Goal: Task Accomplishment & Management: Use online tool/utility

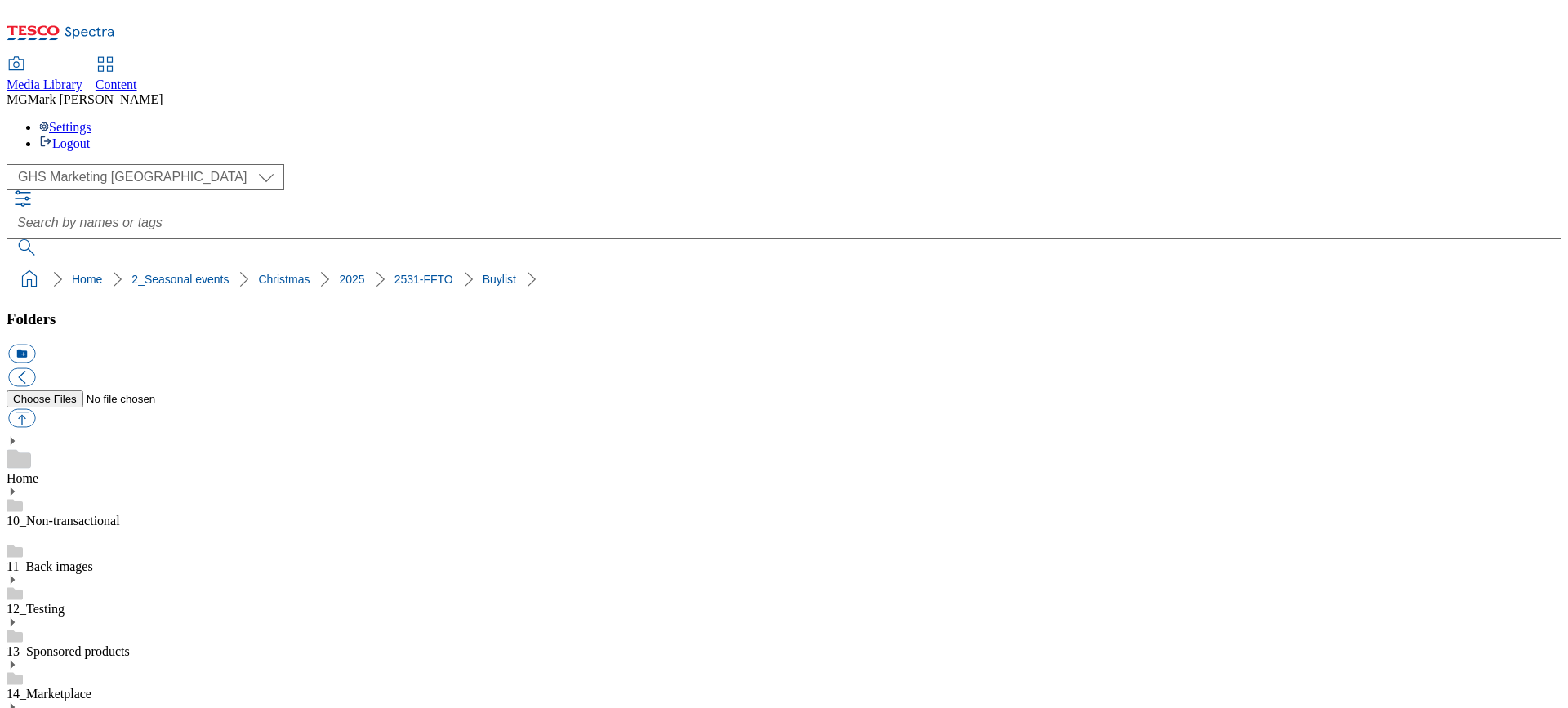
select select "flare-ghs-mktg"
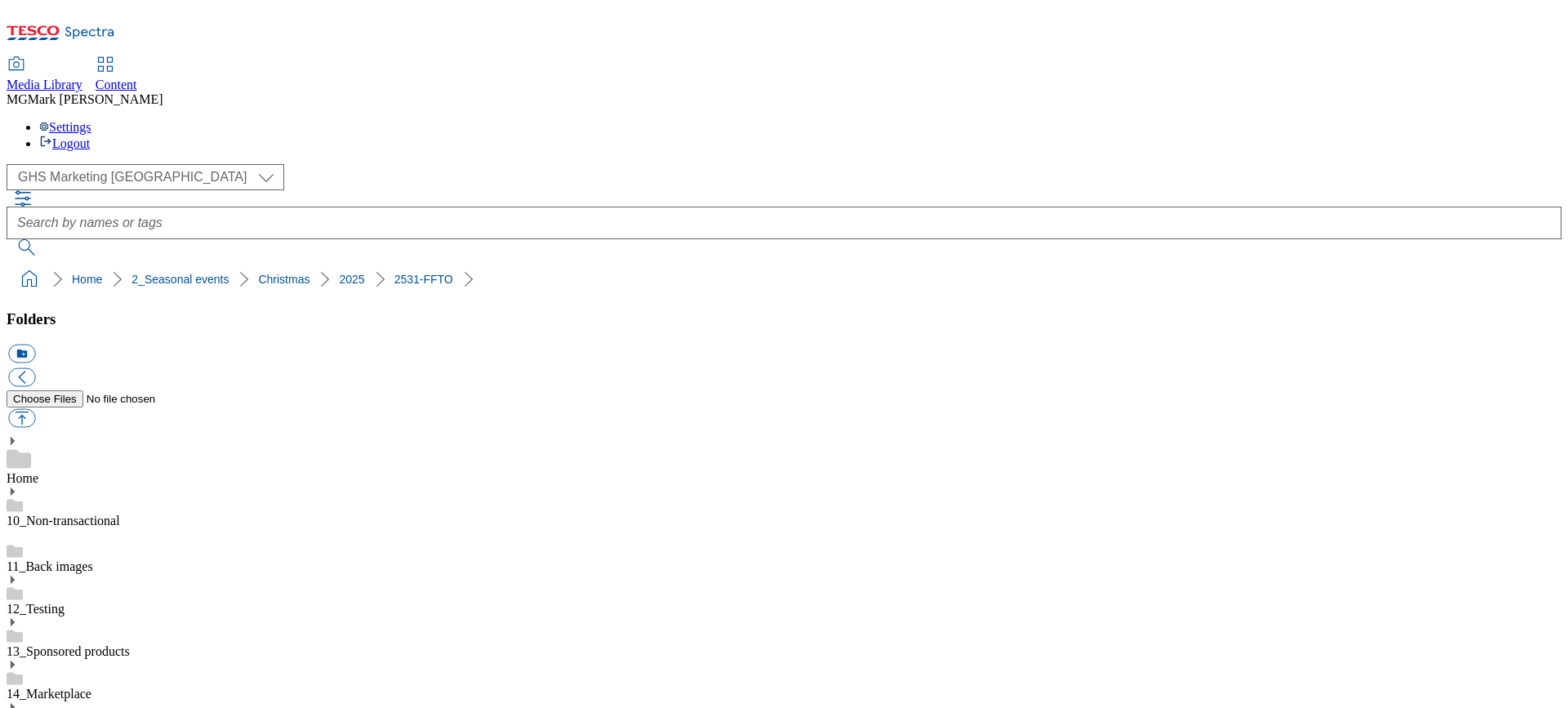
click at [153, 164] on select "Clubcard Marketing Dotcom UK FnF Stores GHS Marketing UK GHS Product UK GHS ROI…" at bounding box center [145, 177] width 278 height 26
click at [394, 272] on link "2531-FFTO" at bounding box center [423, 279] width 59 height 13
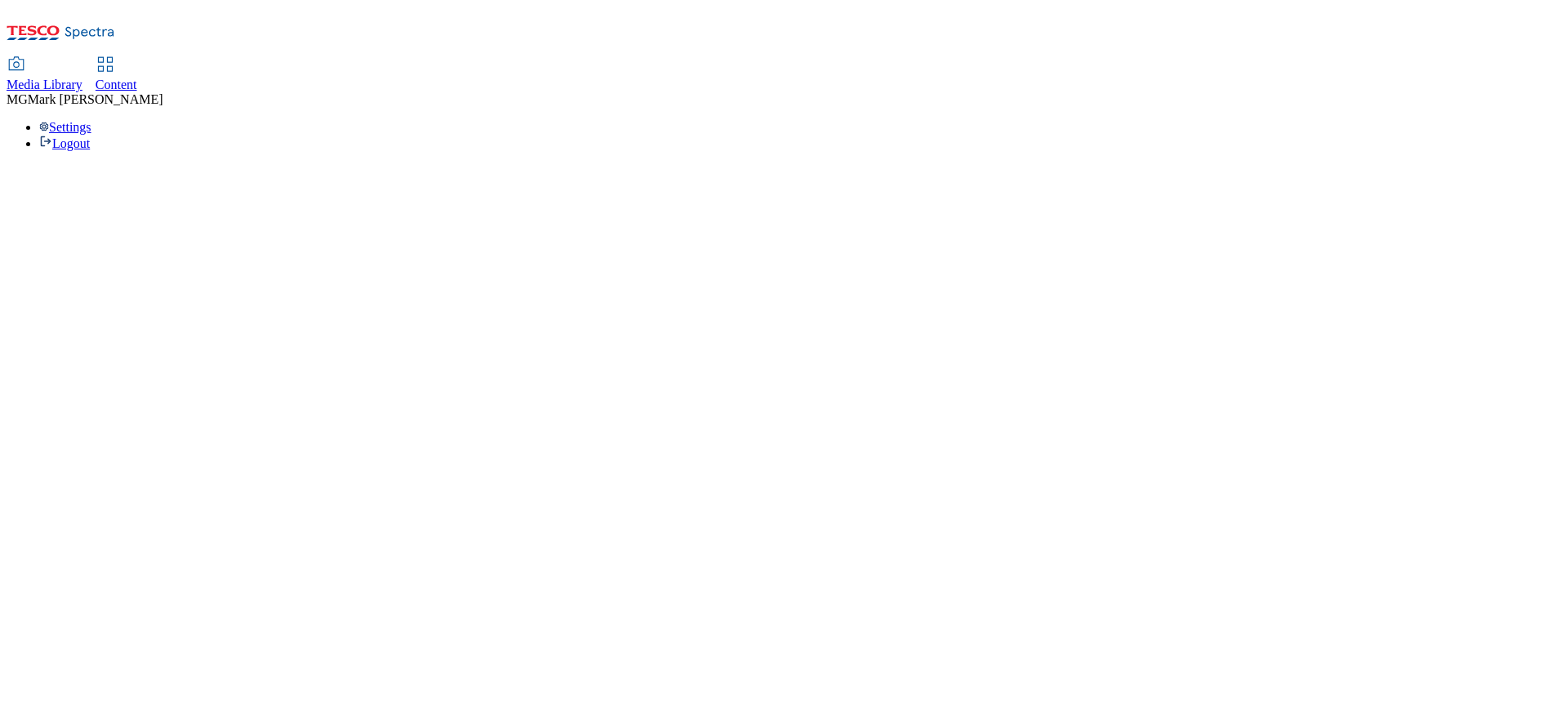
select select "flare-ghs-mktg"
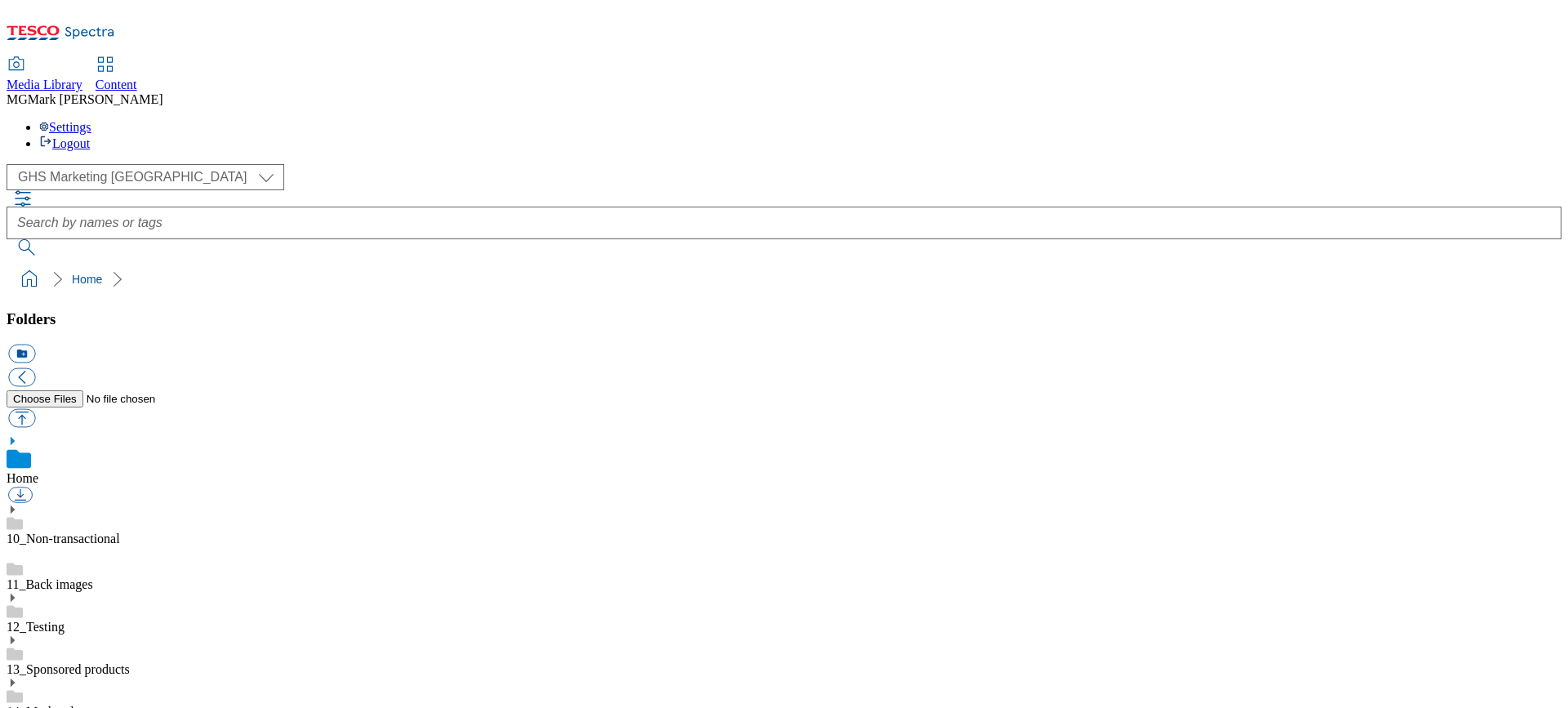
scroll to position [3, 0]
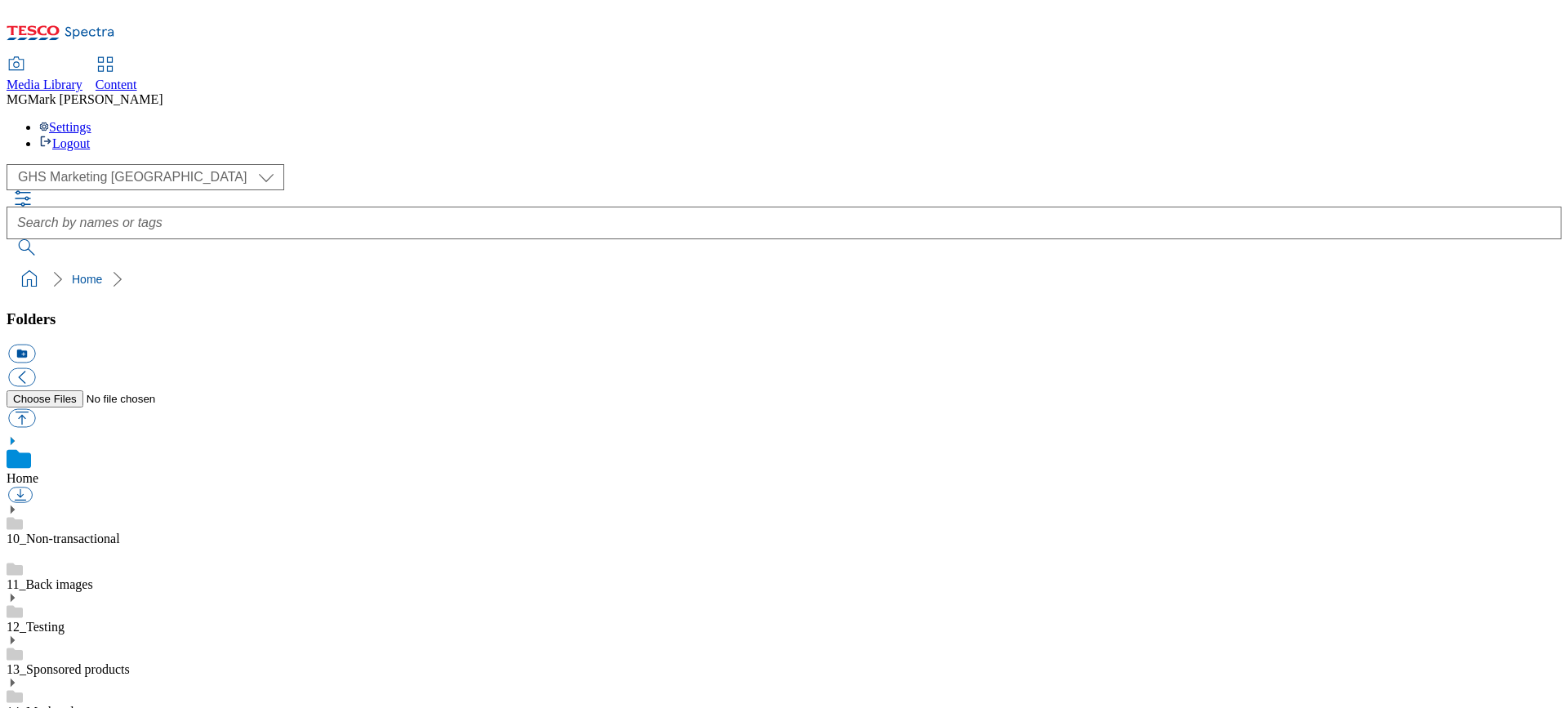
scroll to position [675, 0]
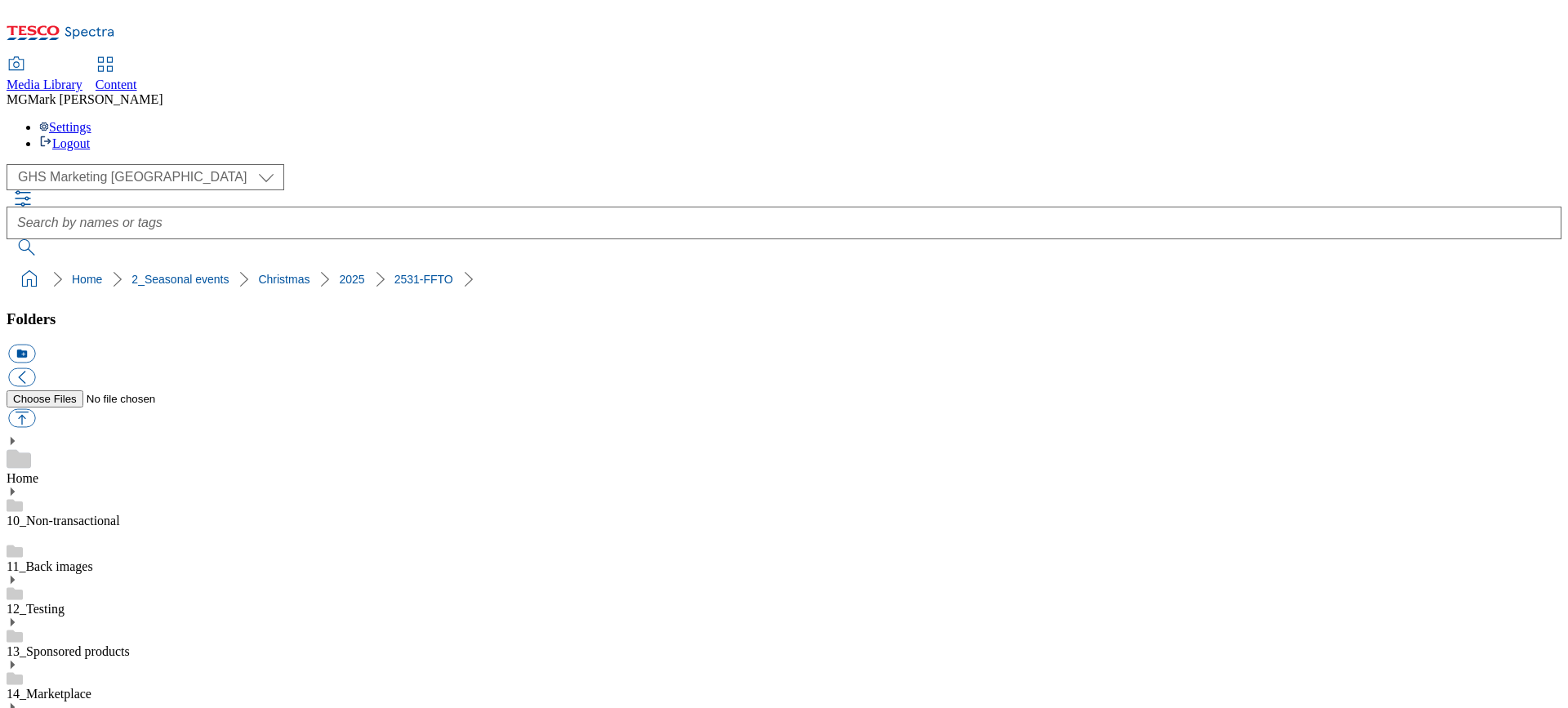
scroll to position [939, 0]
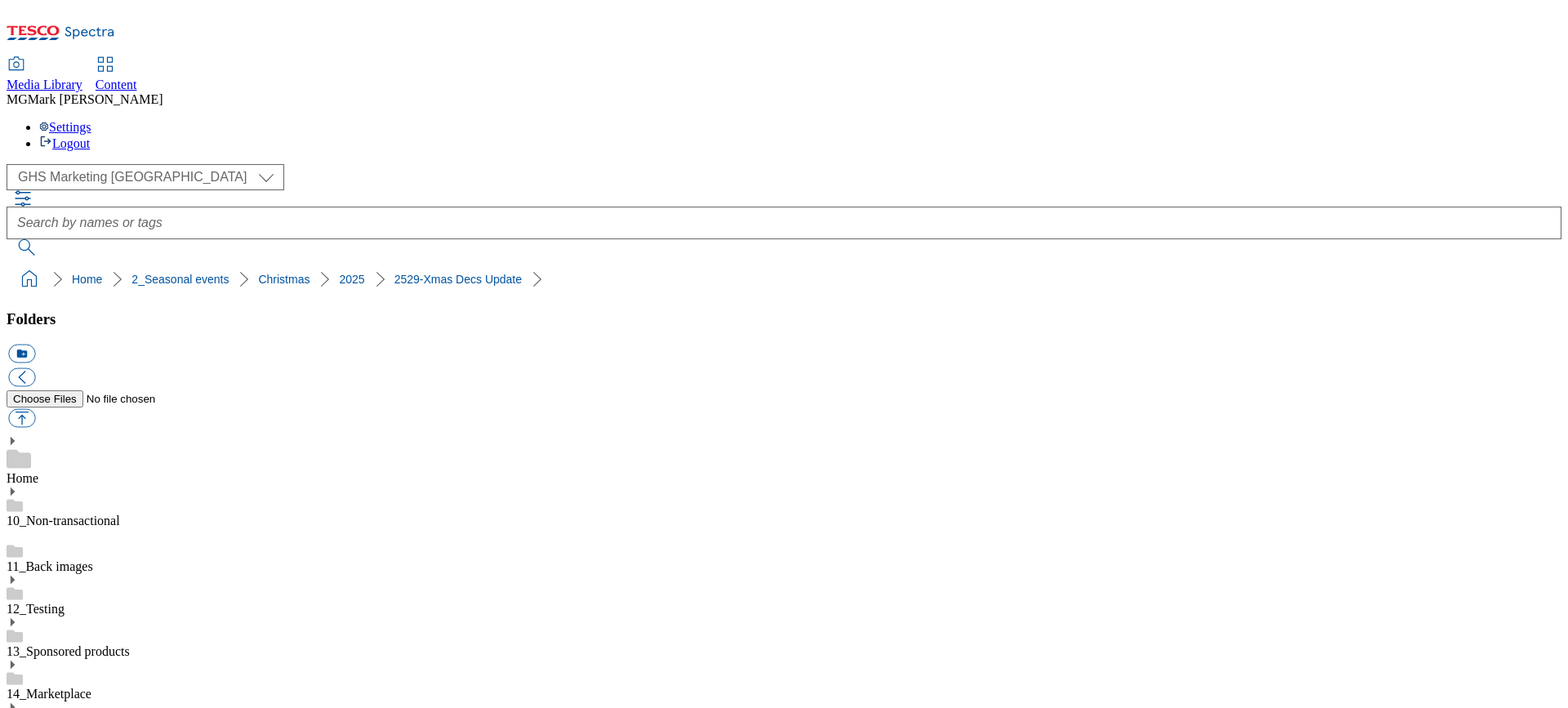
click at [138, 78] on span "Content" at bounding box center [116, 85] width 41 height 14
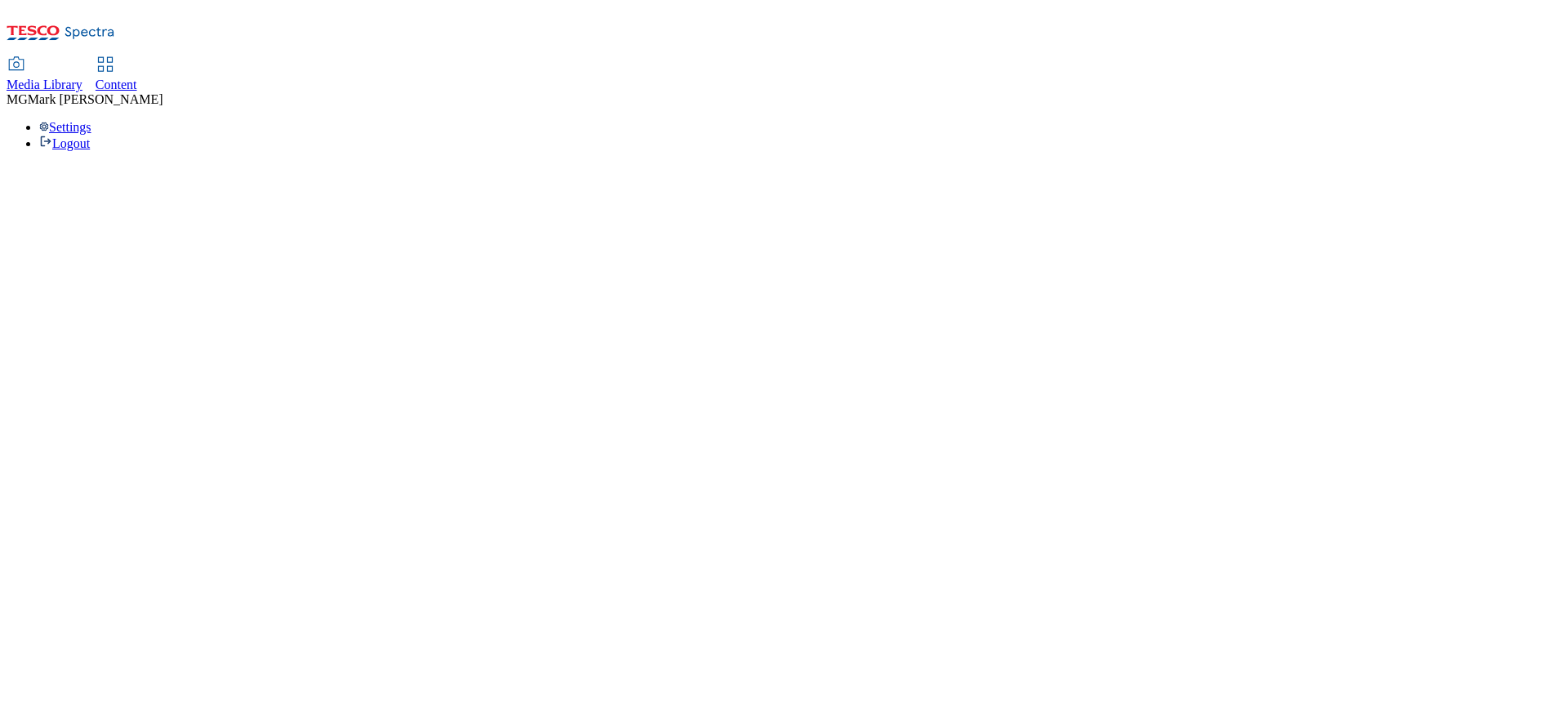
select select "flare-dotcom-sk"
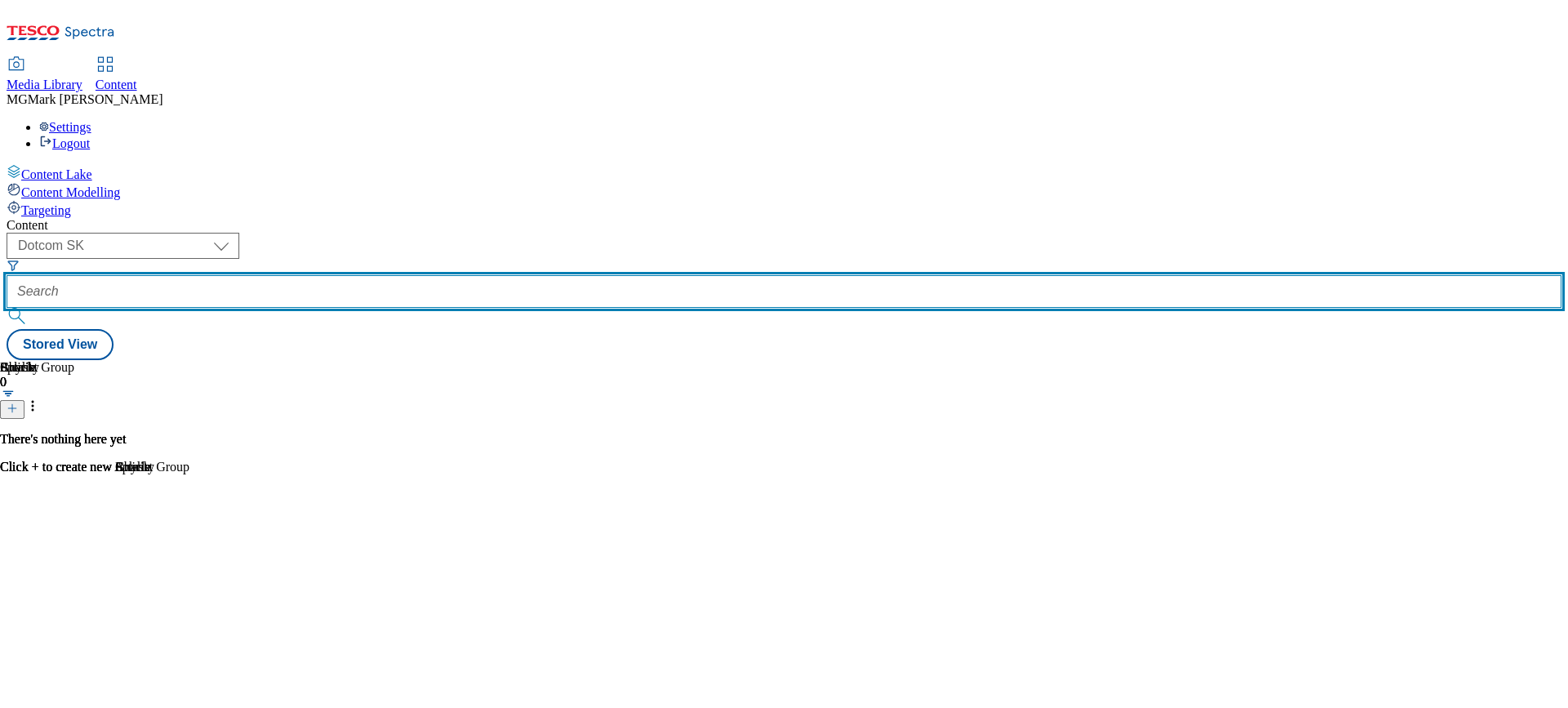
click at [418, 275] on input "text" at bounding box center [784, 291] width 1556 height 33
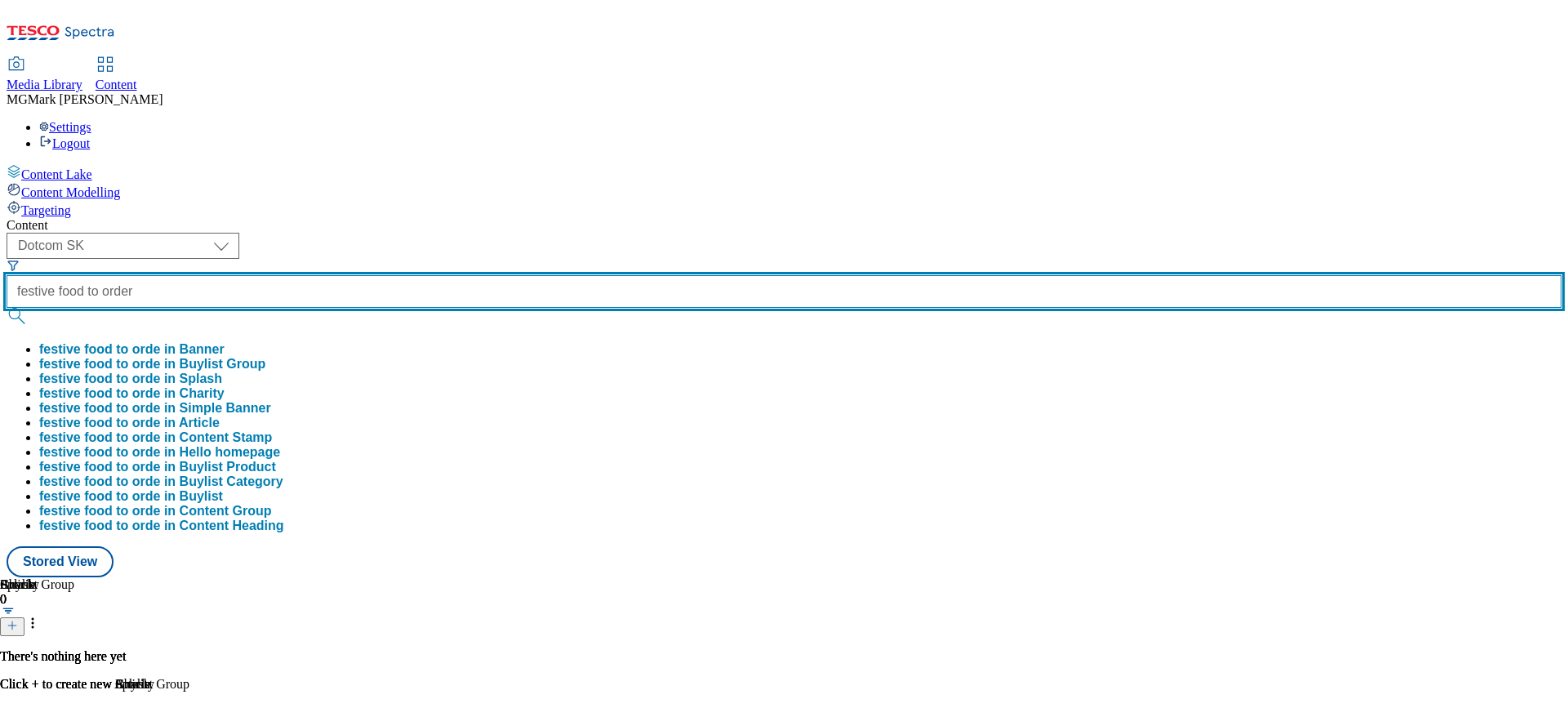
type input "festive food to order"
click at [6, 308] on button "submit" at bounding box center [18, 316] width 23 height 17
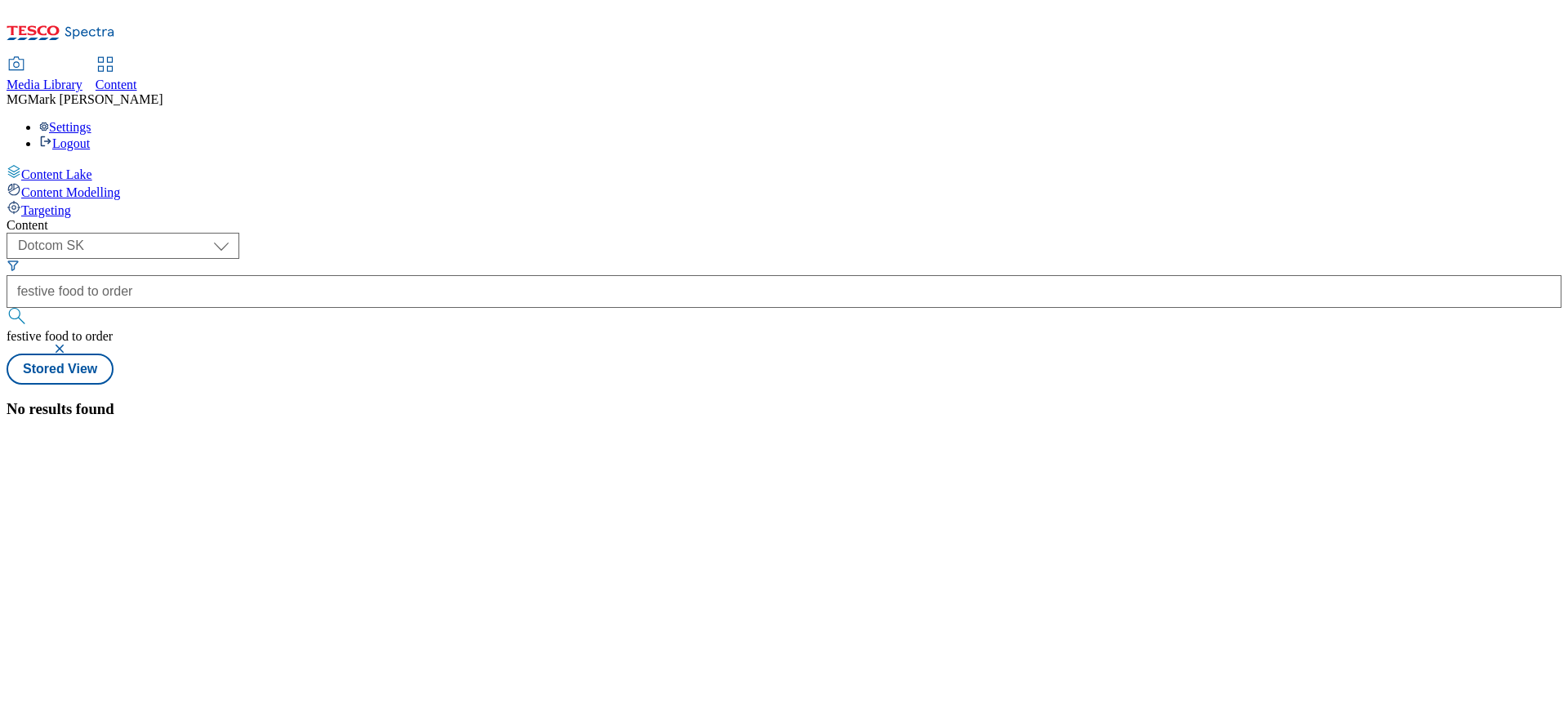
click at [70, 344] on button "button" at bounding box center [61, 348] width 17 height 10
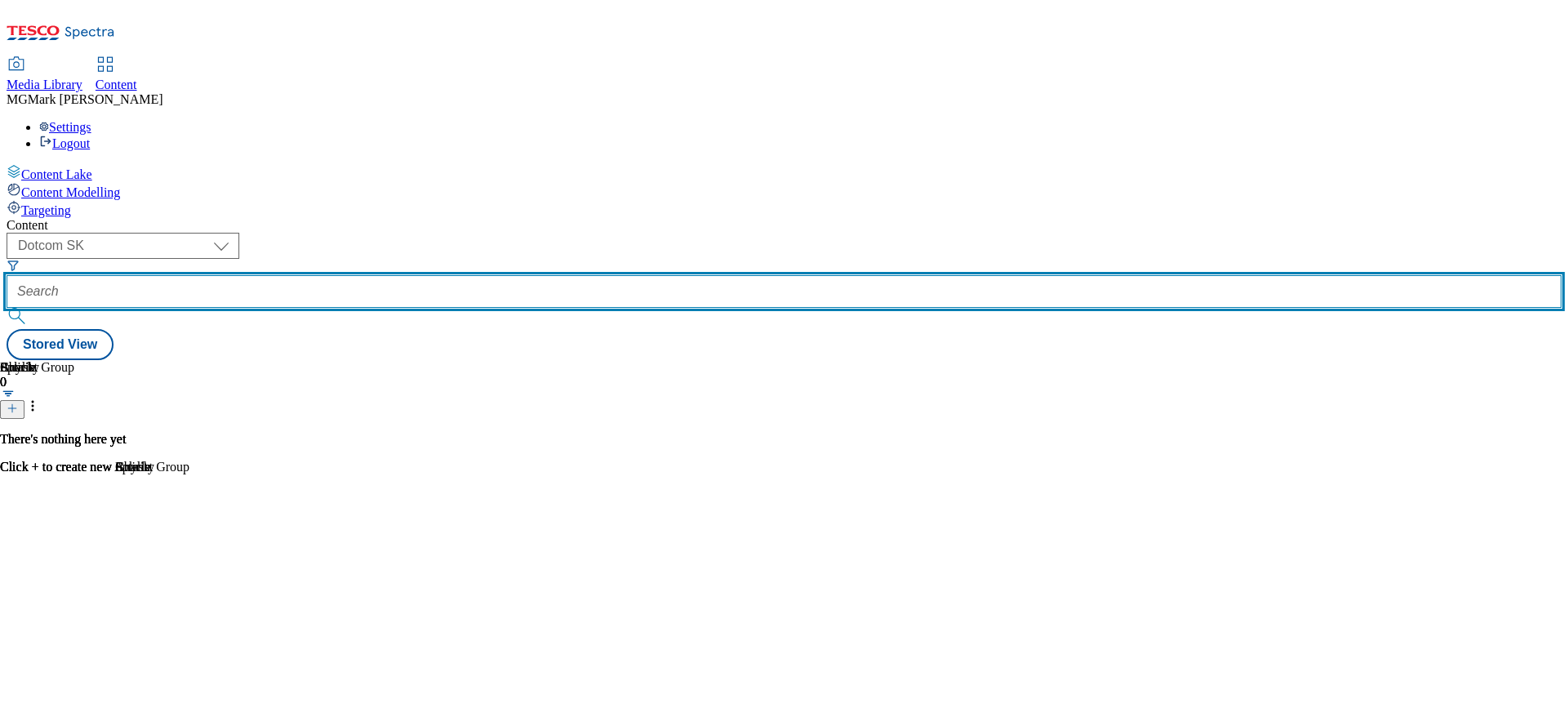
click at [394, 275] on input "text" at bounding box center [784, 291] width 1556 height 33
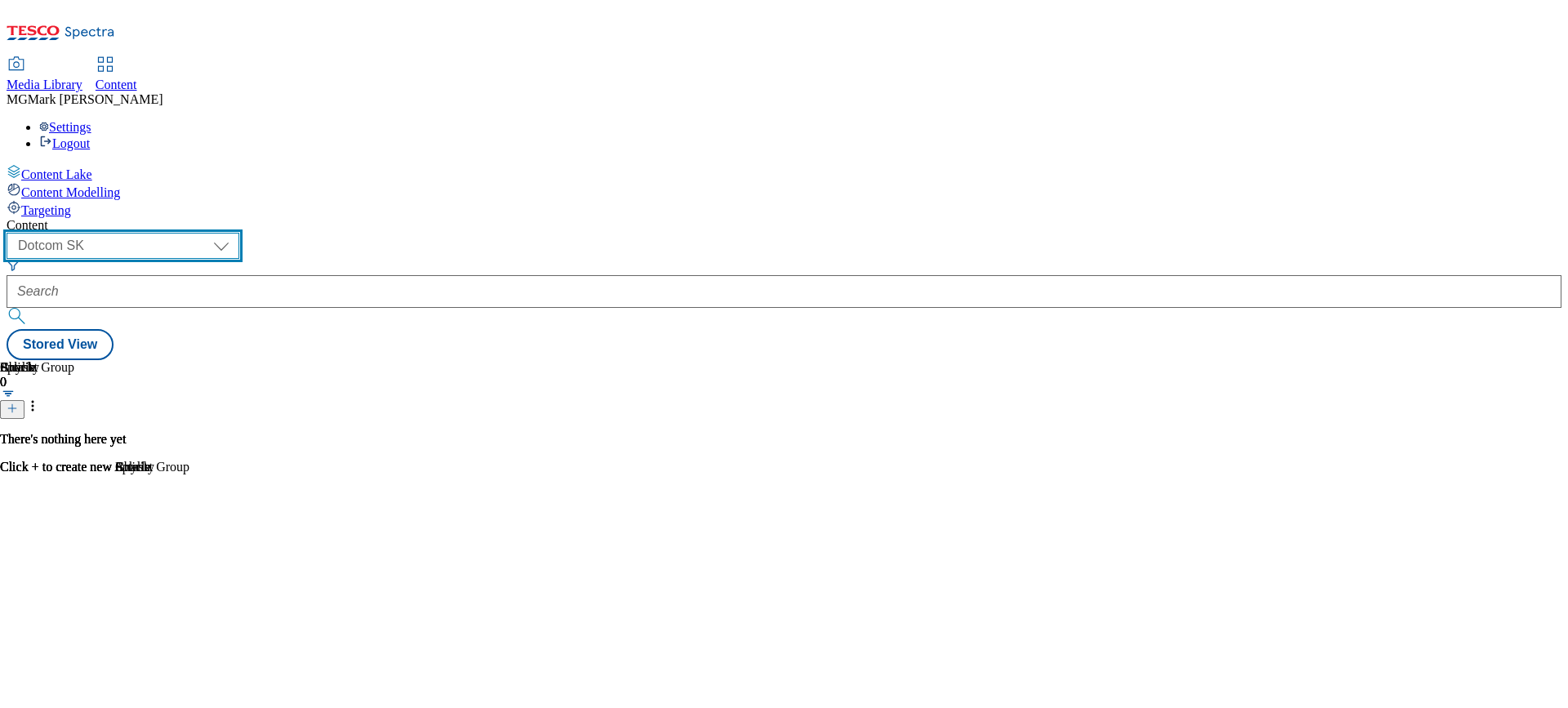
click at [239, 233] on select "Dotcom CZ Dotcom SK ghs-roi ghs-uk Phones UK" at bounding box center [123, 246] width 233 height 26
select select "ghs-uk"
click at [213, 233] on select "Dotcom CZ Dotcom SK ghs-roi ghs-uk Phones UK" at bounding box center [123, 246] width 233 height 26
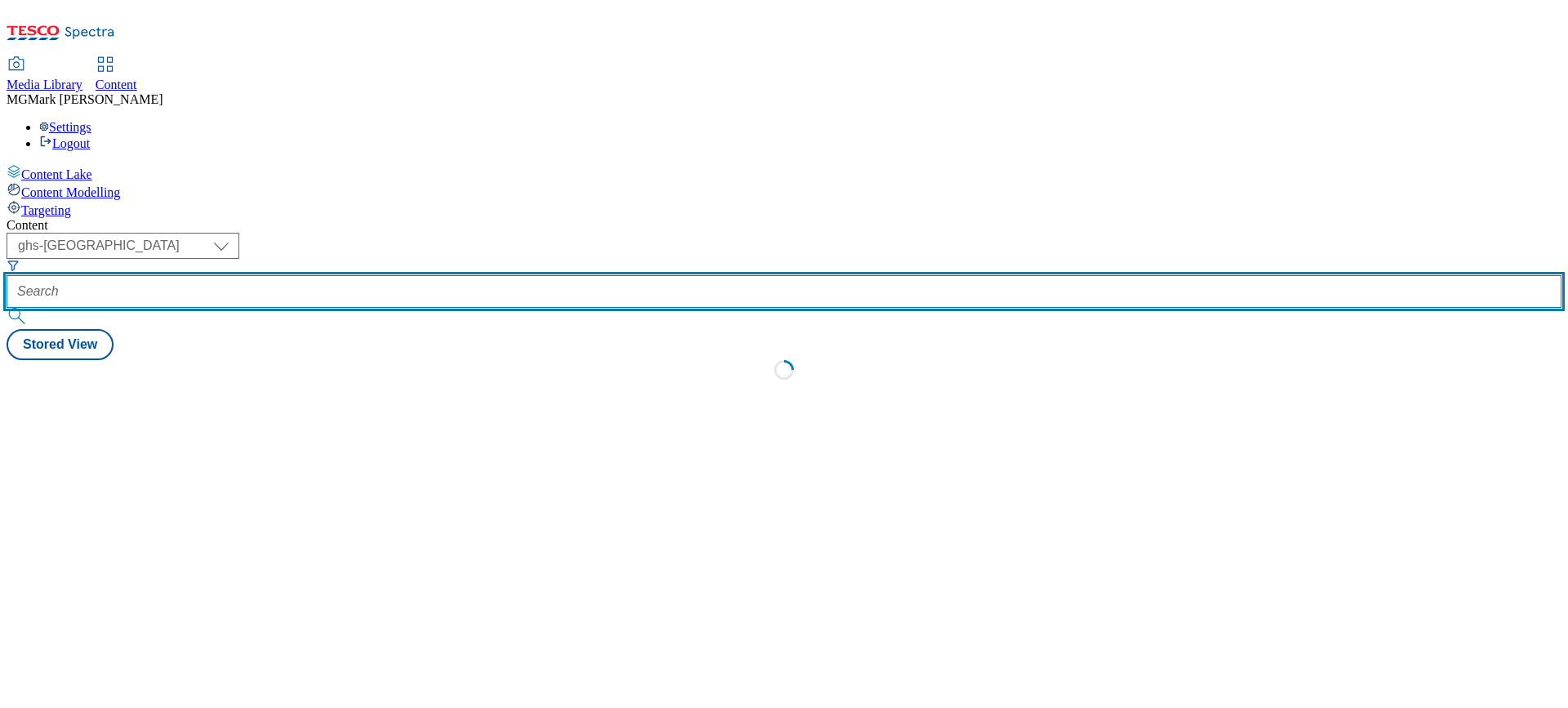
click at [422, 275] on input "text" at bounding box center [784, 291] width 1556 height 33
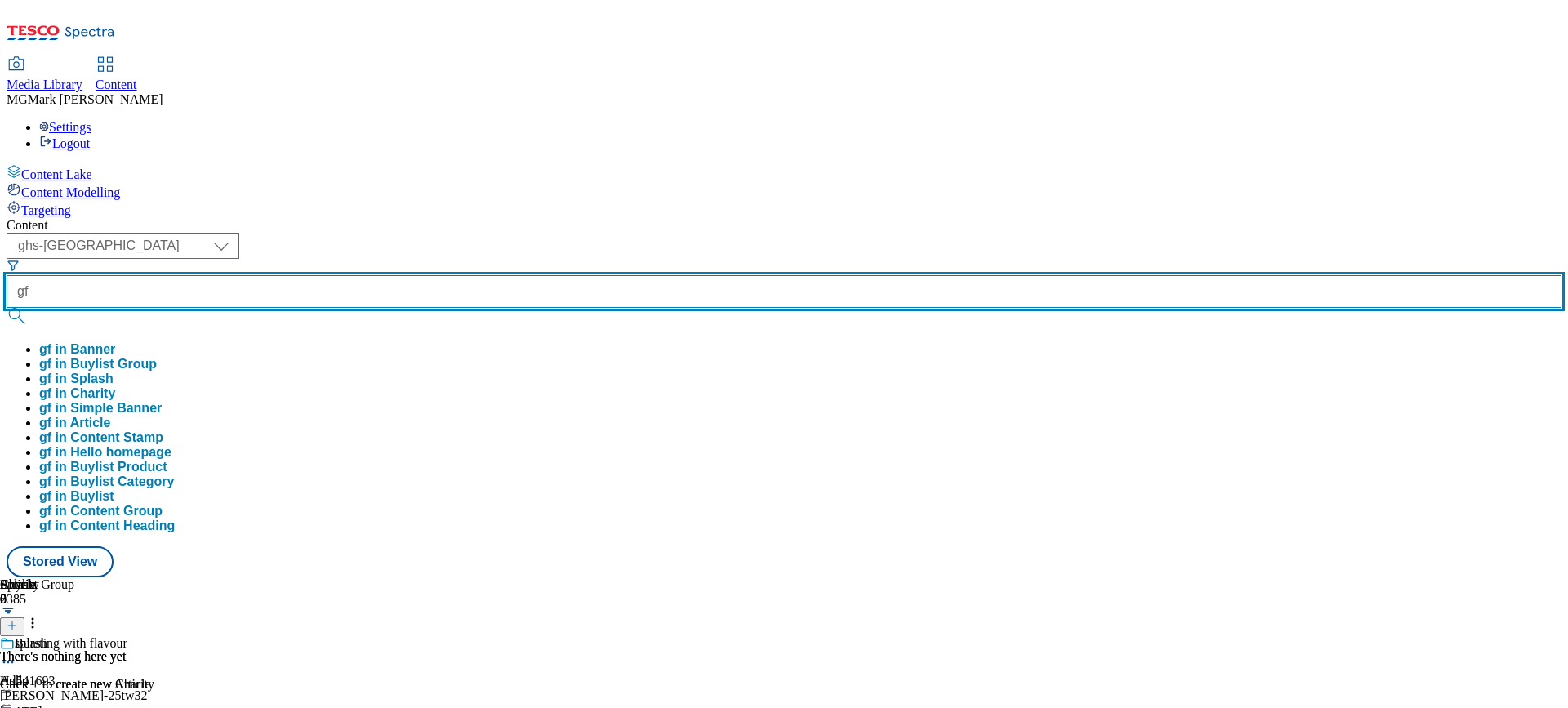
type input "g"
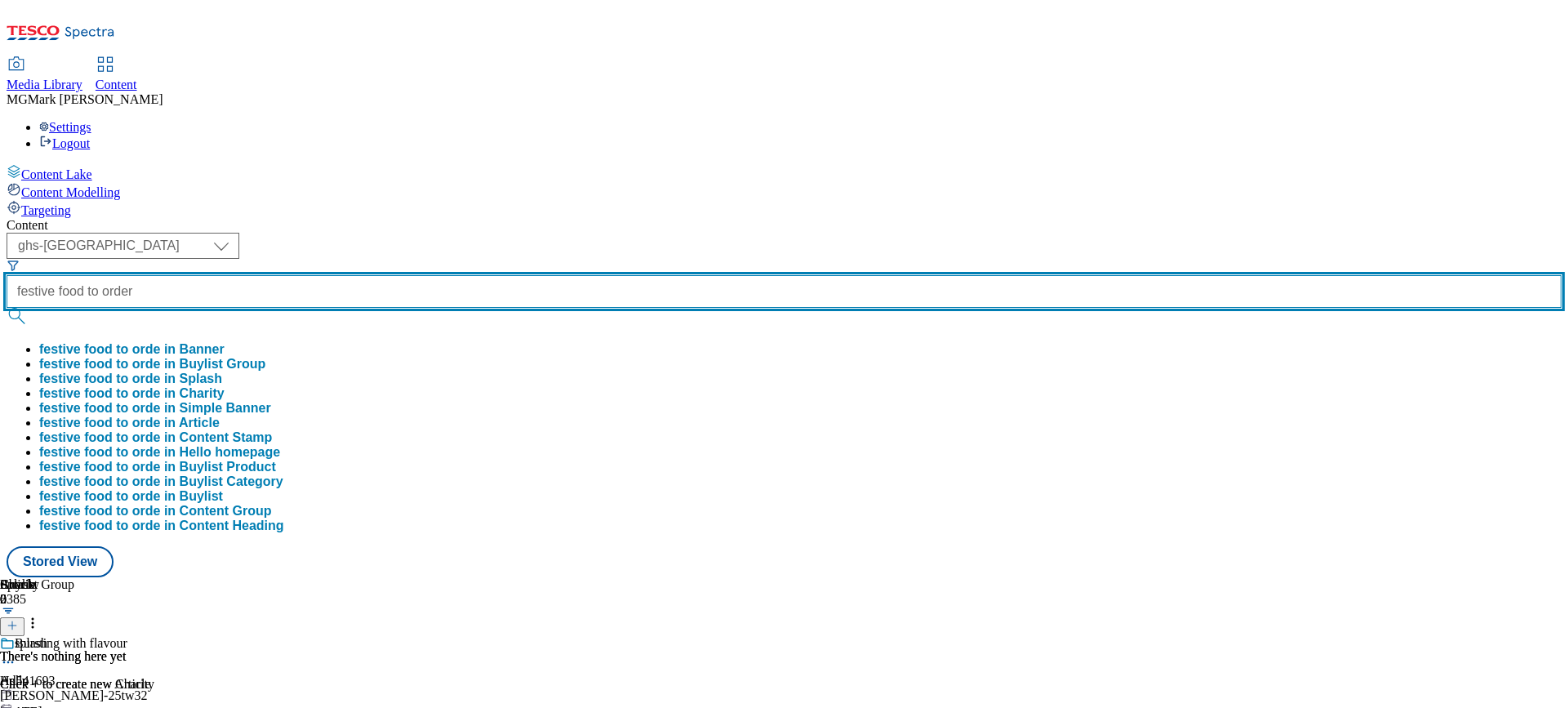
type input "festive food to order"
click at [6, 308] on button "submit" at bounding box center [18, 316] width 23 height 17
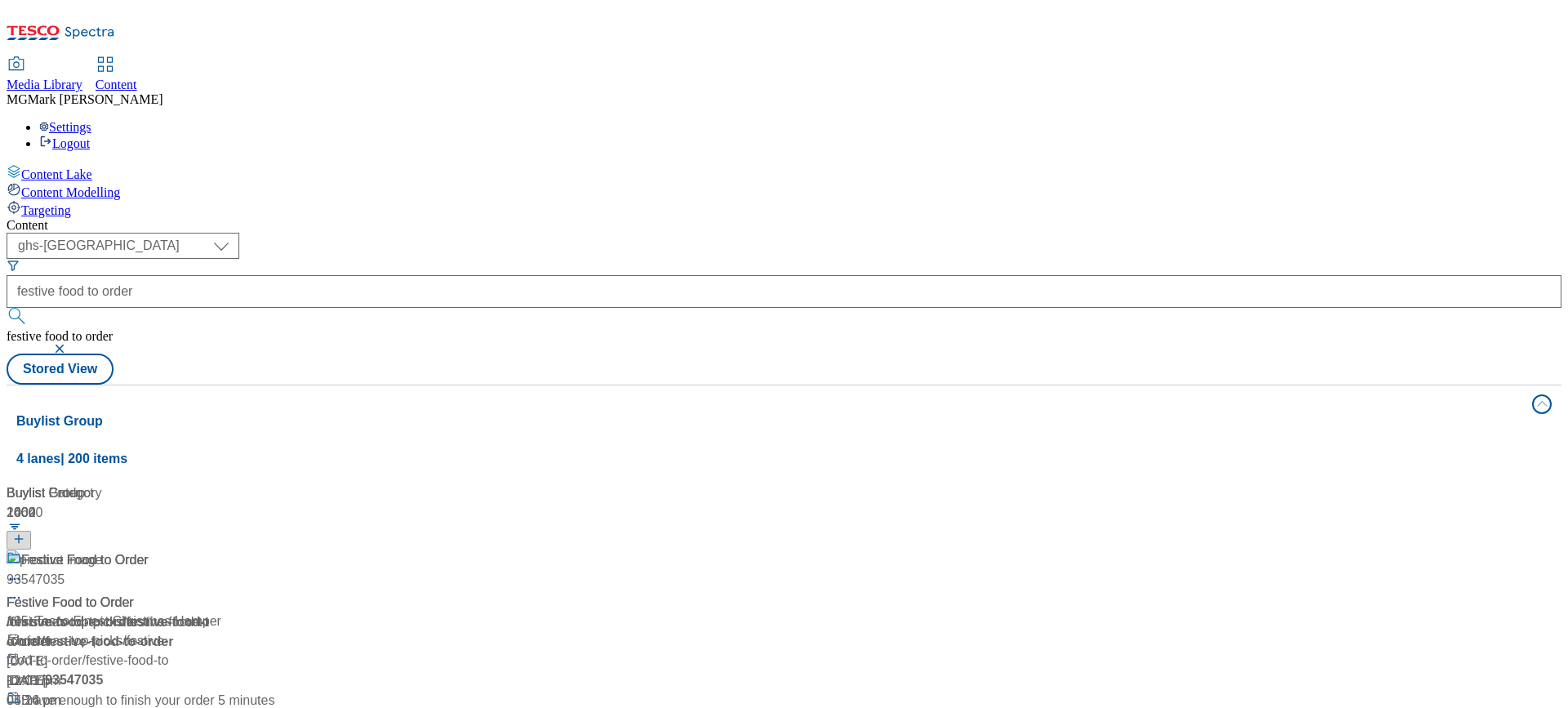
click at [825, 233] on div "( optional ) Dotcom CZ Dotcom SK ghs-roi ghs-uk Phones UK ghs-uk festive food t…" at bounding box center [784, 309] width 1556 height 152
click at [358, 613] on div "/ festive-food-to-order" at bounding box center [182, 622] width 351 height 19
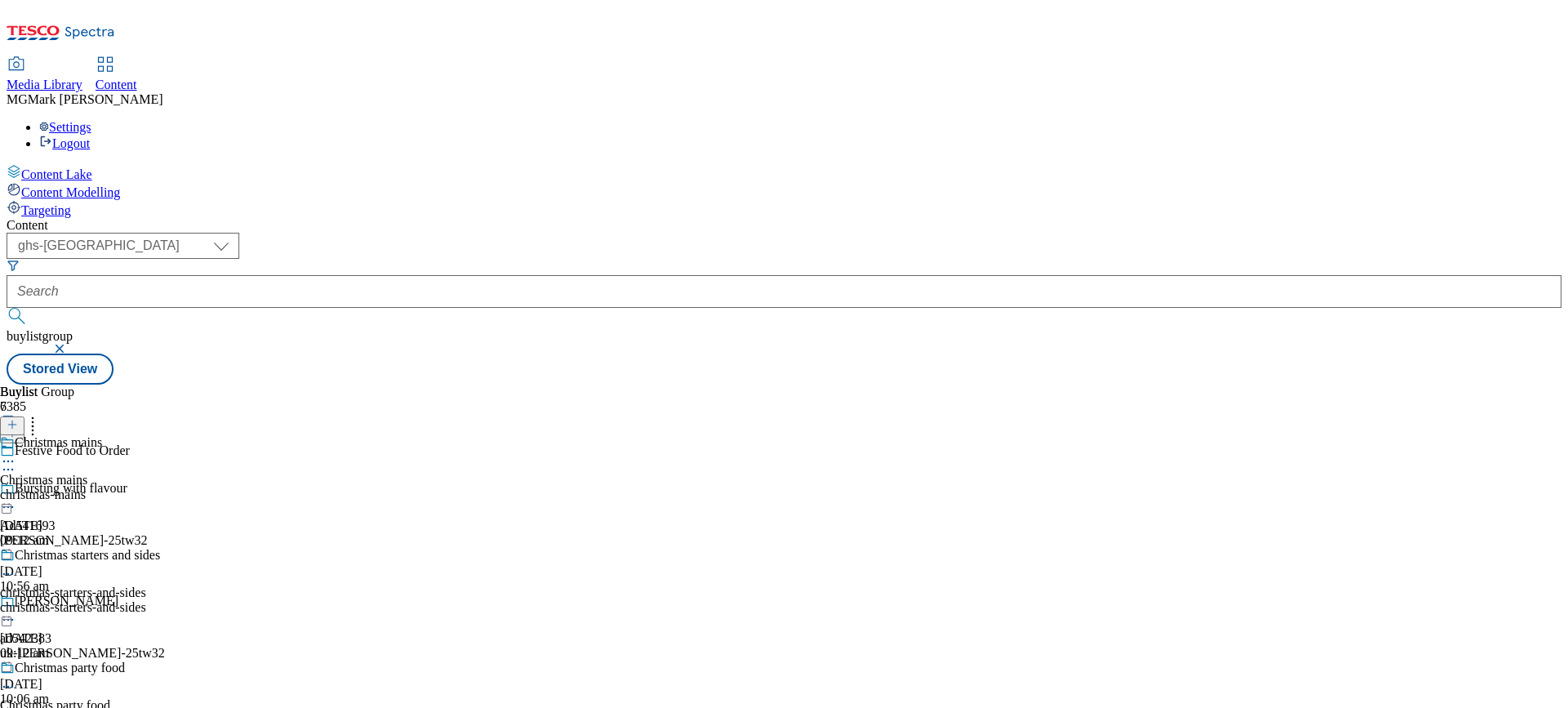
click at [198, 488] on div "christmas-mains" at bounding box center [99, 495] width 198 height 15
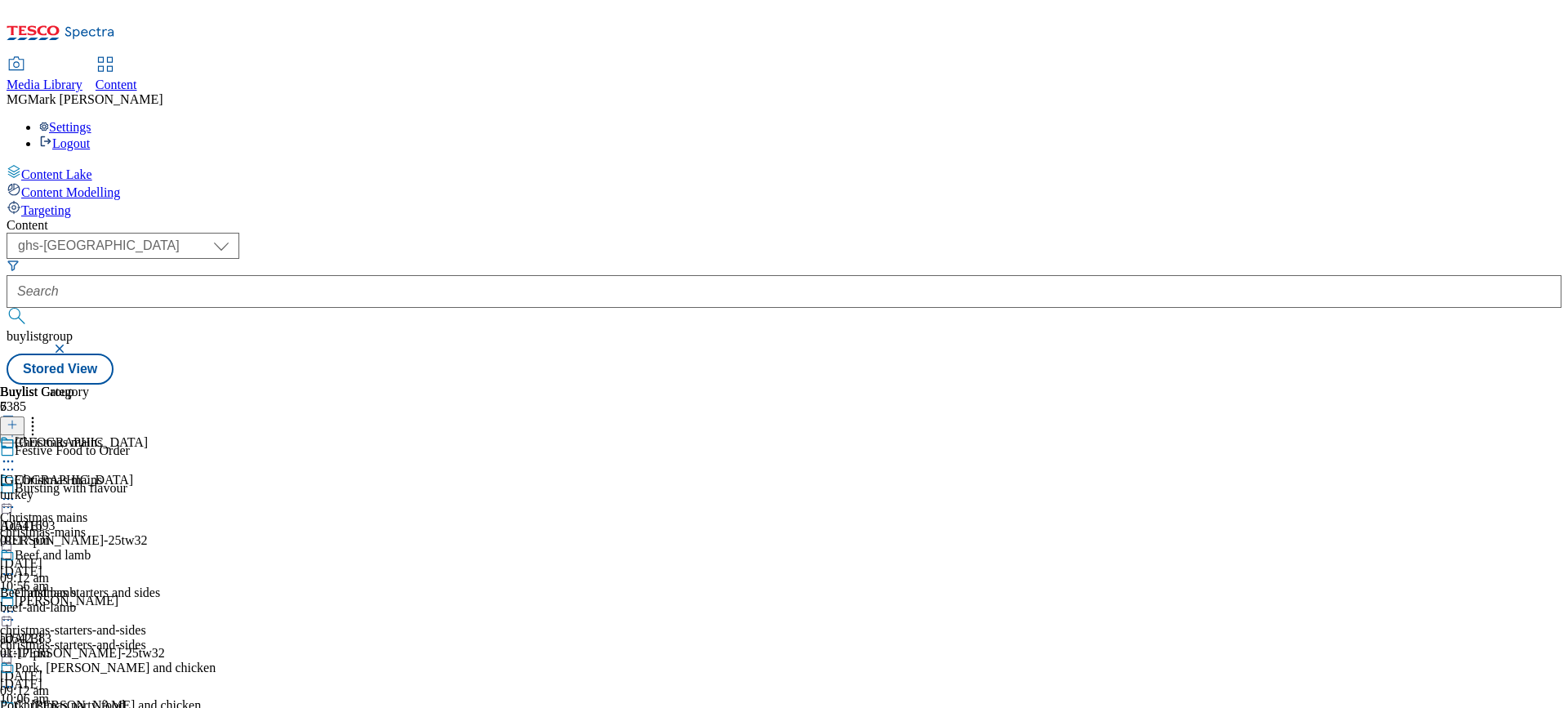
click at [198, 473] on div "Christmas mains Christmas mains christmas-mains 29 Sept 2025 09:12 am" at bounding box center [99, 529] width 198 height 113
click at [17, 491] on icon at bounding box center [8, 499] width 17 height 17
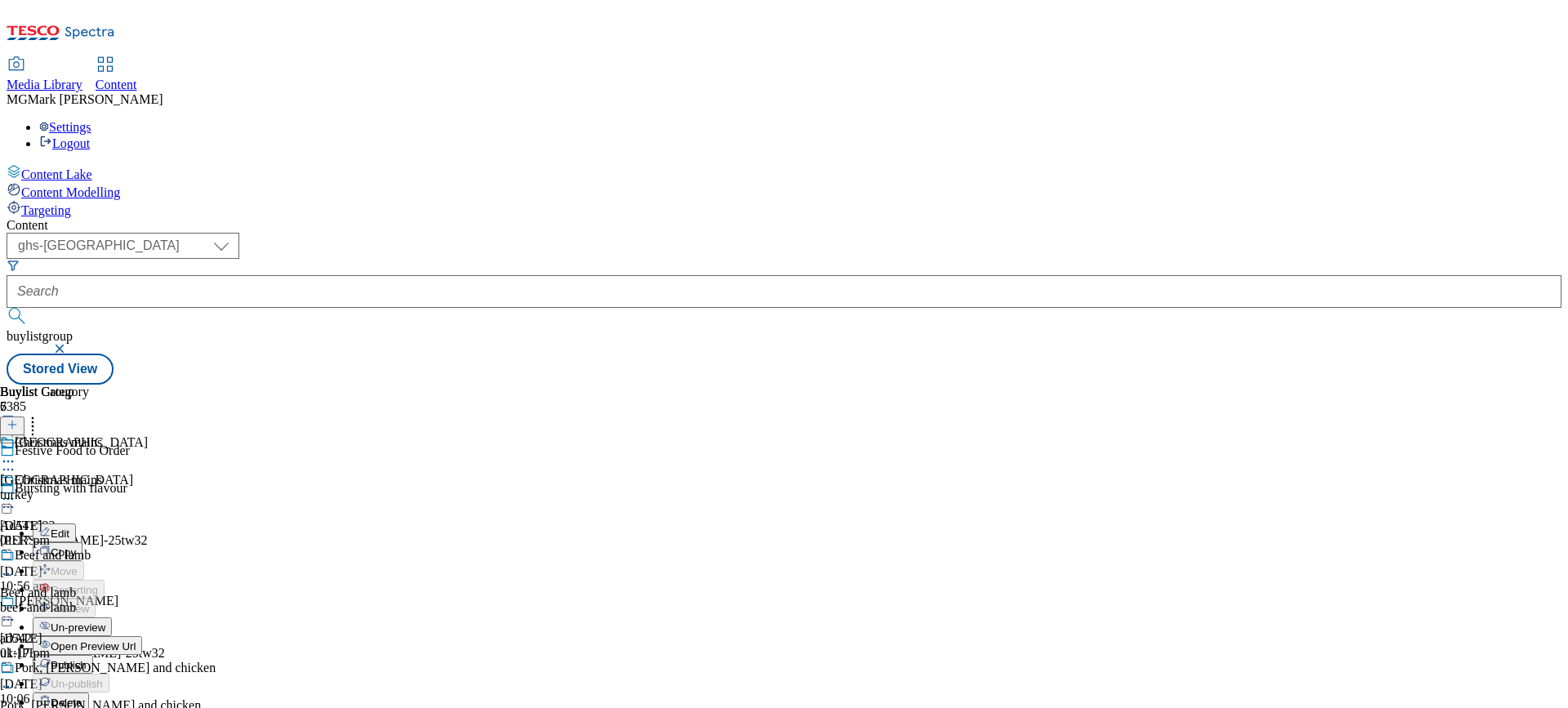
click at [136, 640] on span "Open Preview Url" at bounding box center [93, 646] width 85 height 12
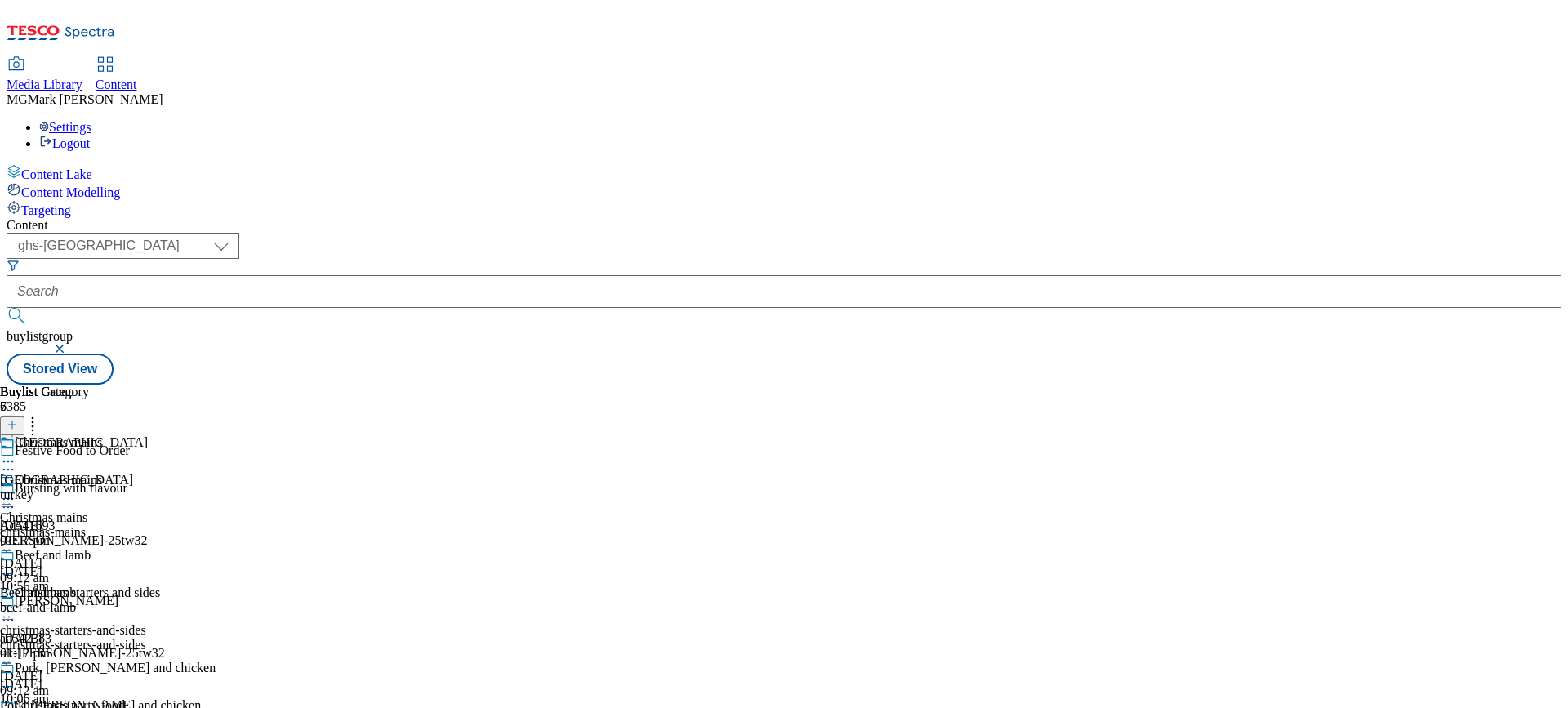
click at [17, 491] on icon at bounding box center [8, 499] width 17 height 17
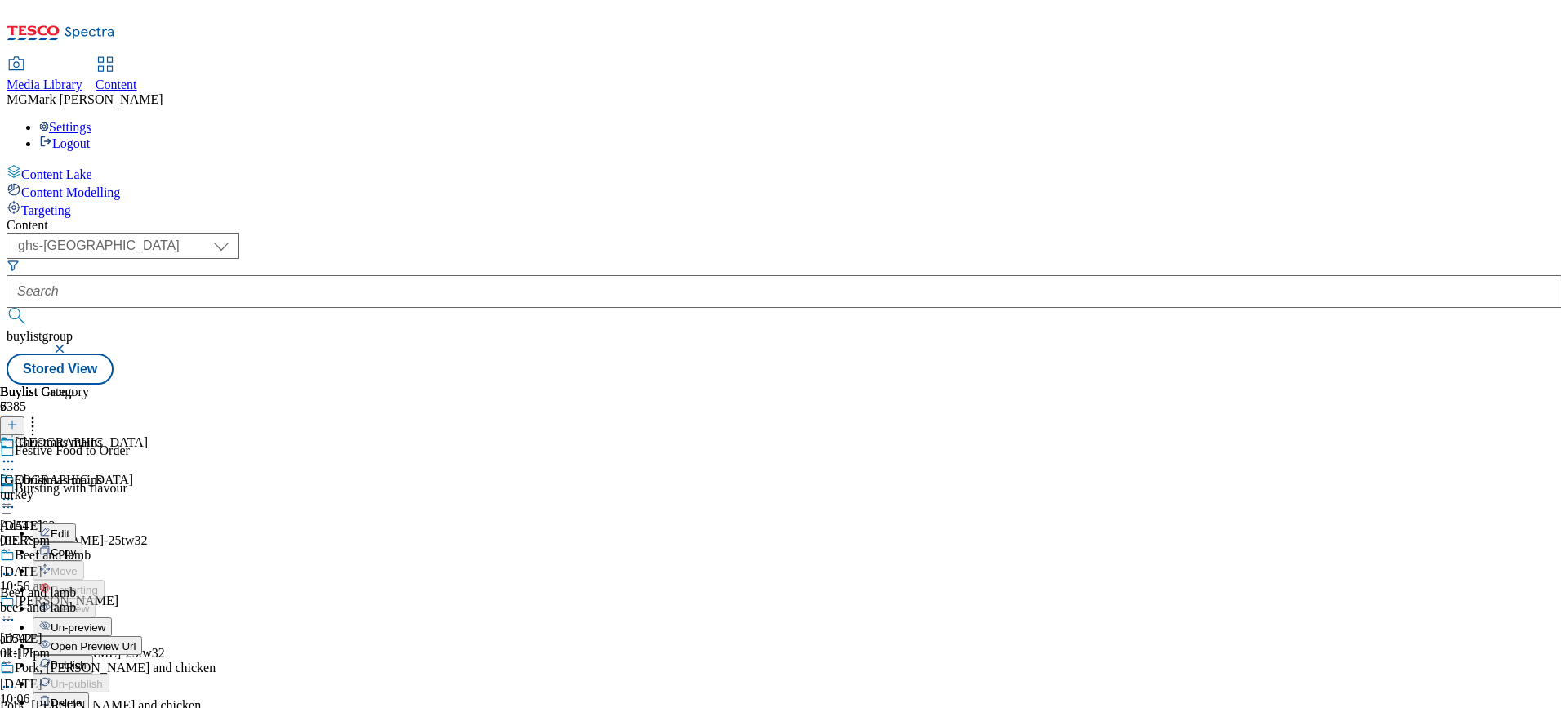
click at [76, 524] on button "Edit" at bounding box center [54, 533] width 43 height 19
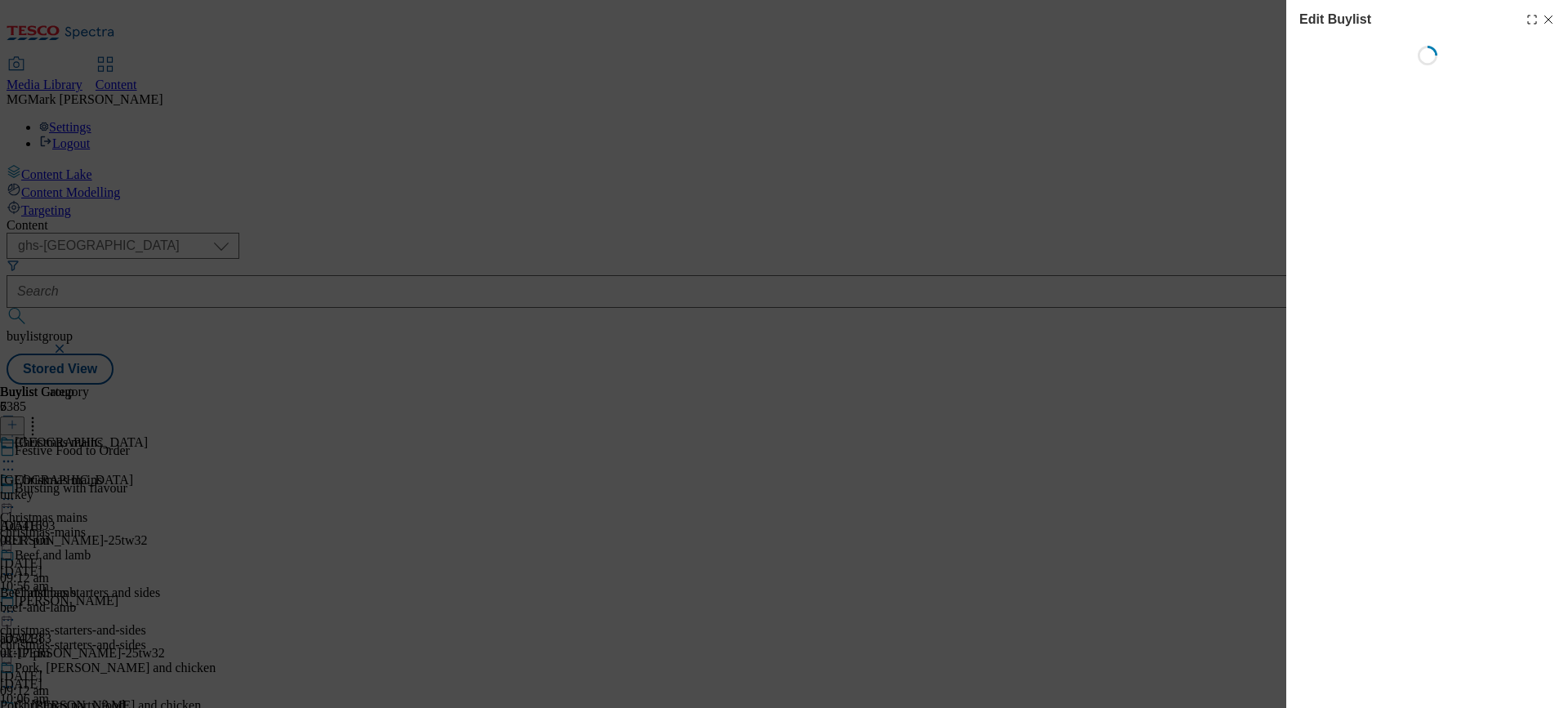
select select "evergreen"
select select "Banner"
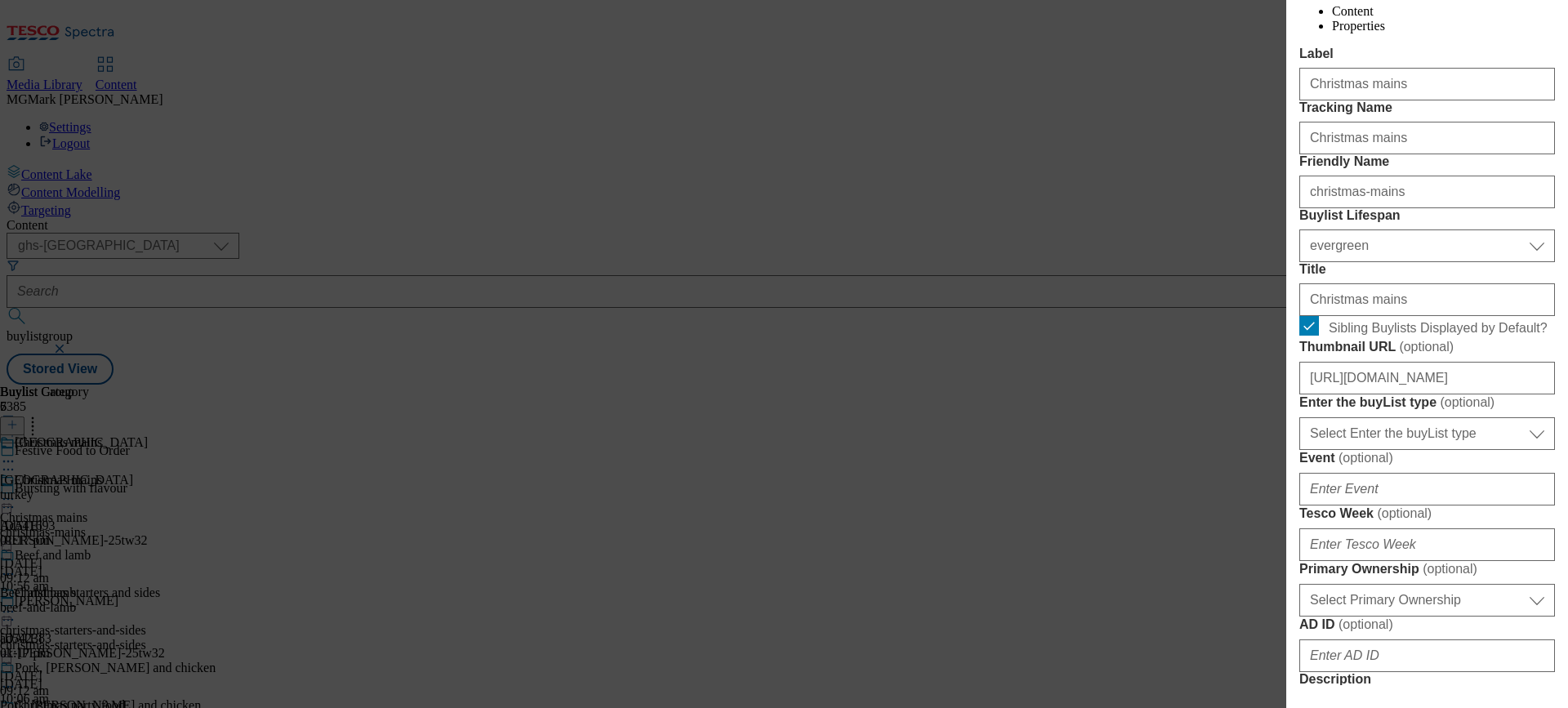
scroll to position [317, 0]
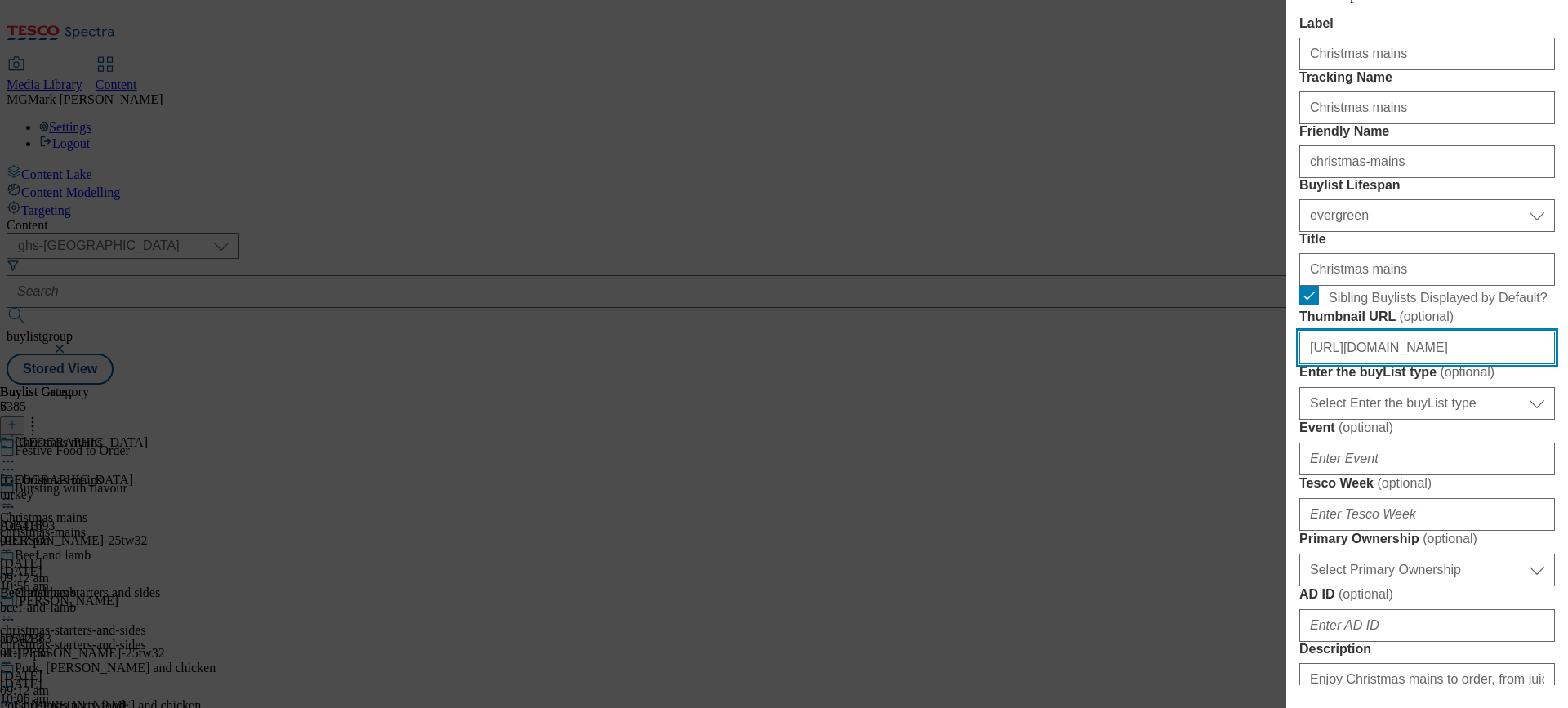
click at [1458, 364] on input "https://digitalcontent.api.tesco.com/v2/media/ghs-mktg/a1a21496-9076-44fa-bd70-…" at bounding box center [1428, 347] width 256 height 33
paste input "5361beaf-a3c4-4f42-a0ab-c861377fc43b/FFTO25-WF-504043"
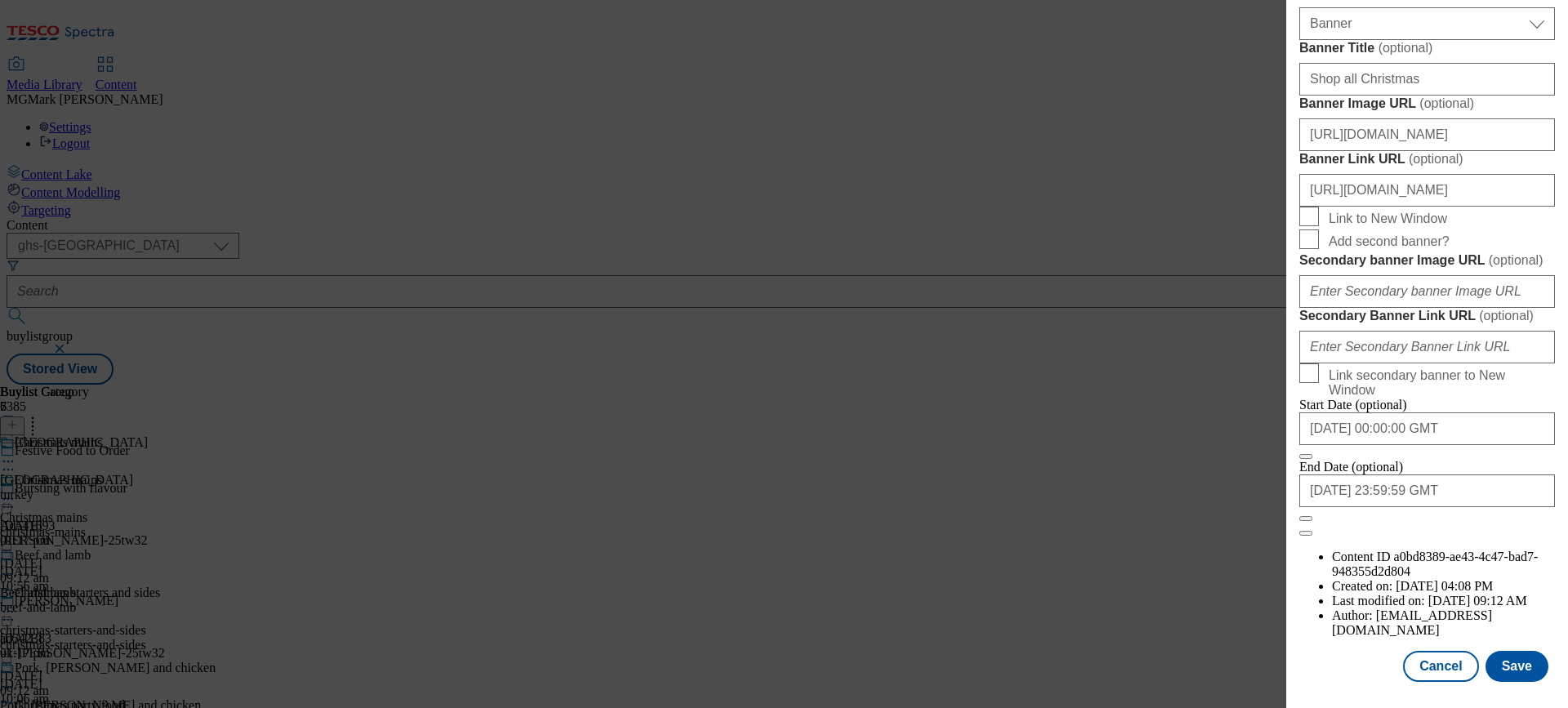
scroll to position [1741, 0]
type input "https://digitalcontent.api.tesco.com/v2/media/ghs-mktg/5361beaf-a3c4-4f42-a0ab-…"
click at [1523, 671] on button "Save" at bounding box center [1517, 666] width 63 height 31
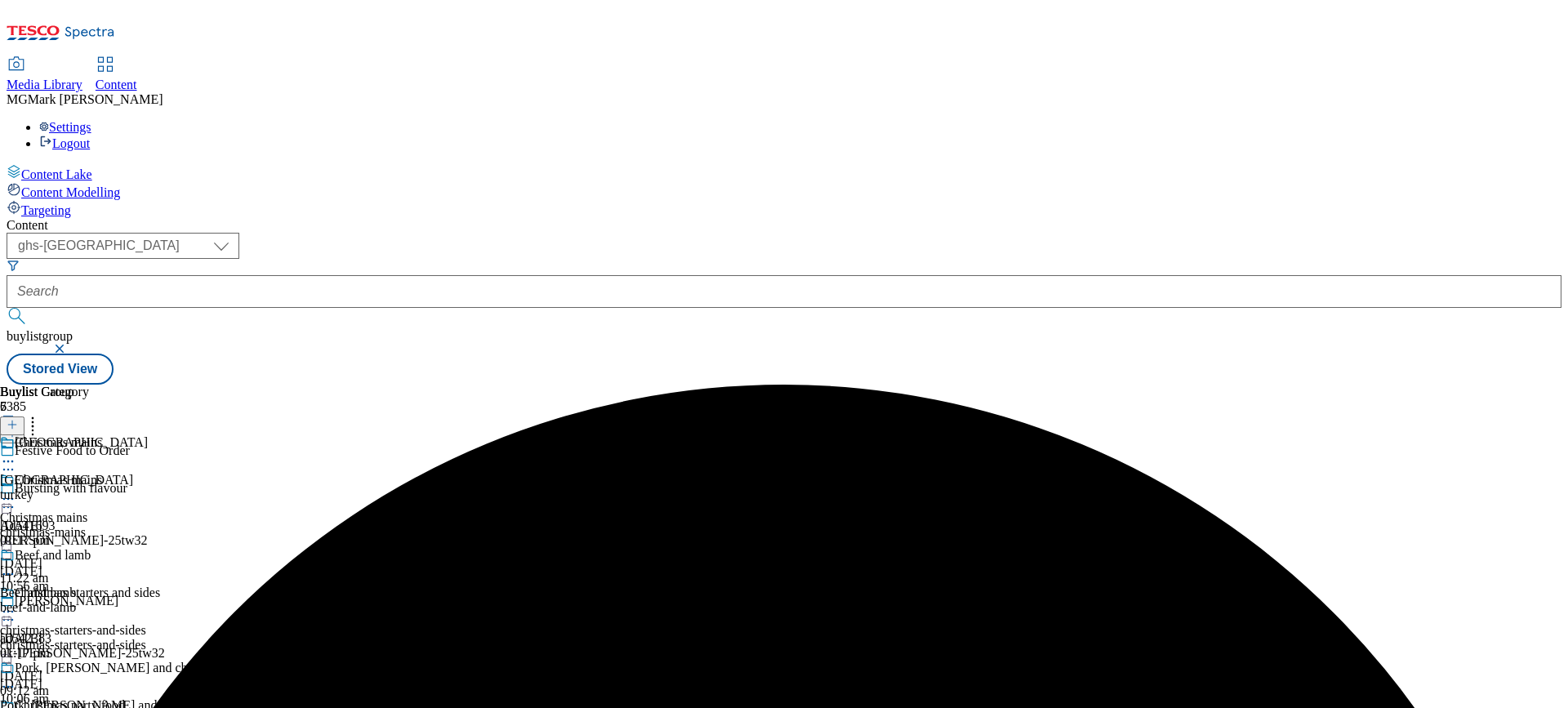
click at [198, 585] on div "Christmas starters and sides christmas-starters-and-sides christmas-starters-an…" at bounding box center [99, 642] width 198 height 113
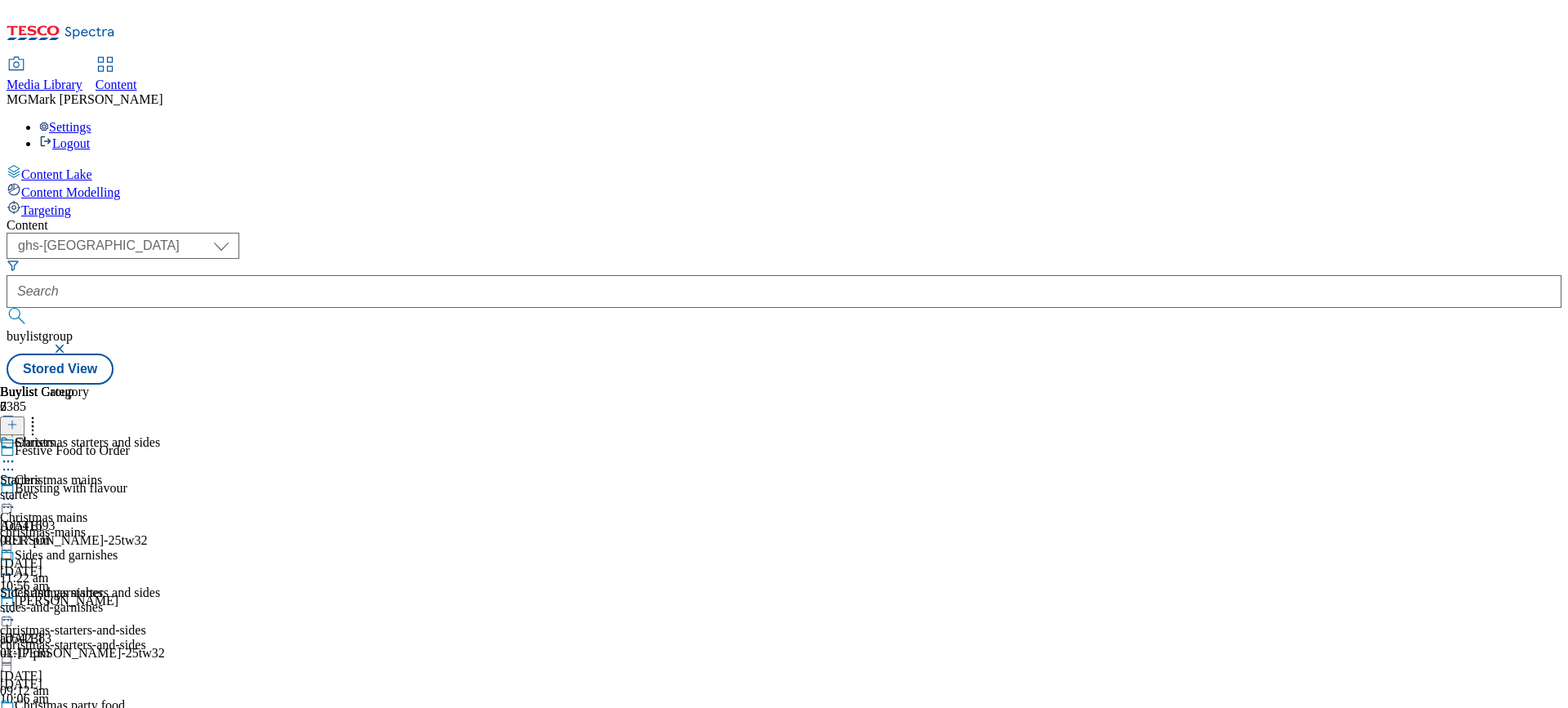
click at [17, 491] on icon at bounding box center [8, 499] width 17 height 17
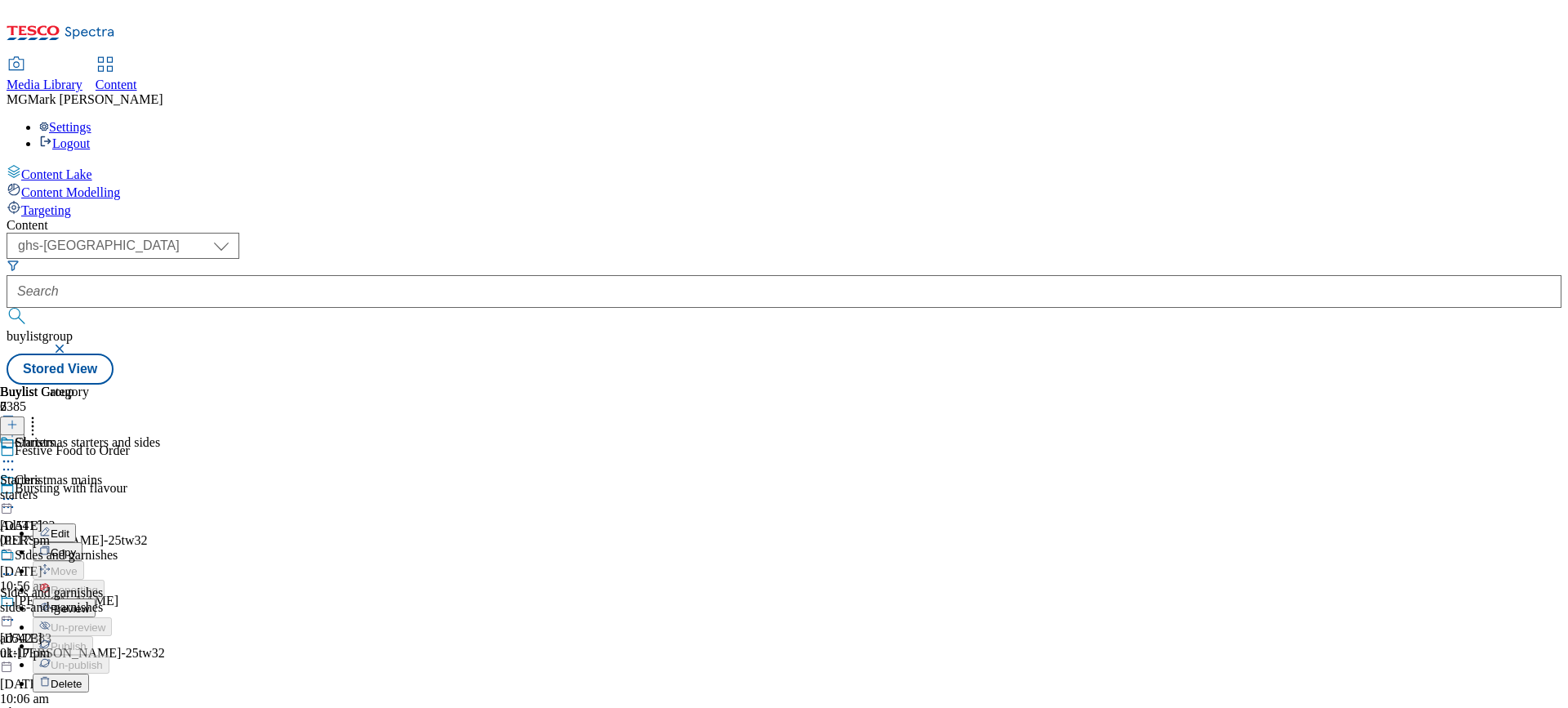
click at [89, 603] on span "Preview" at bounding box center [70, 609] width 39 height 12
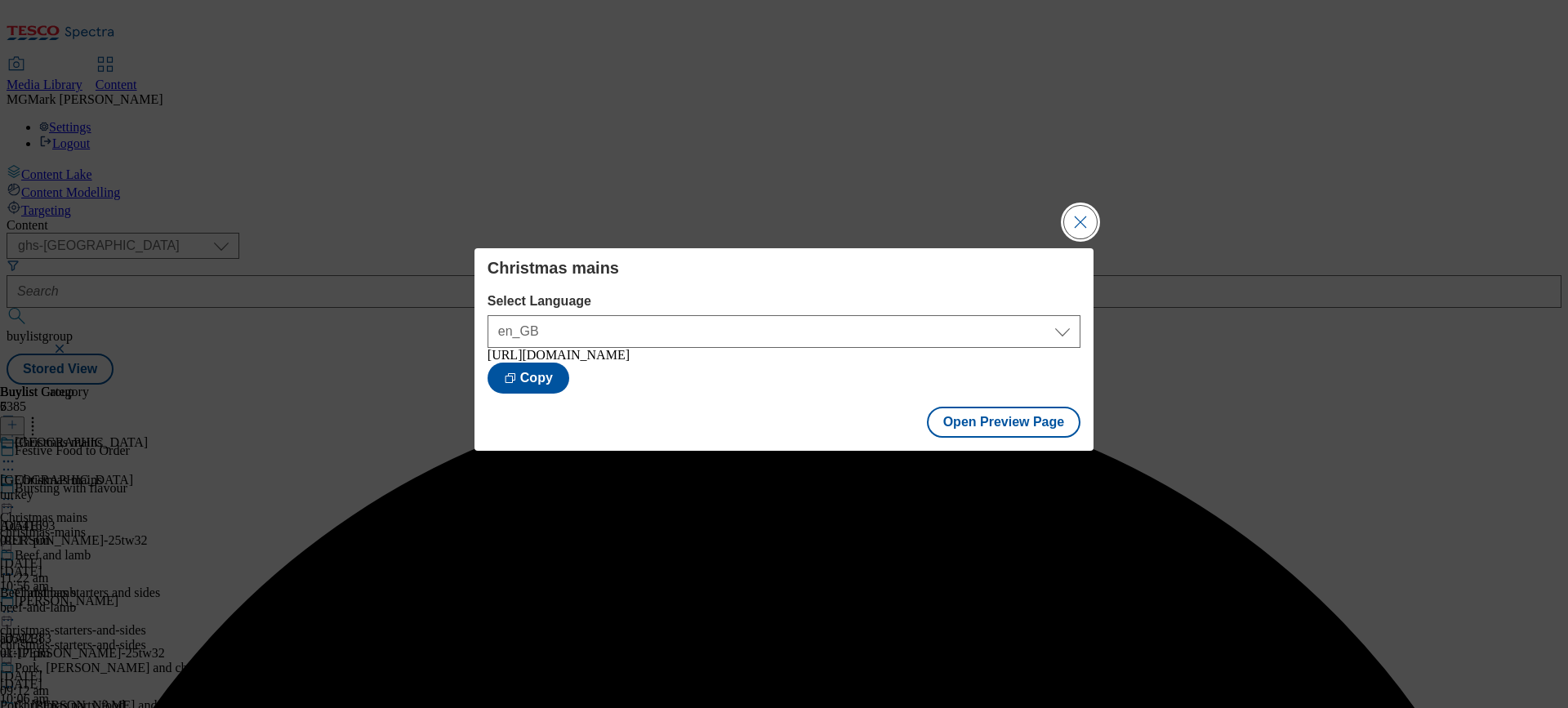
click at [1086, 230] on button "Close Modal" at bounding box center [1080, 221] width 33 height 33
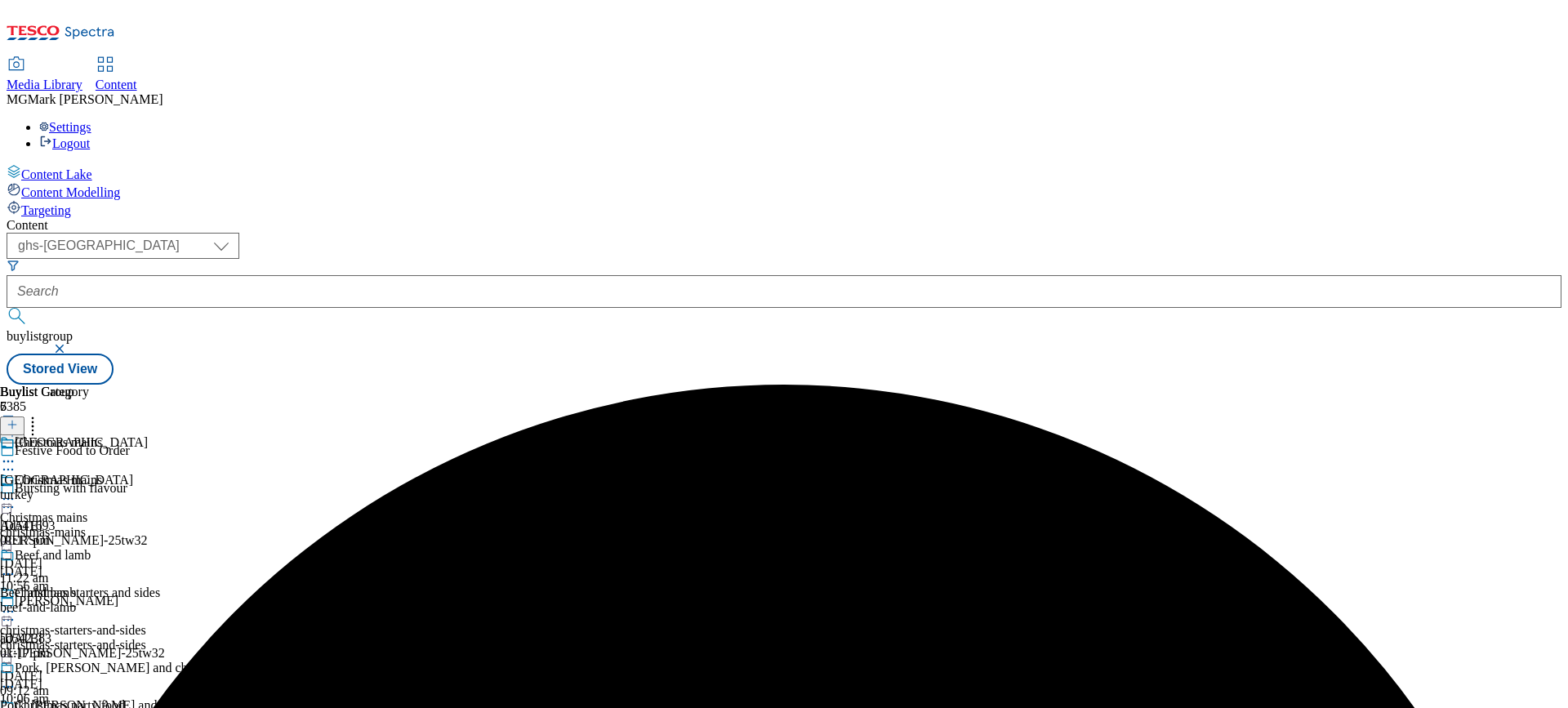
click at [198, 637] on div "christmas-starters-and-sides" at bounding box center [99, 645] width 198 height 15
click at [17, 603] on icon at bounding box center [8, 611] width 17 height 17
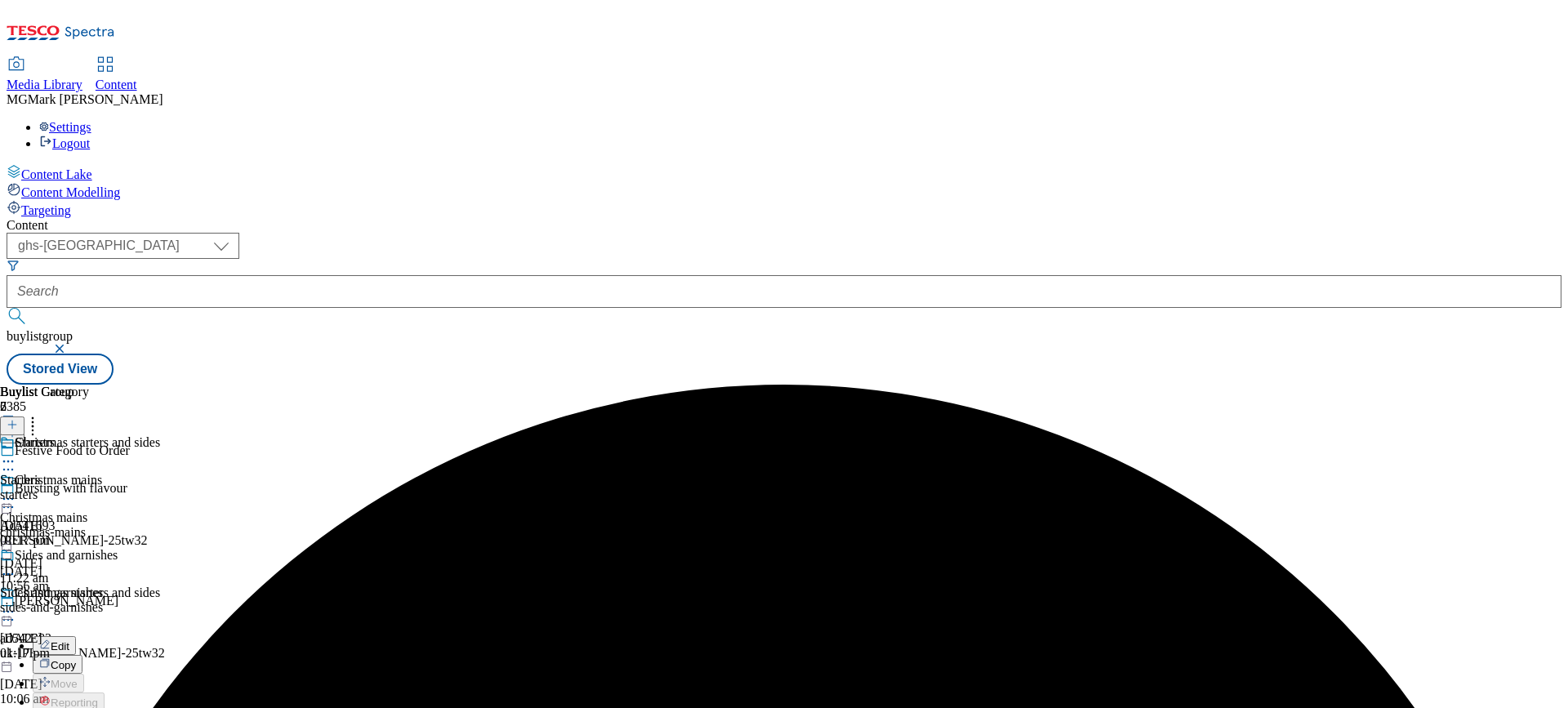
click at [70, 640] on span "Edit" at bounding box center [59, 646] width 19 height 12
select select "evergreen"
select select "Banner"
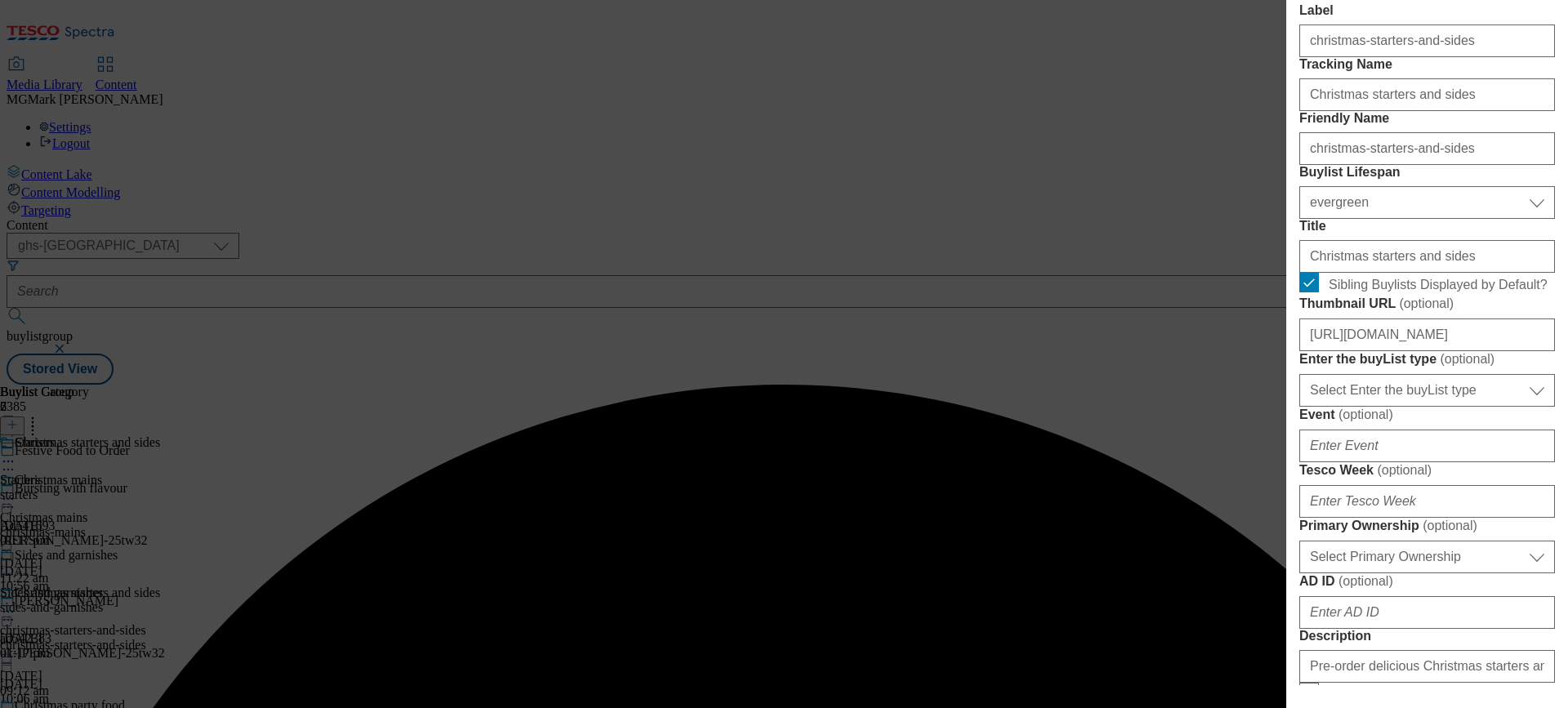
scroll to position [339, 0]
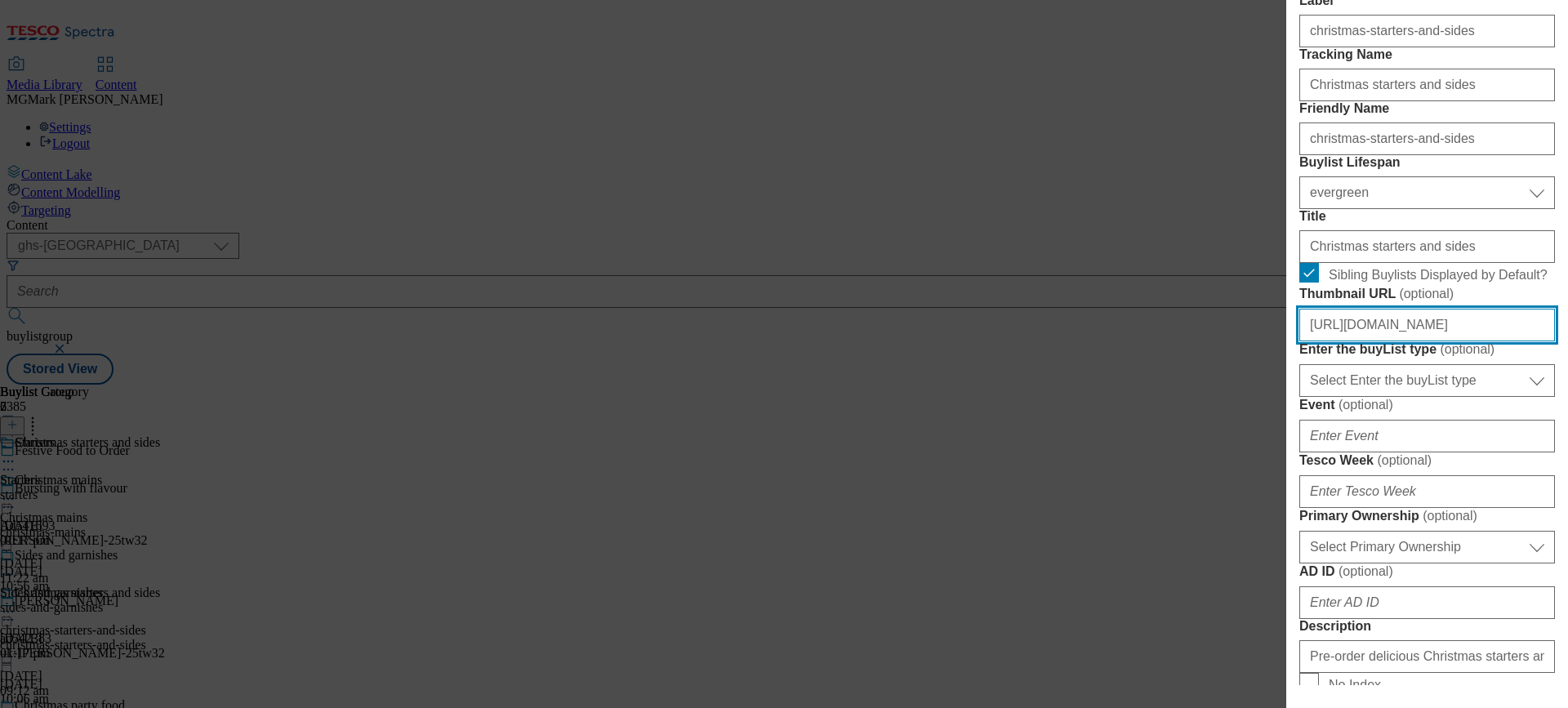
click at [1362, 341] on input "https://digitalcontent.api.tesco.com/v2/media/ghs-mktg/d5874dc1-26c9-439d-a2bb-…" at bounding box center [1428, 324] width 256 height 33
paste input "343d1c1f-b847-4dc9-b9f5-aa9921d409ed/FFTO25-WF-504043"
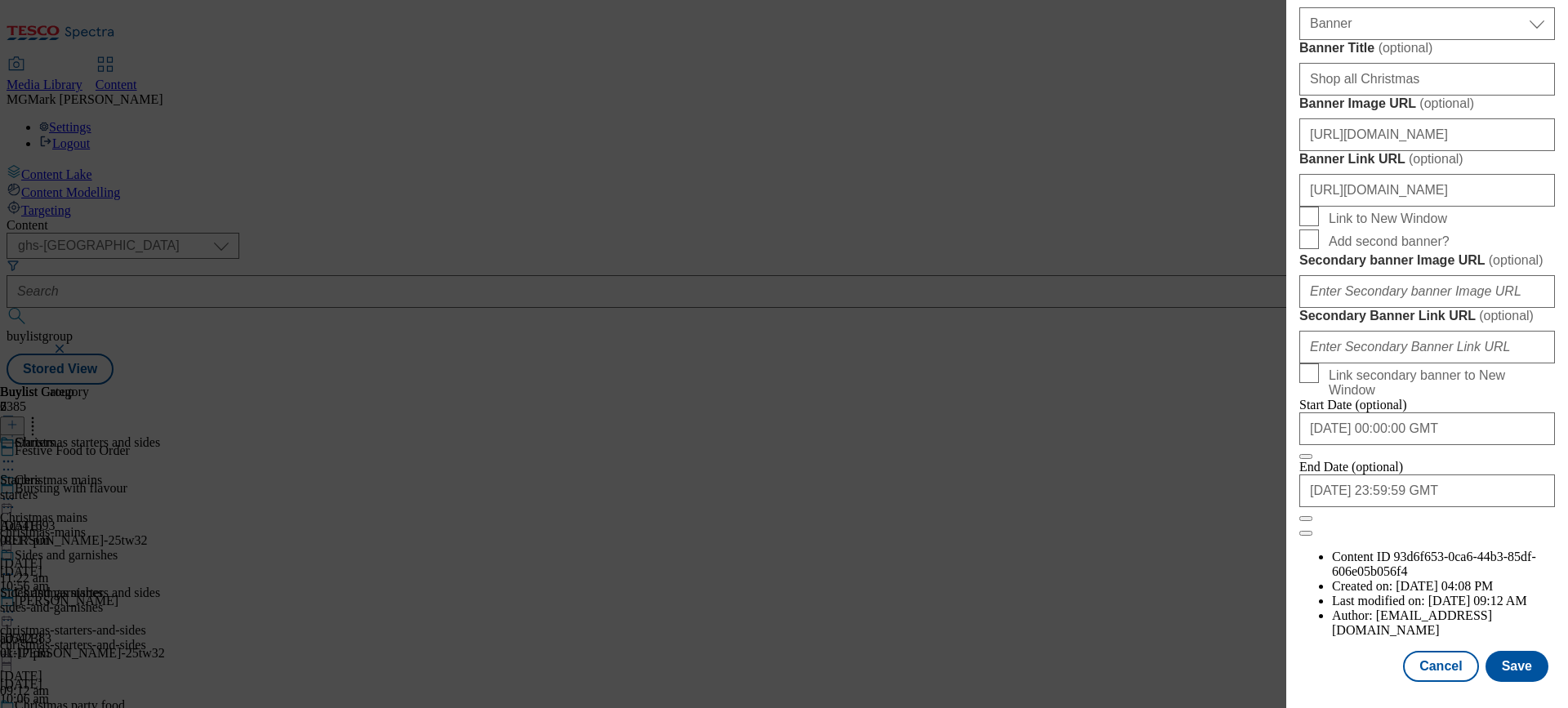
scroll to position [1741, 0]
type input "https://digitalcontent.api.tesco.com/v2/media/ghs-mktg/343d1c1f-b847-4dc9-b9f5-…"
click at [1527, 677] on button "Save" at bounding box center [1517, 666] width 63 height 31
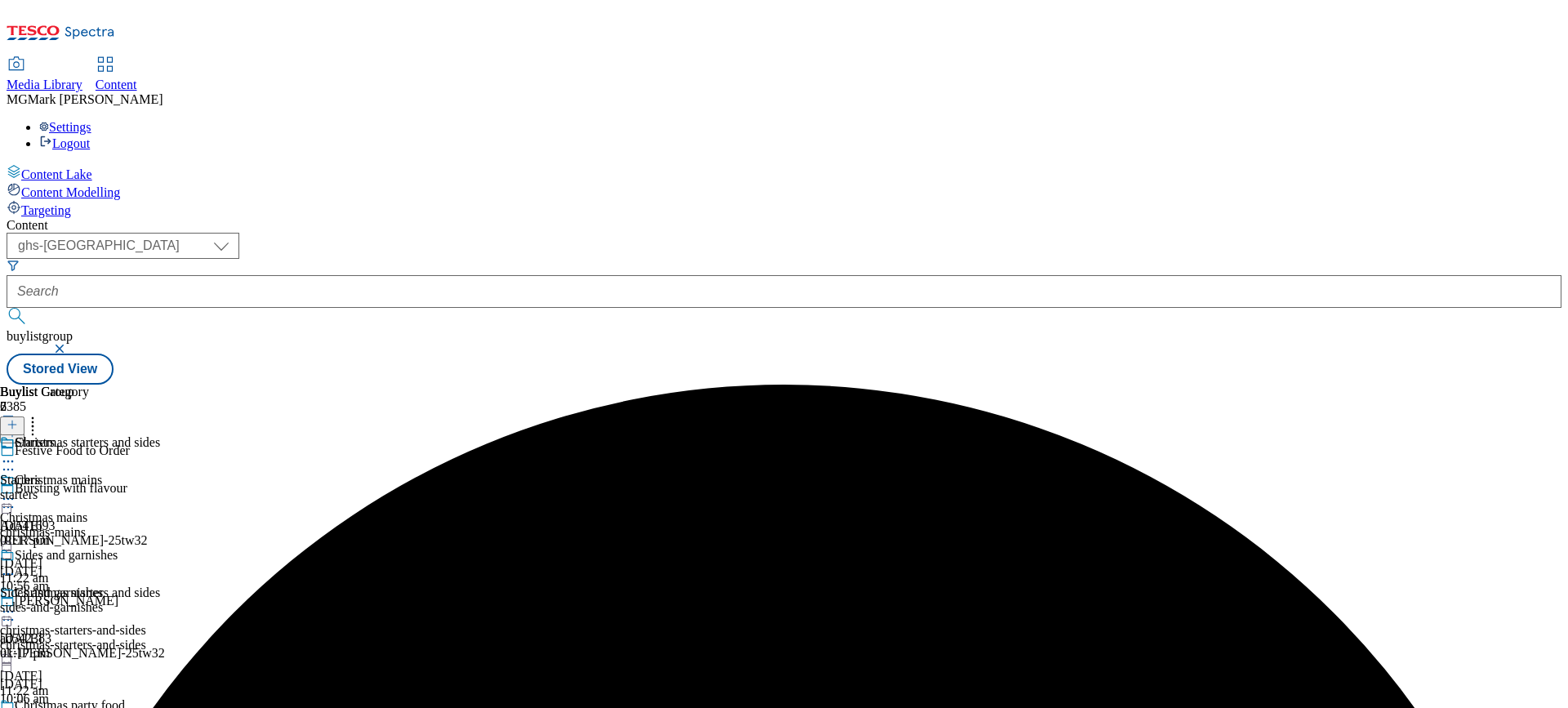
click at [17, 603] on icon at bounding box center [8, 611] width 17 height 17
click at [89, 707] on span "Preview" at bounding box center [70, 721] width 39 height 12
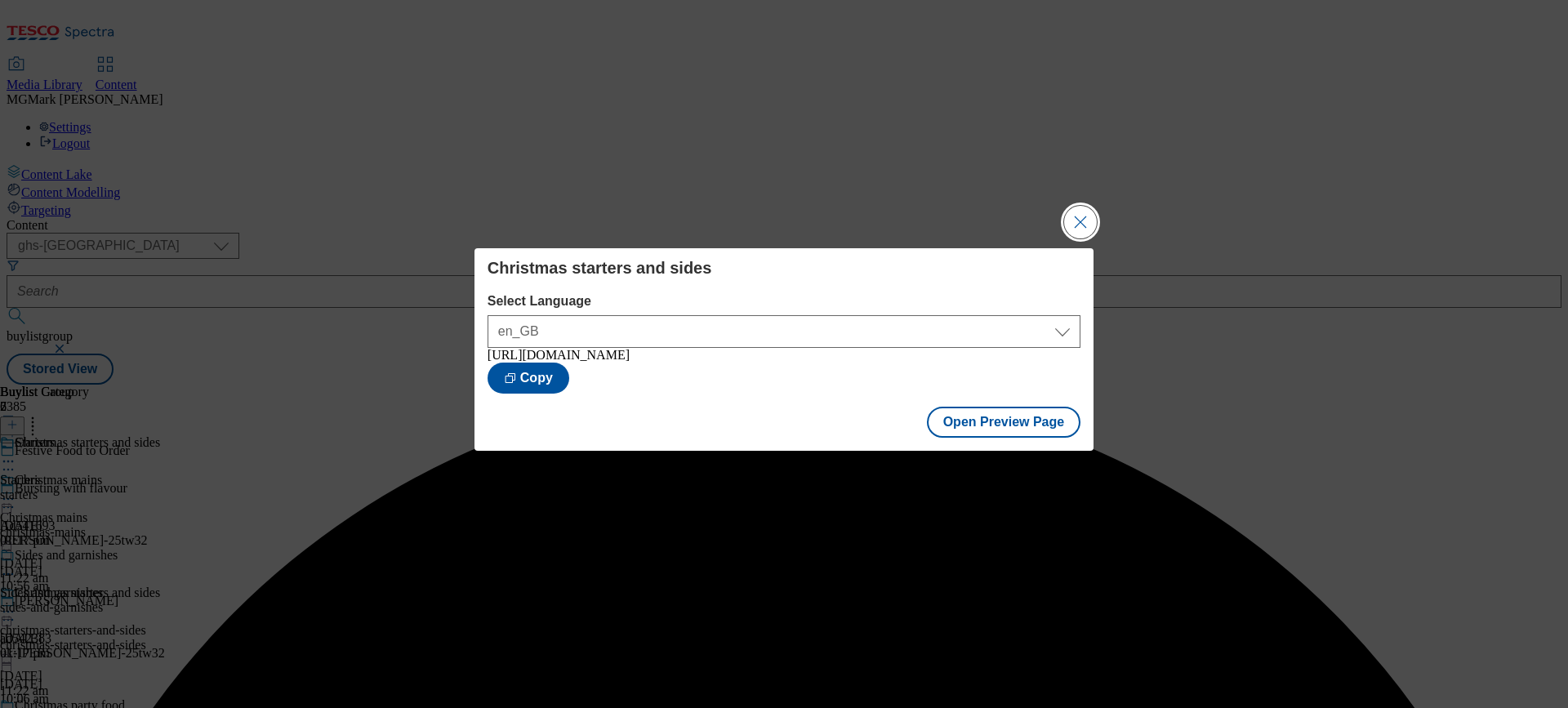
click at [1091, 221] on button "Close Modal" at bounding box center [1080, 221] width 33 height 33
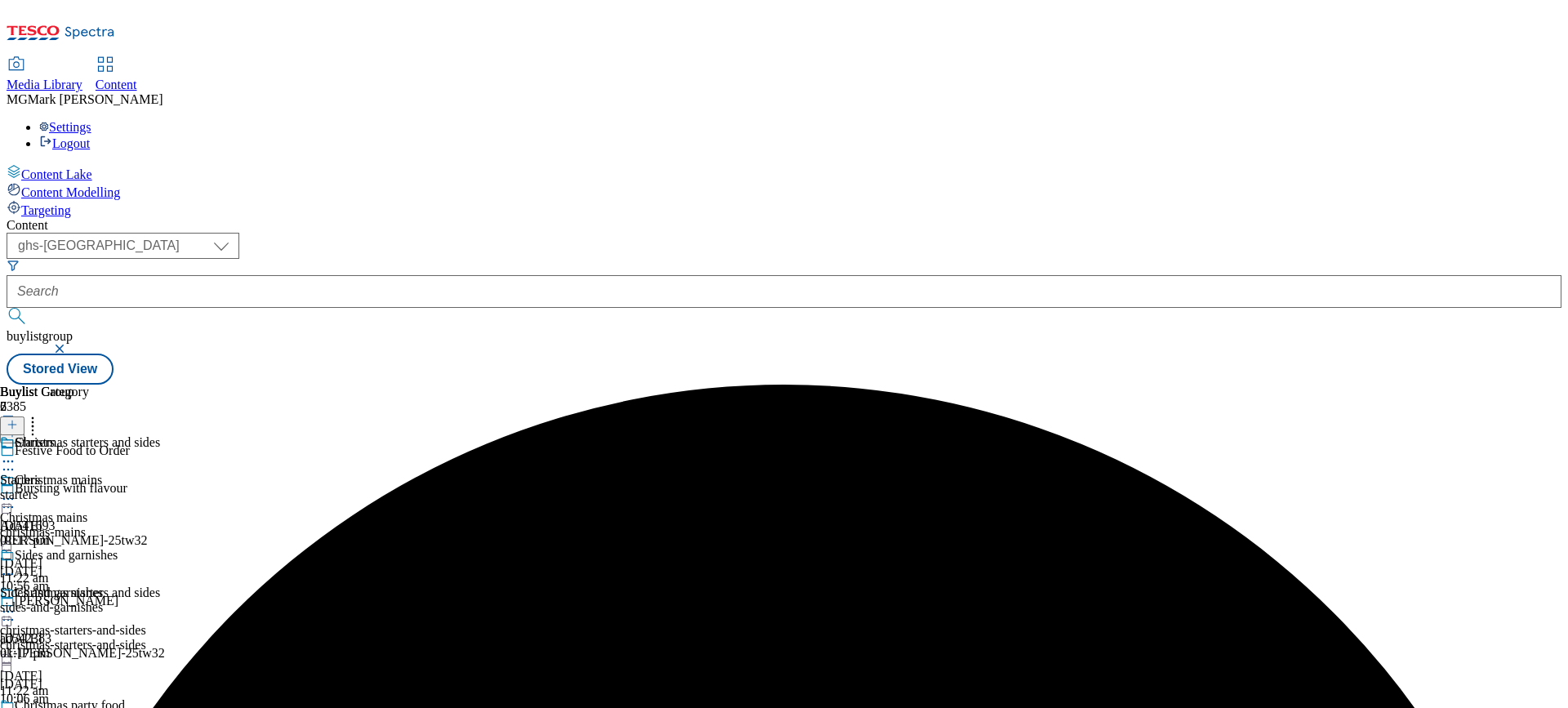
scroll to position [69, 0]
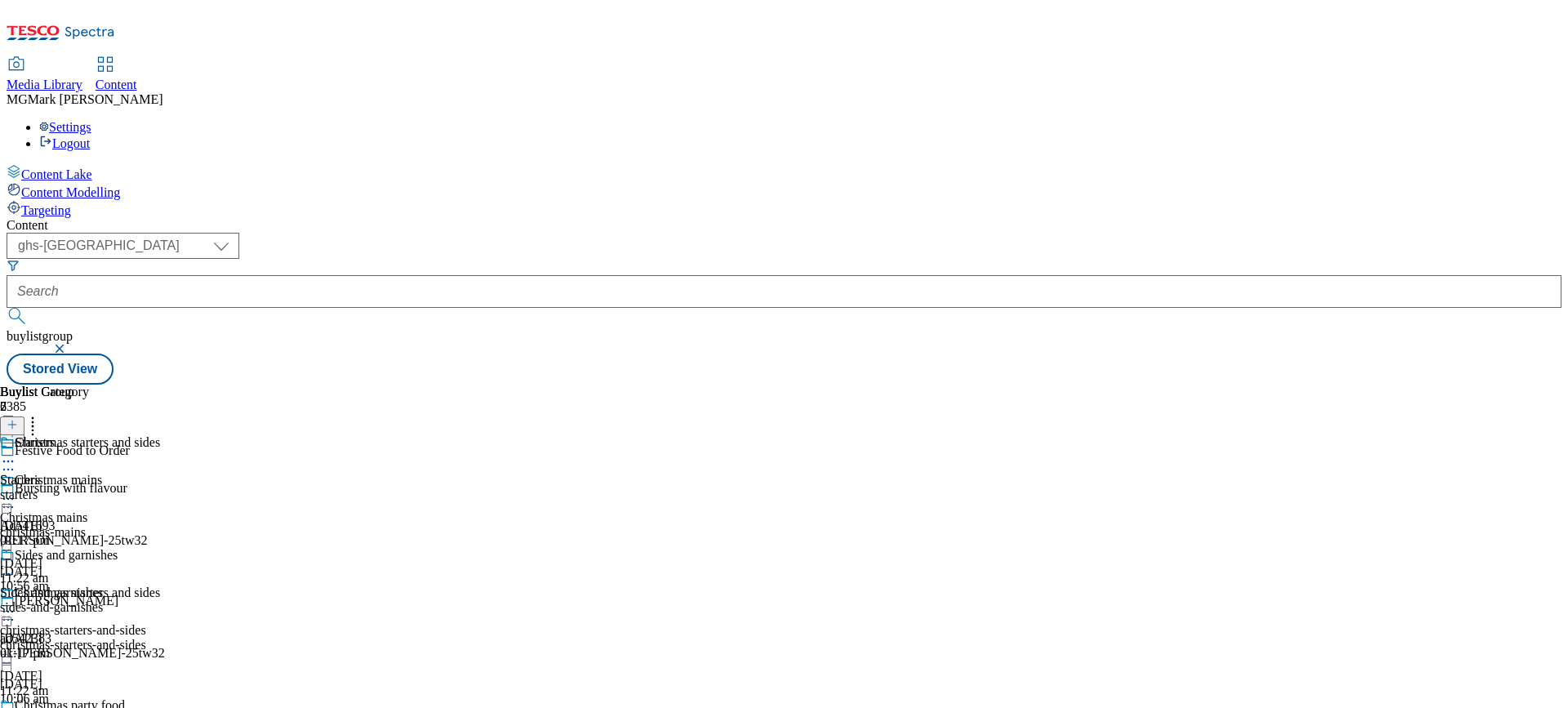
select select "evergreen"
select select "Banner"
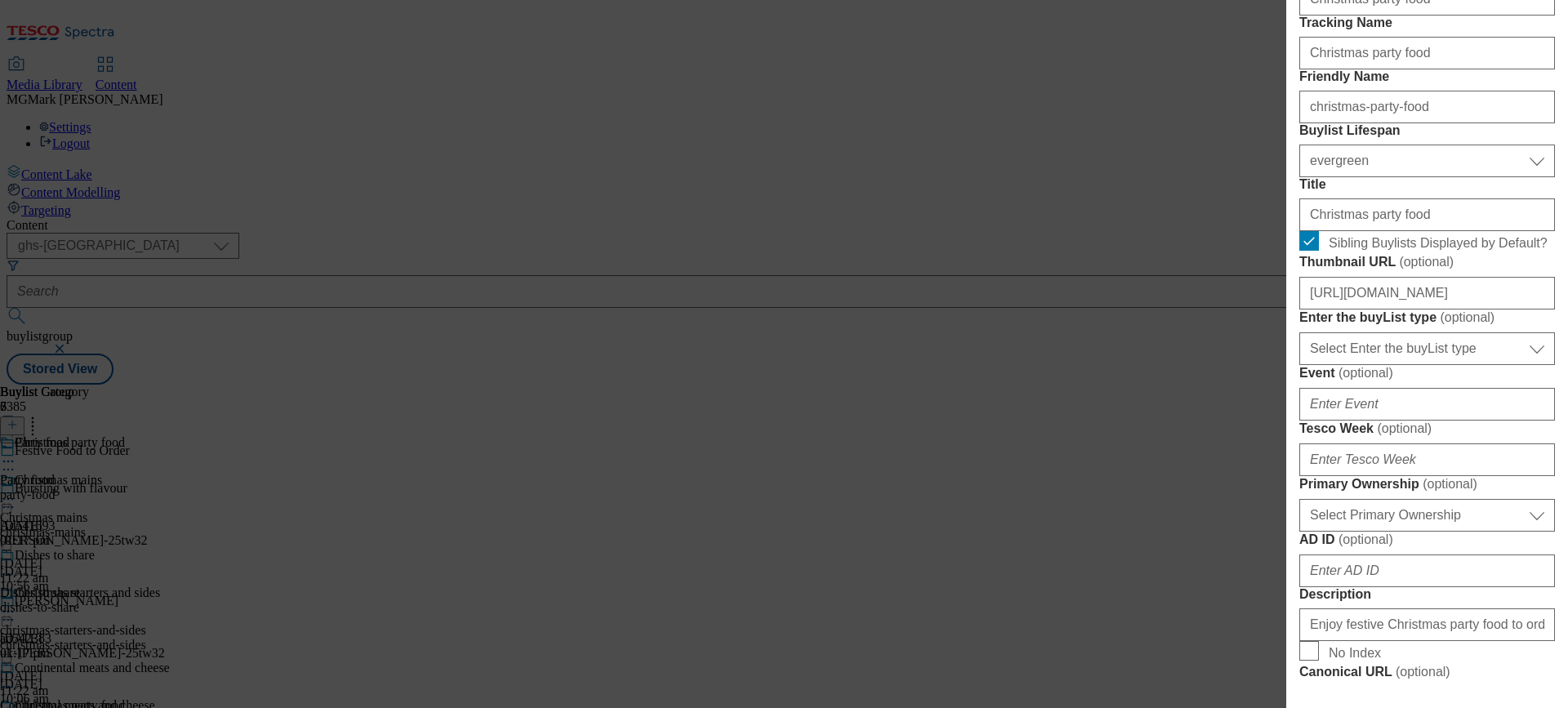
scroll to position [377, 0]
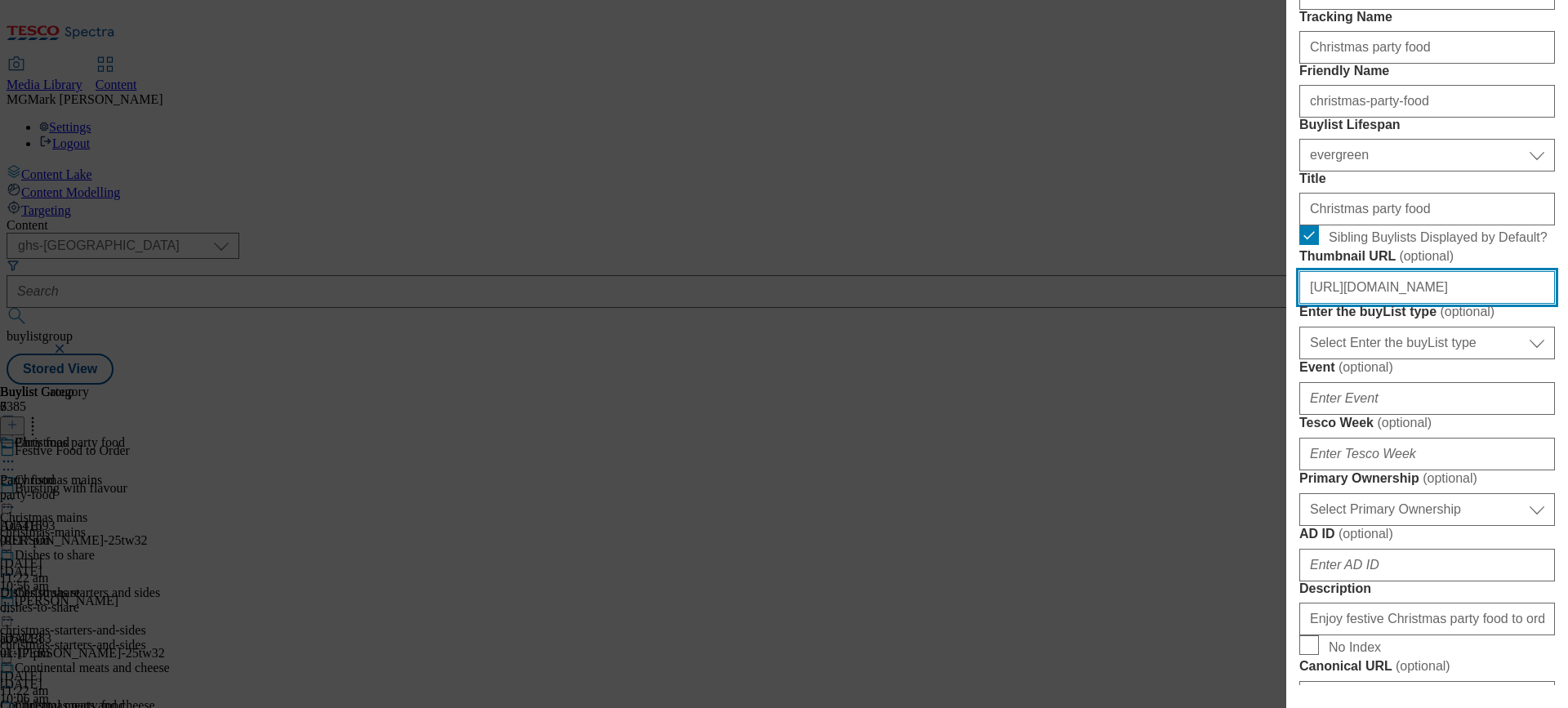
click at [1385, 304] on input "https://digitalcontent.api.tesco.com/v2/media/ghs-mktg/f99344c5-2b93-4a37-b9bd-…" at bounding box center [1428, 287] width 256 height 33
paste input "b6c12b4a-abad-4e3b-8ac8-df965ea8e9cd/FFTO25-WF-504043"
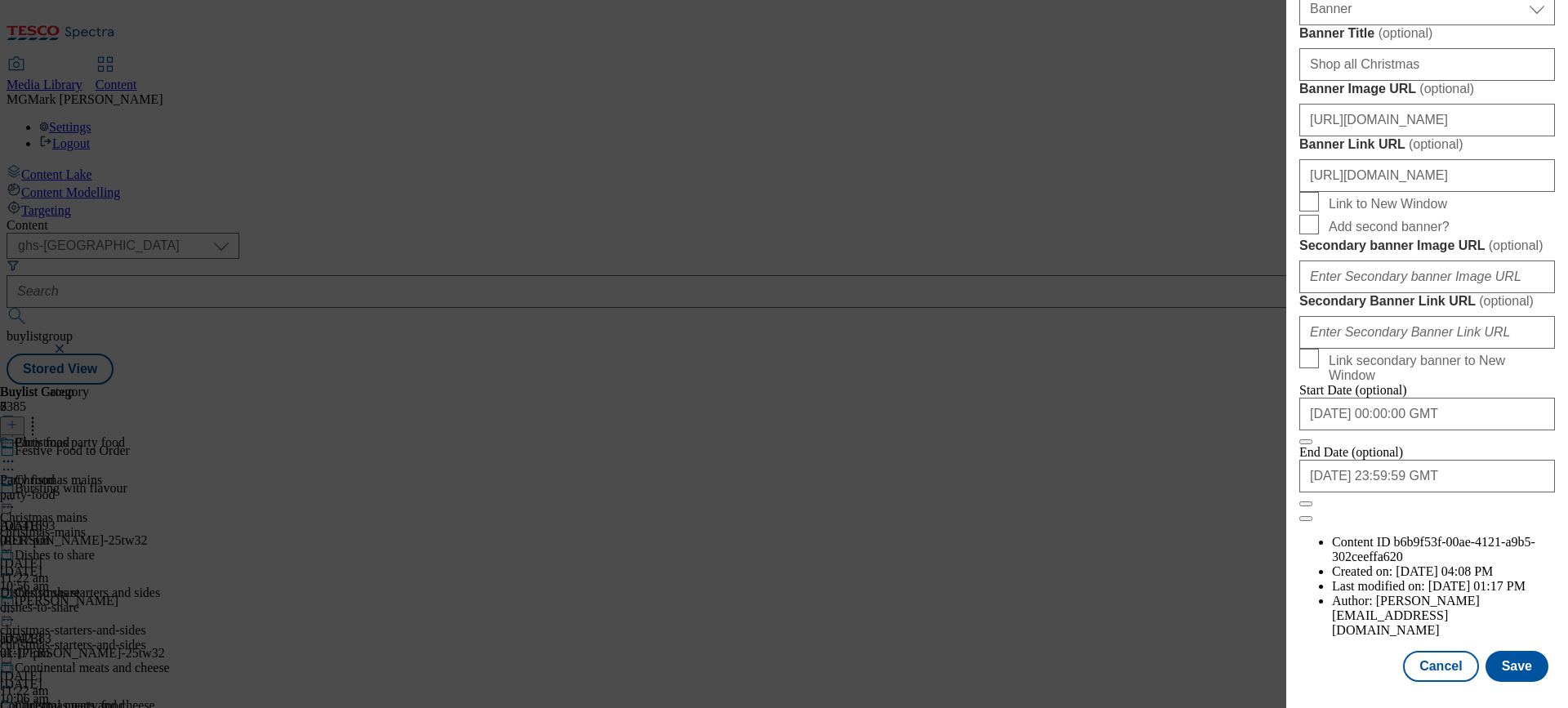
scroll to position [1741, 0]
type input "https://digitalcontent.api.tesco.com/v2/media/ghs-mktg/b6c12b4a-abad-4e3b-8ac8-…"
click at [1525, 674] on button "Save" at bounding box center [1517, 666] width 63 height 31
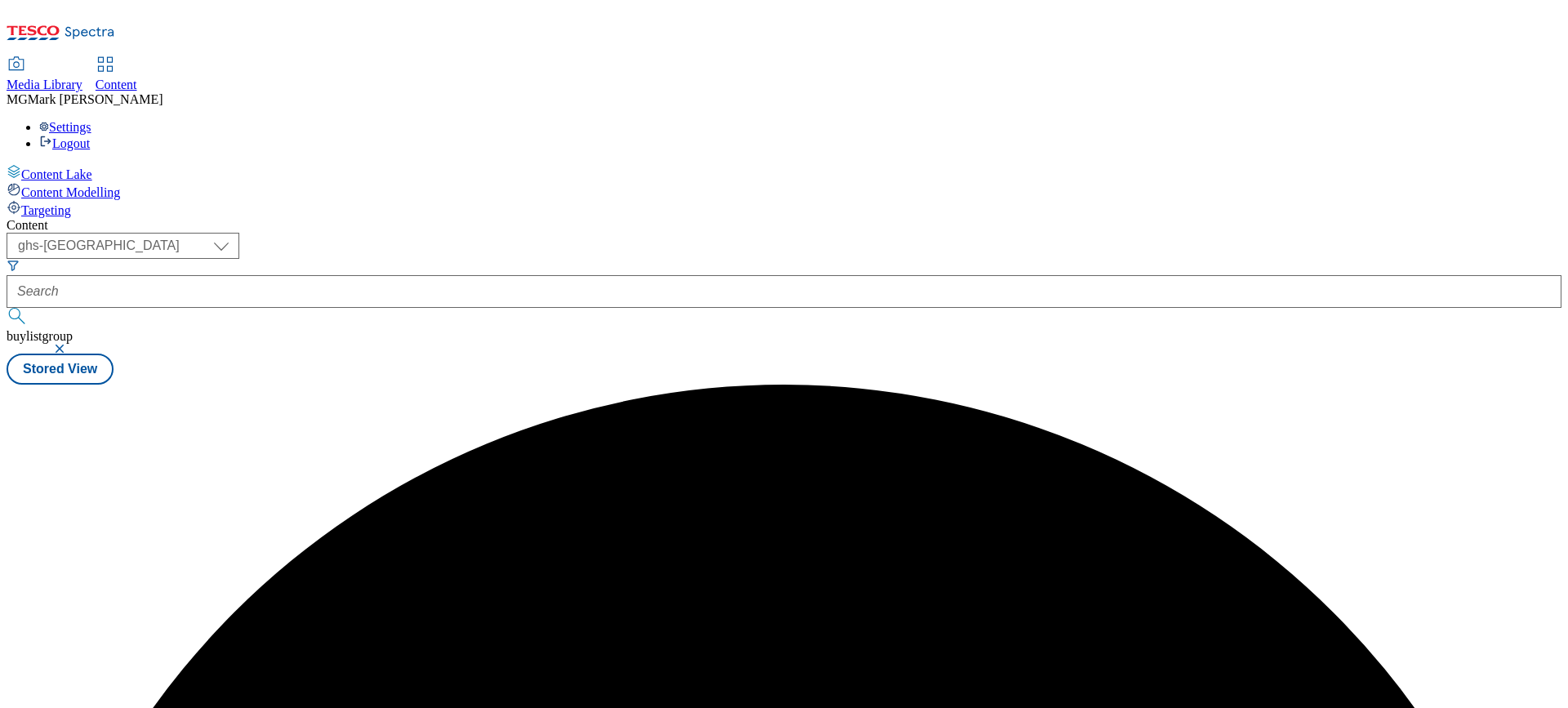
scroll to position [0, 0]
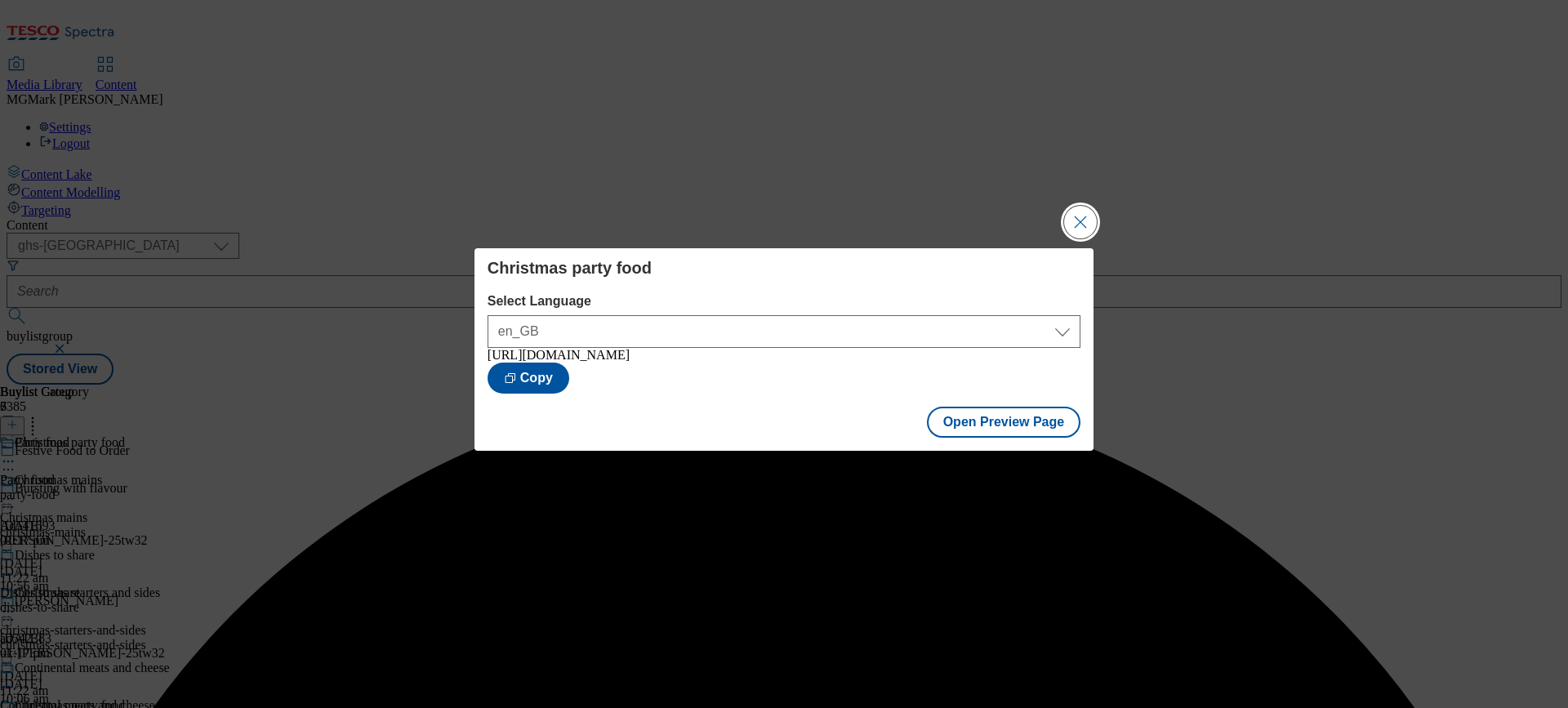
click at [1088, 222] on button "Close Modal" at bounding box center [1080, 221] width 33 height 33
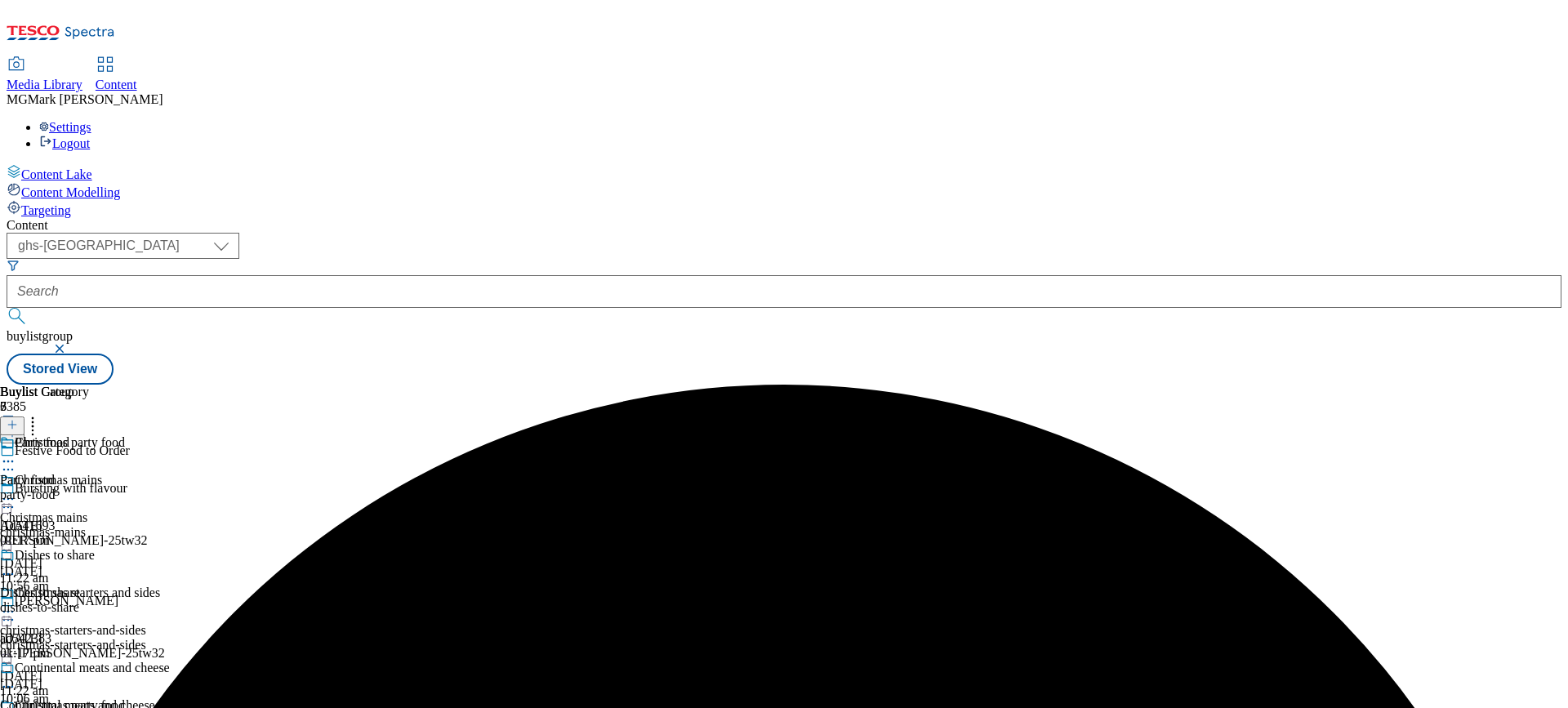
scroll to position [272, 0]
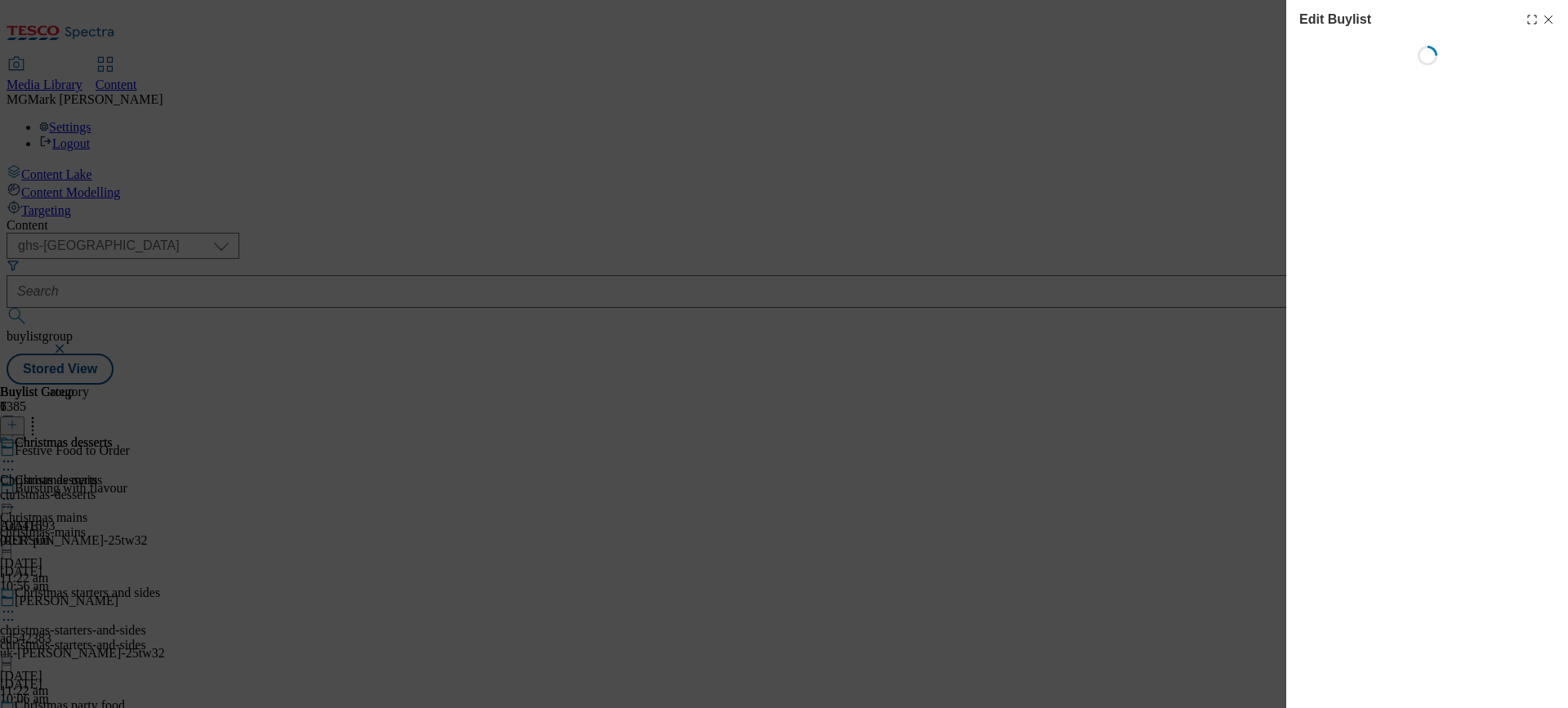
select select "evergreen"
select select "Banner"
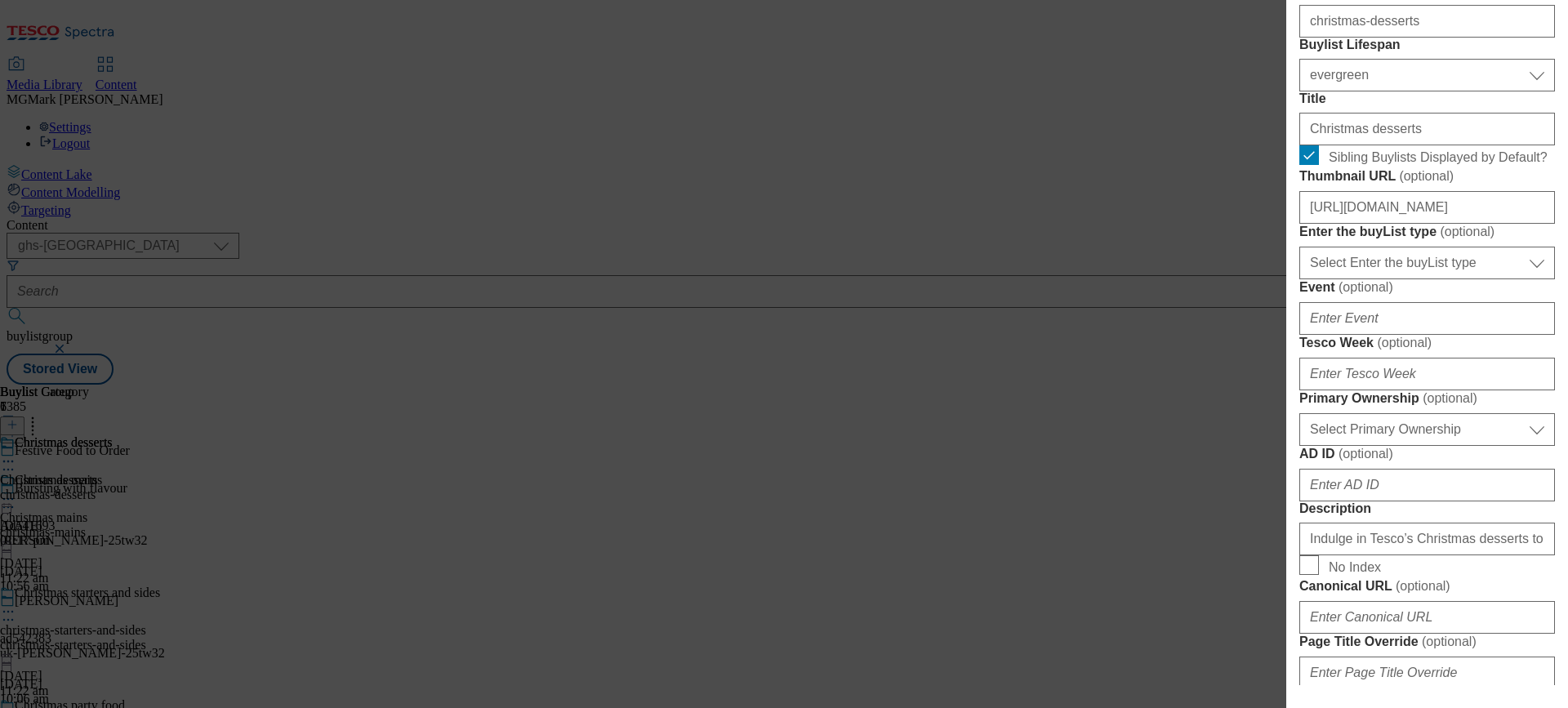
scroll to position [497, 0]
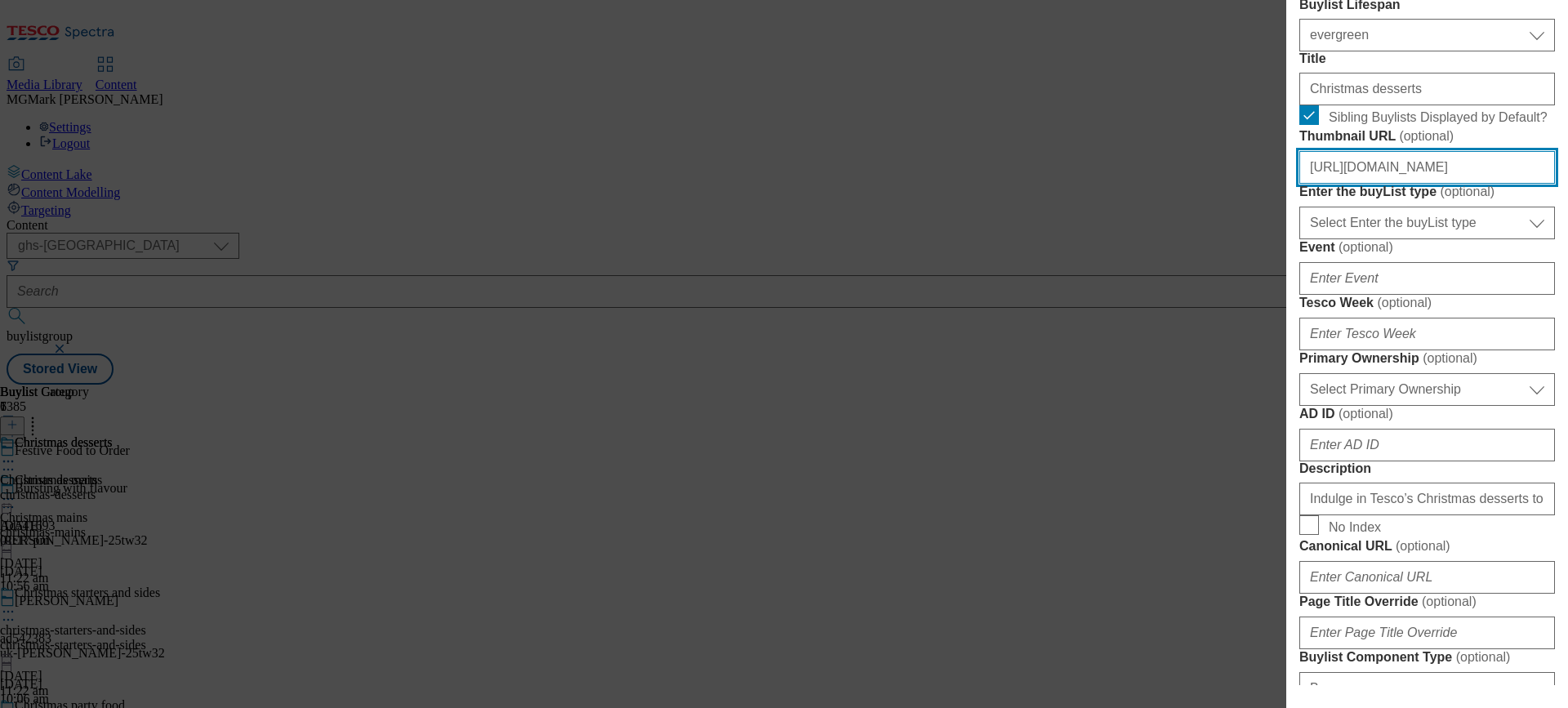
click at [1416, 183] on input "https://digitalcontent.api.tesco.com/v2/media/ghs-mktg/23ed0924-69b0-4949-a4a8-…" at bounding box center [1428, 167] width 256 height 33
paste input "343d1c1f-b847-4dc9-b9f5-aa9921d409ed/FFTO25-WF-504043-Buylist-Christmas+Starter…"
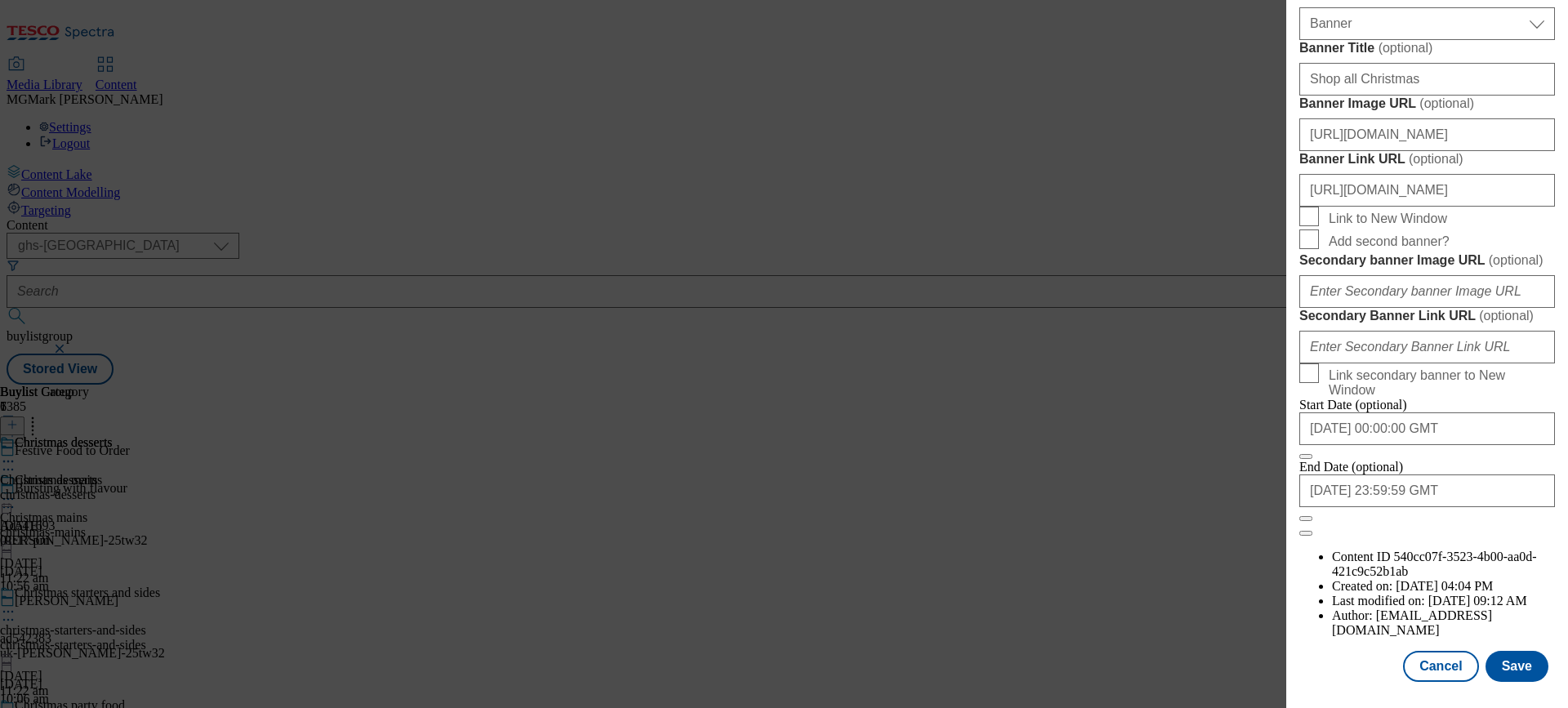
scroll to position [1741, 0]
type input "https://digitalcontent.api.tesco.com/v2/media/ghs-mktg/343d1c1f-b847-4dc9-b9f5-…"
click at [1512, 670] on button "Save" at bounding box center [1517, 666] width 63 height 31
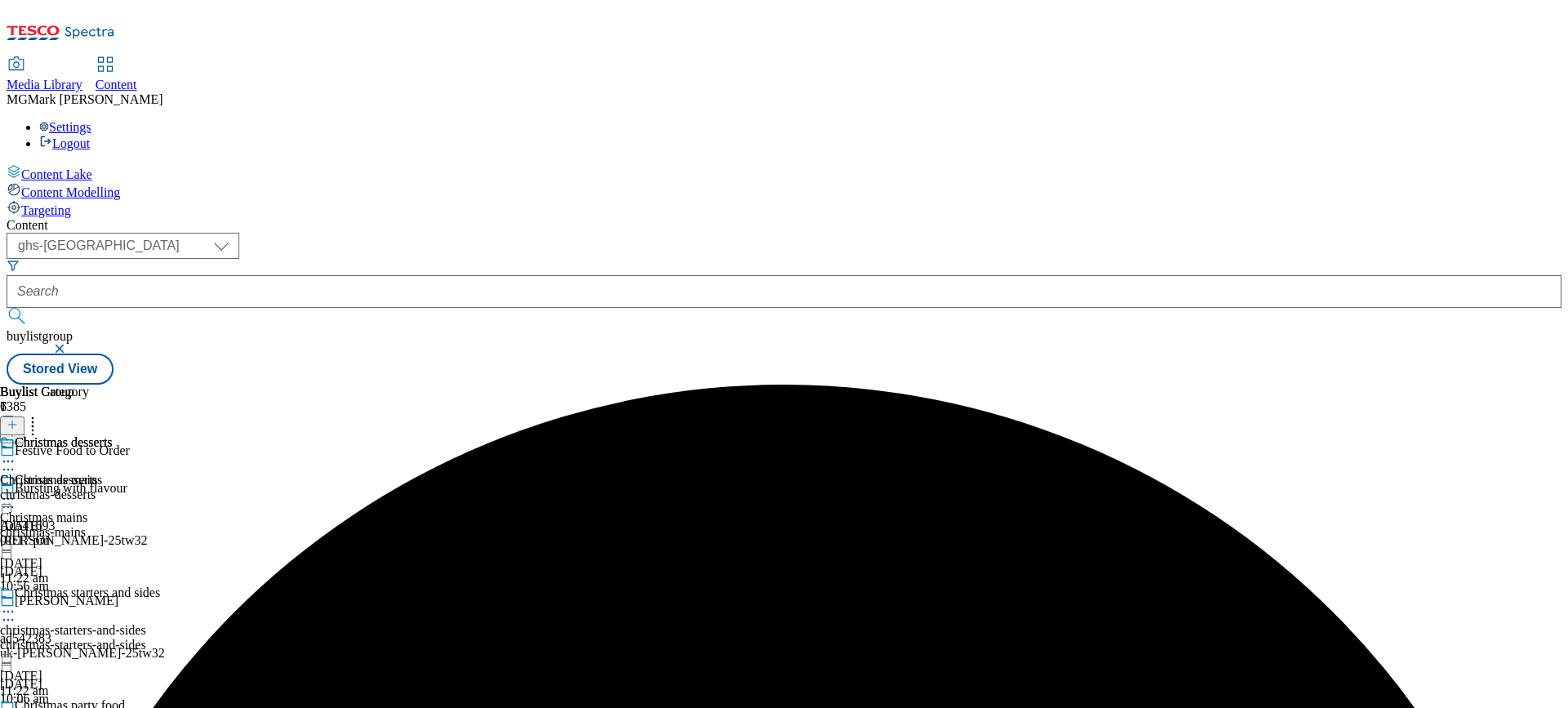
scroll to position [294, 0]
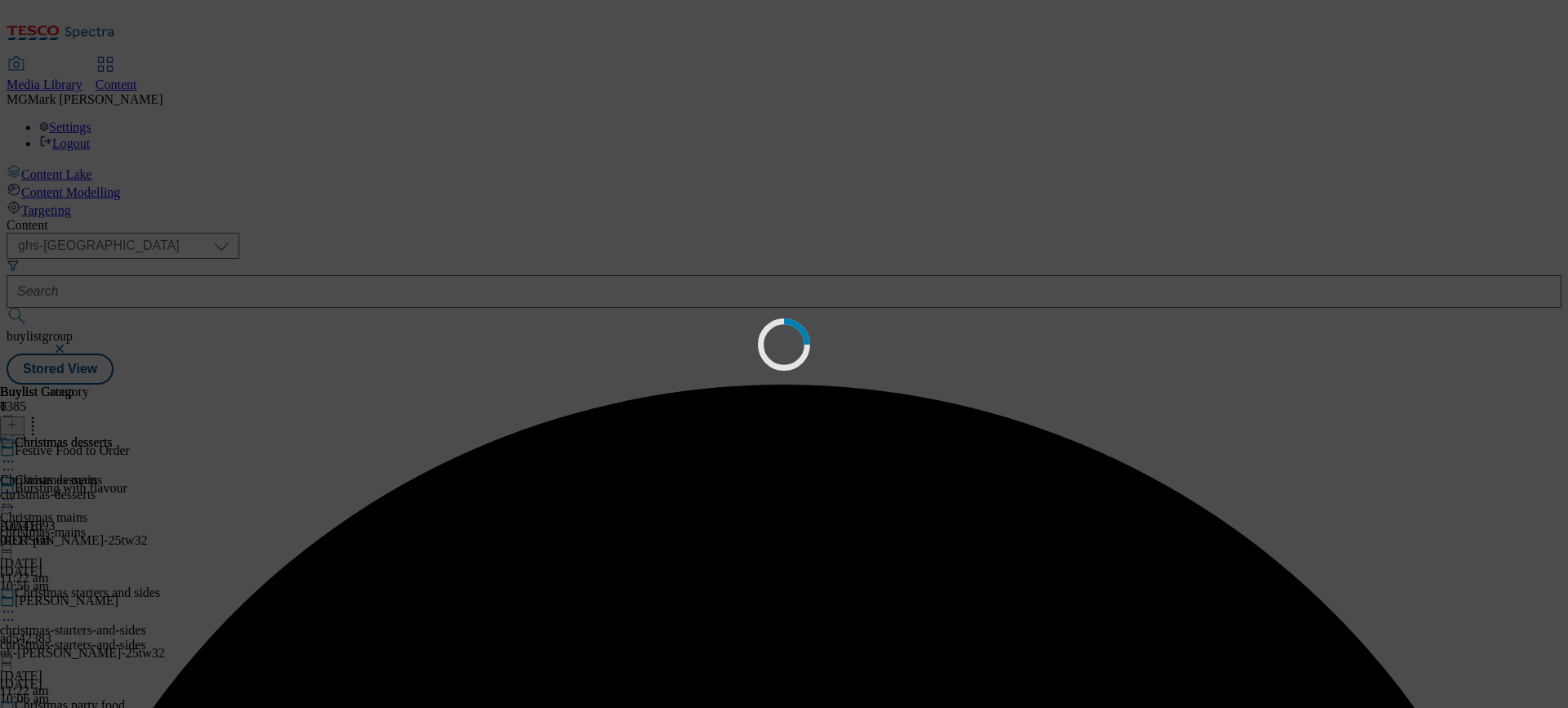
scroll to position [0, 0]
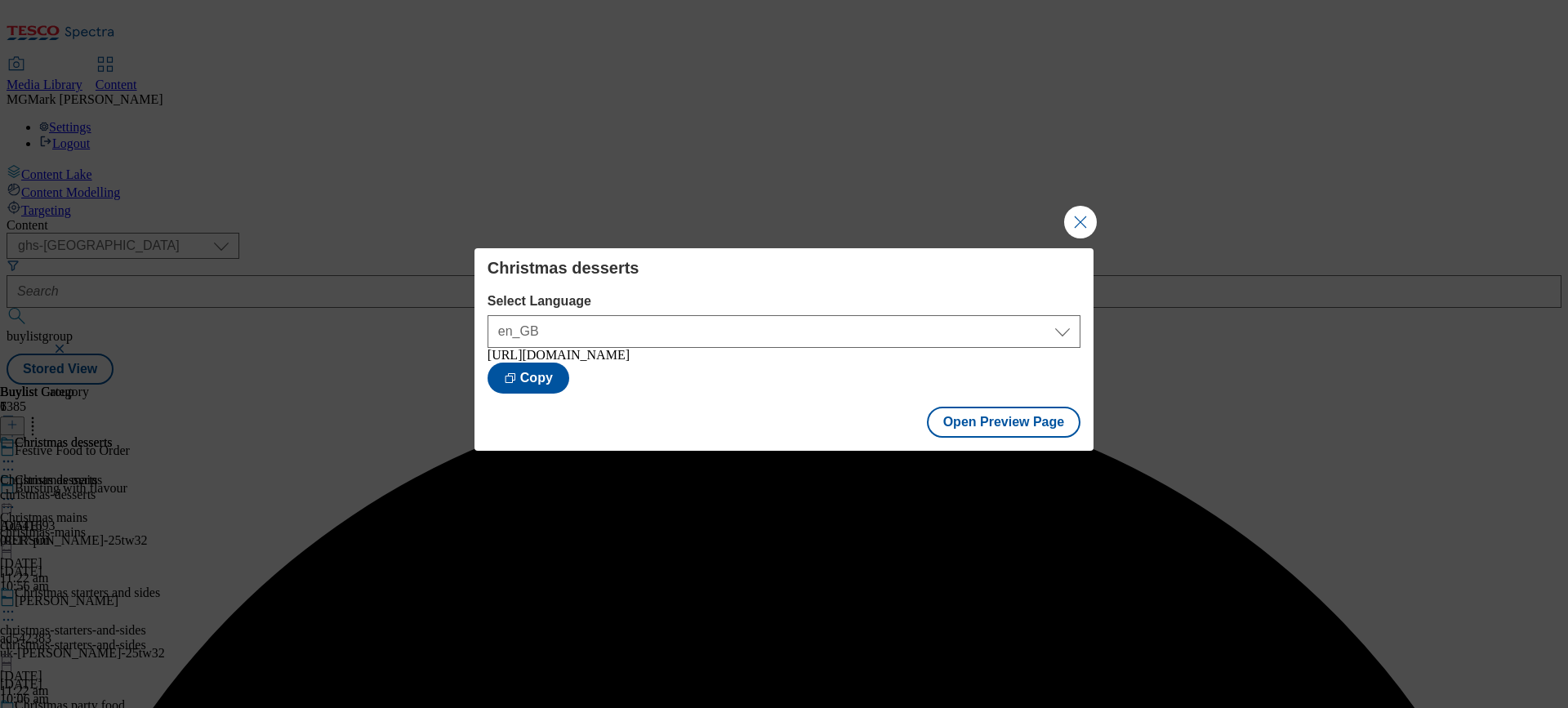
click at [1100, 226] on div "Christmas desserts Select Language en_GB en_GB https://www.tesco.com/groceries/…" at bounding box center [784, 354] width 1568 height 708
click at [1080, 225] on button "Close Modal" at bounding box center [1080, 221] width 33 height 33
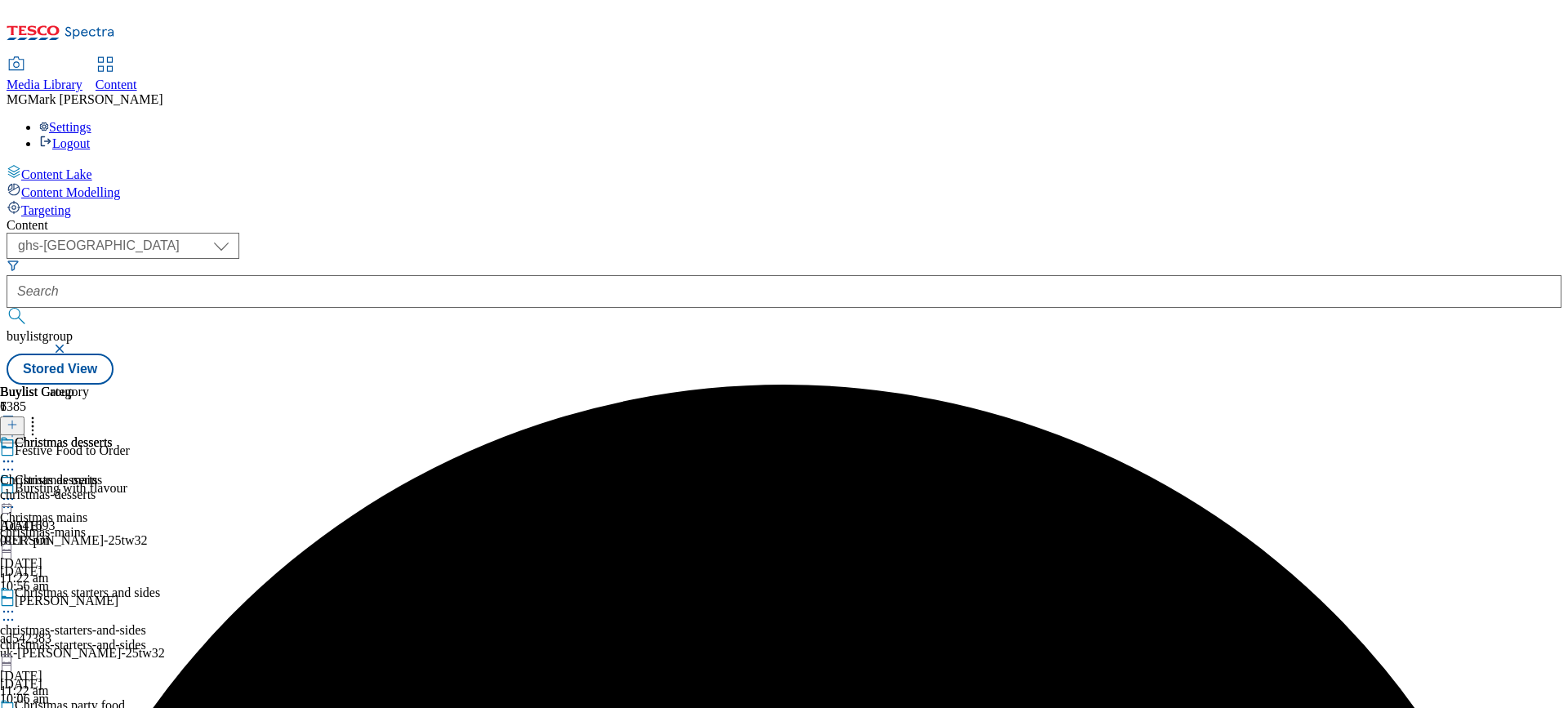
scroll to position [405, 0]
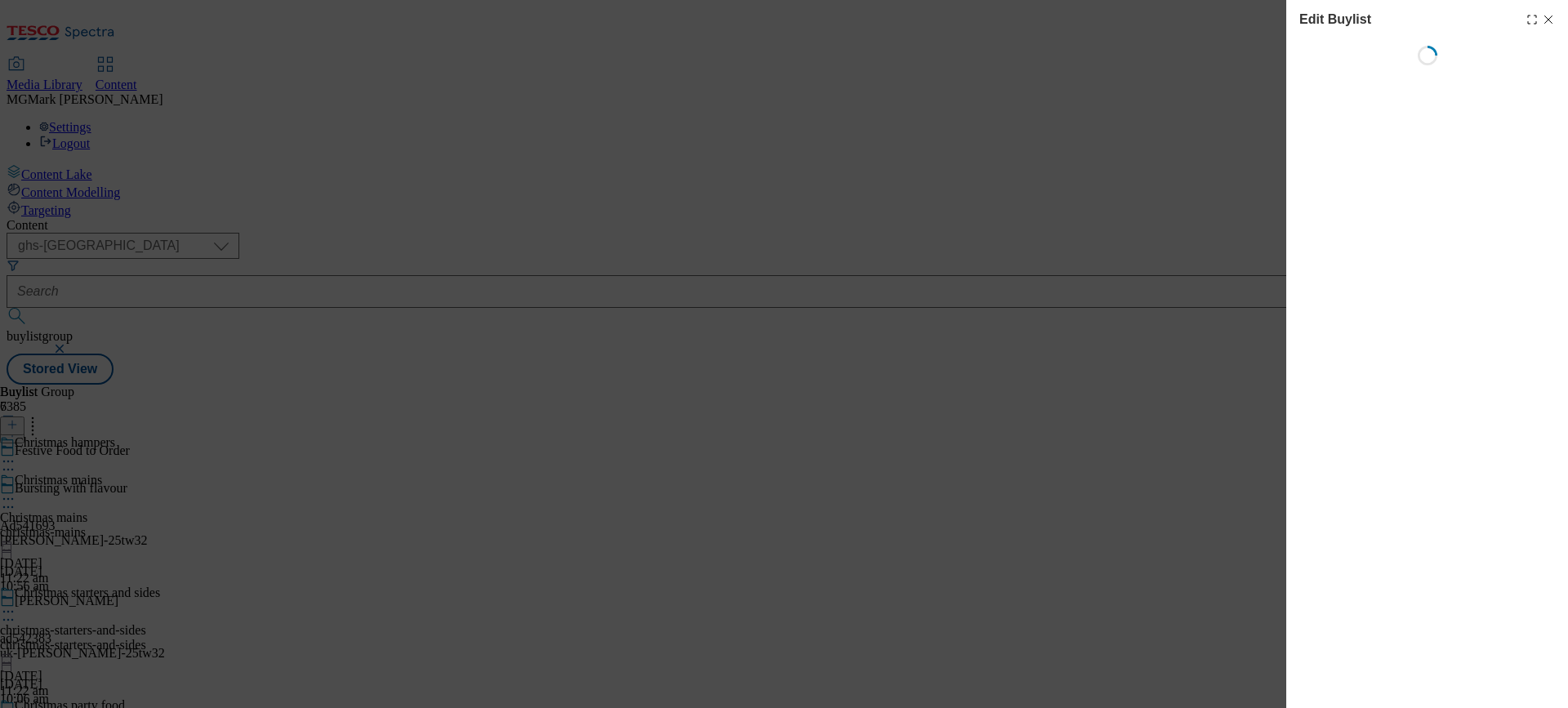
select select "evergreen"
select select "Banner"
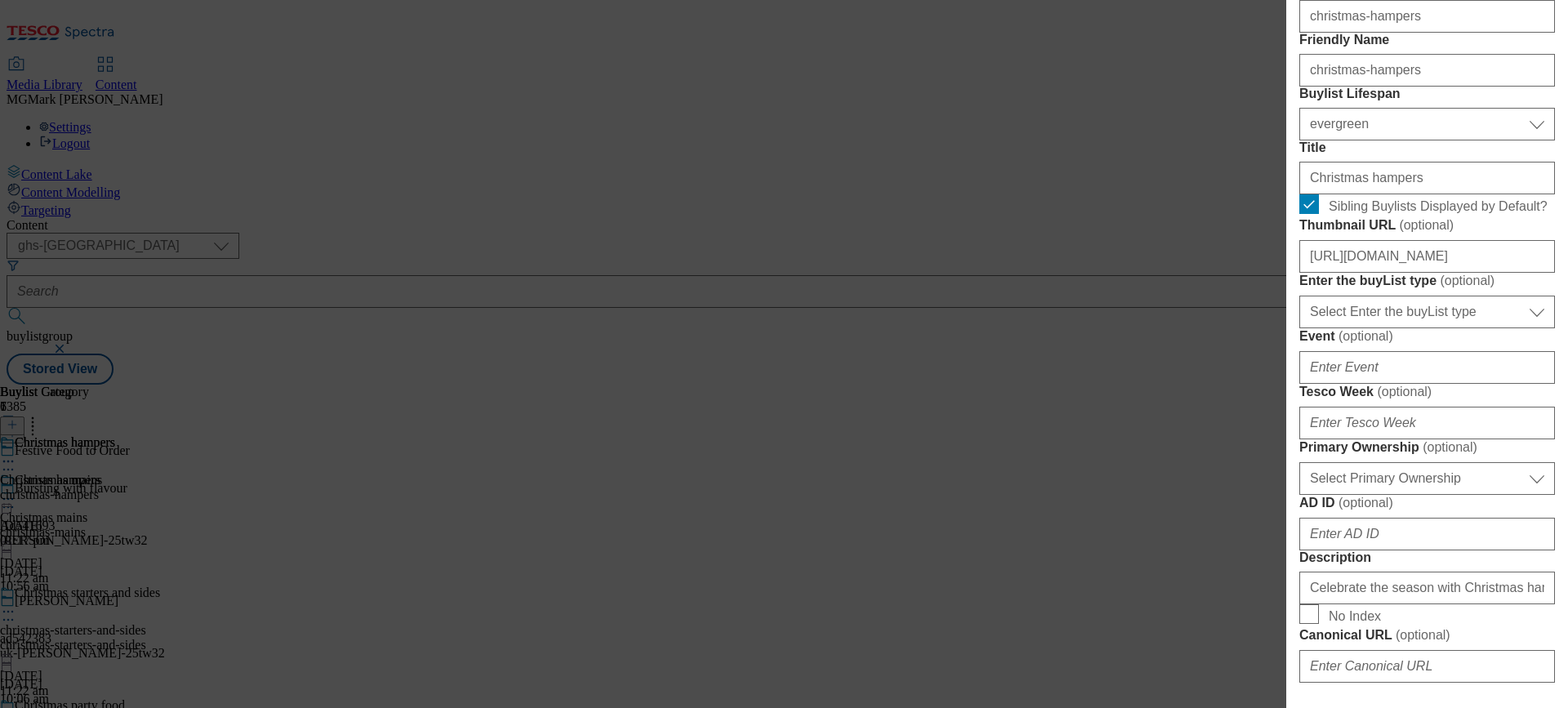
scroll to position [435, 0]
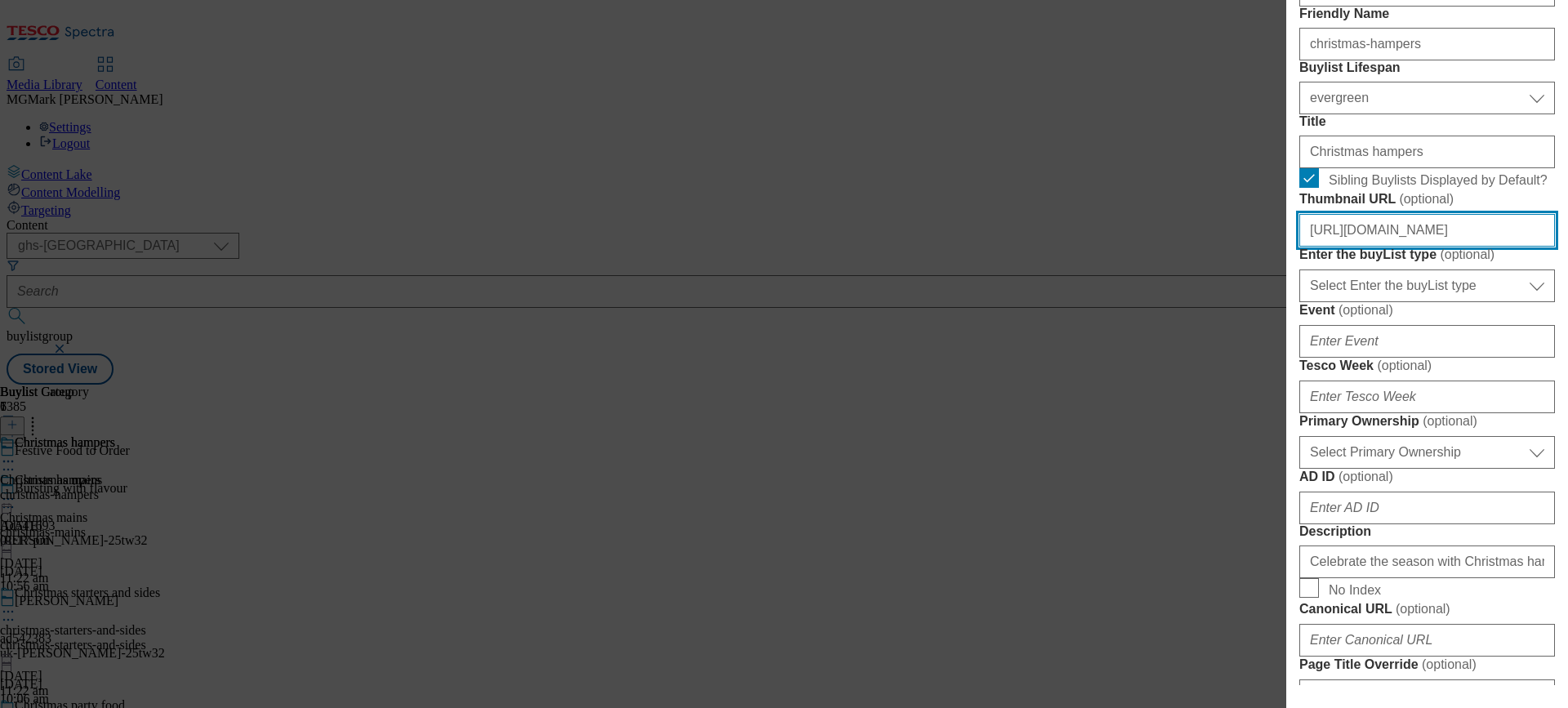
click at [1425, 247] on input "https://digitalcontent.api.tesco.com/v2/media/ghs-mktg/8b38246e-fab2-4dc5-8cf0-…" at bounding box center [1428, 230] width 256 height 33
paste input "679dd69a-4b20-4598-b815-09ed9c92f931/FFTO25-WF-504043"
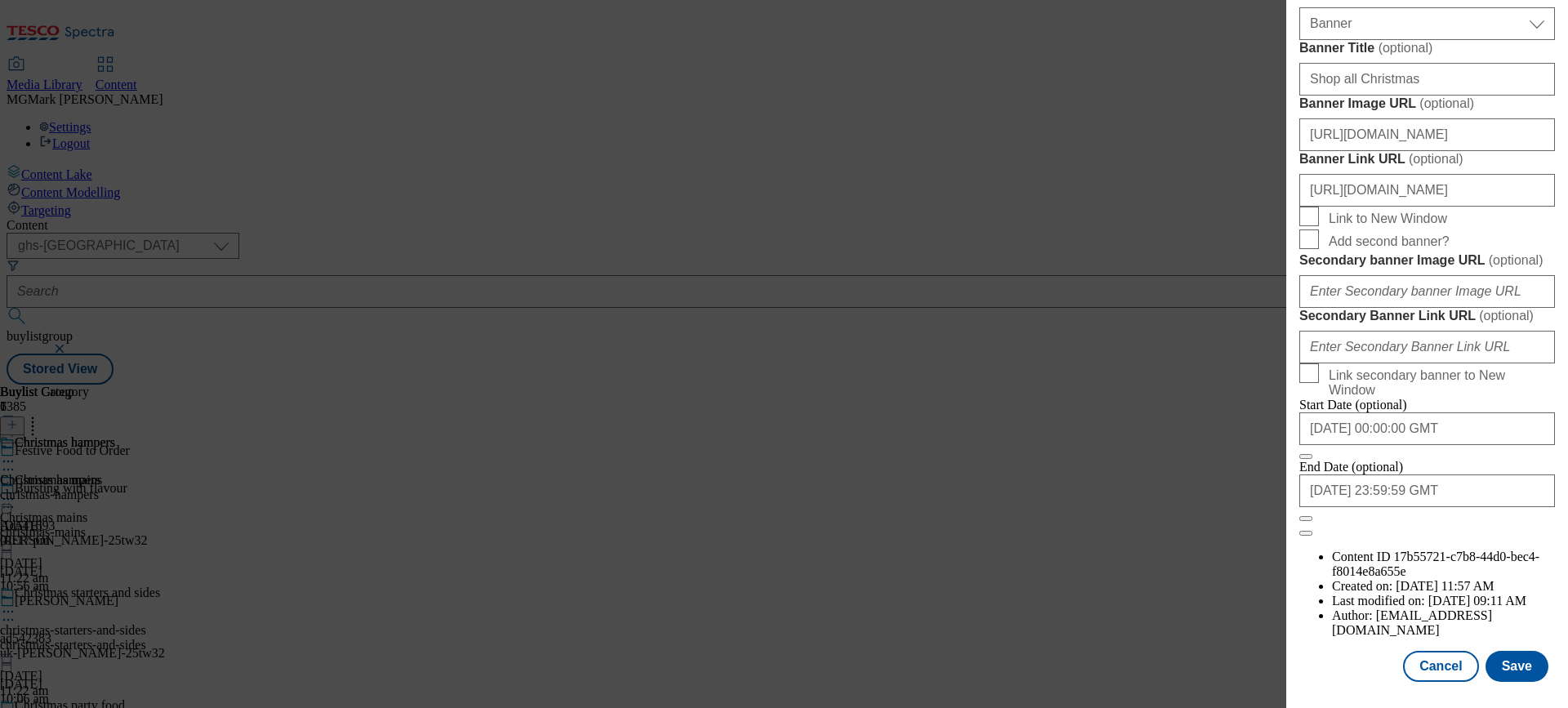
scroll to position [1741, 0]
type input "https://digitalcontent.api.tesco.com/v2/media/ghs-mktg/679dd69a-4b20-4598-b815-…"
click at [1525, 666] on button "Save" at bounding box center [1517, 666] width 63 height 31
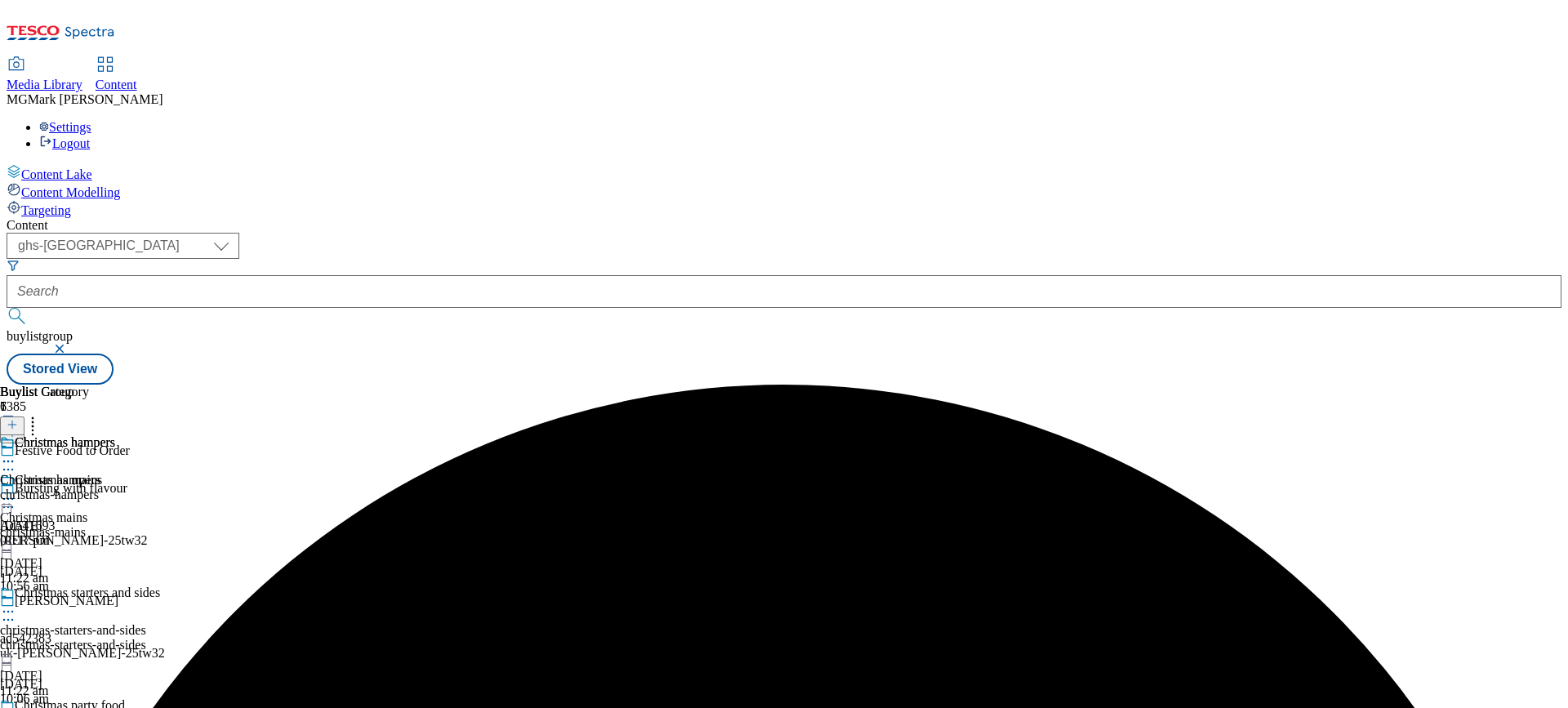
scroll to position [413, 0]
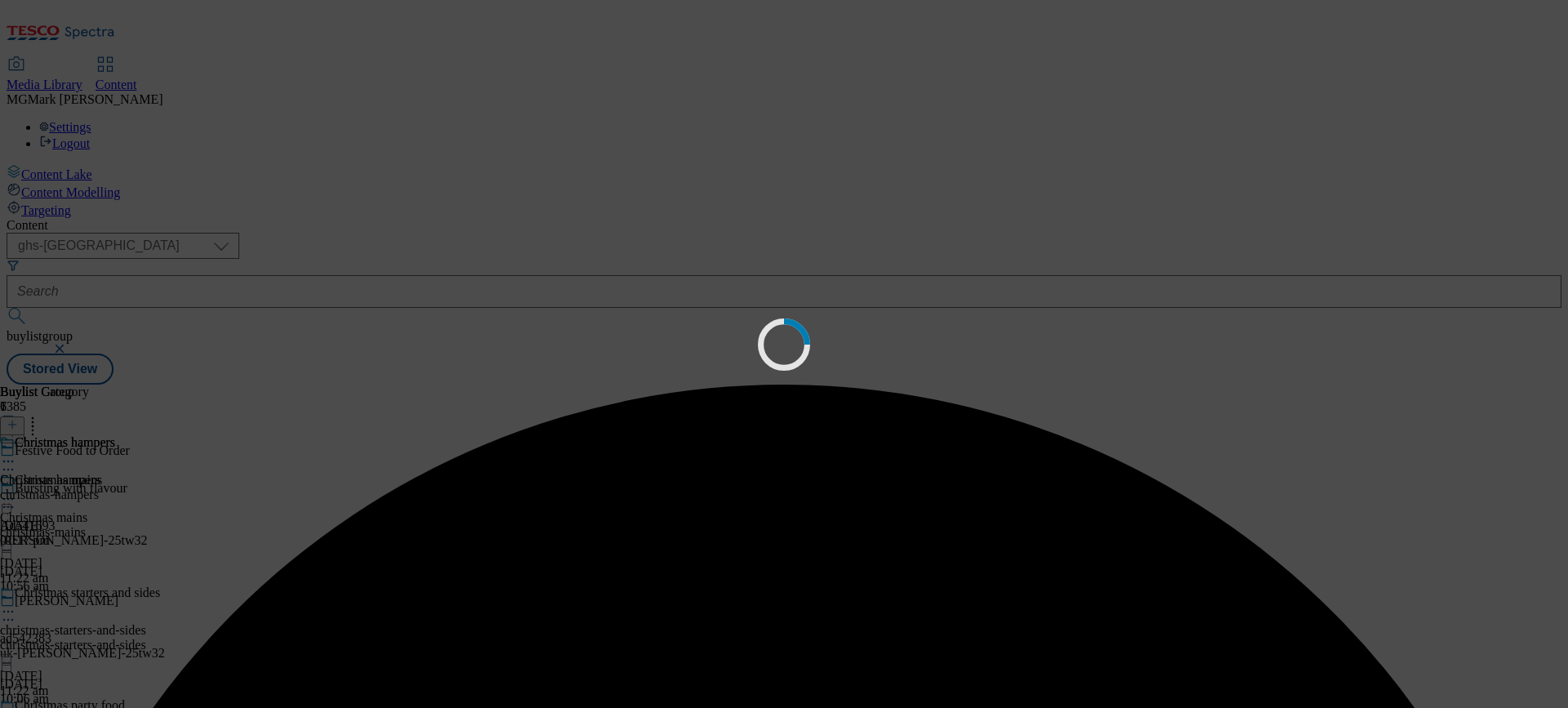
scroll to position [0, 0]
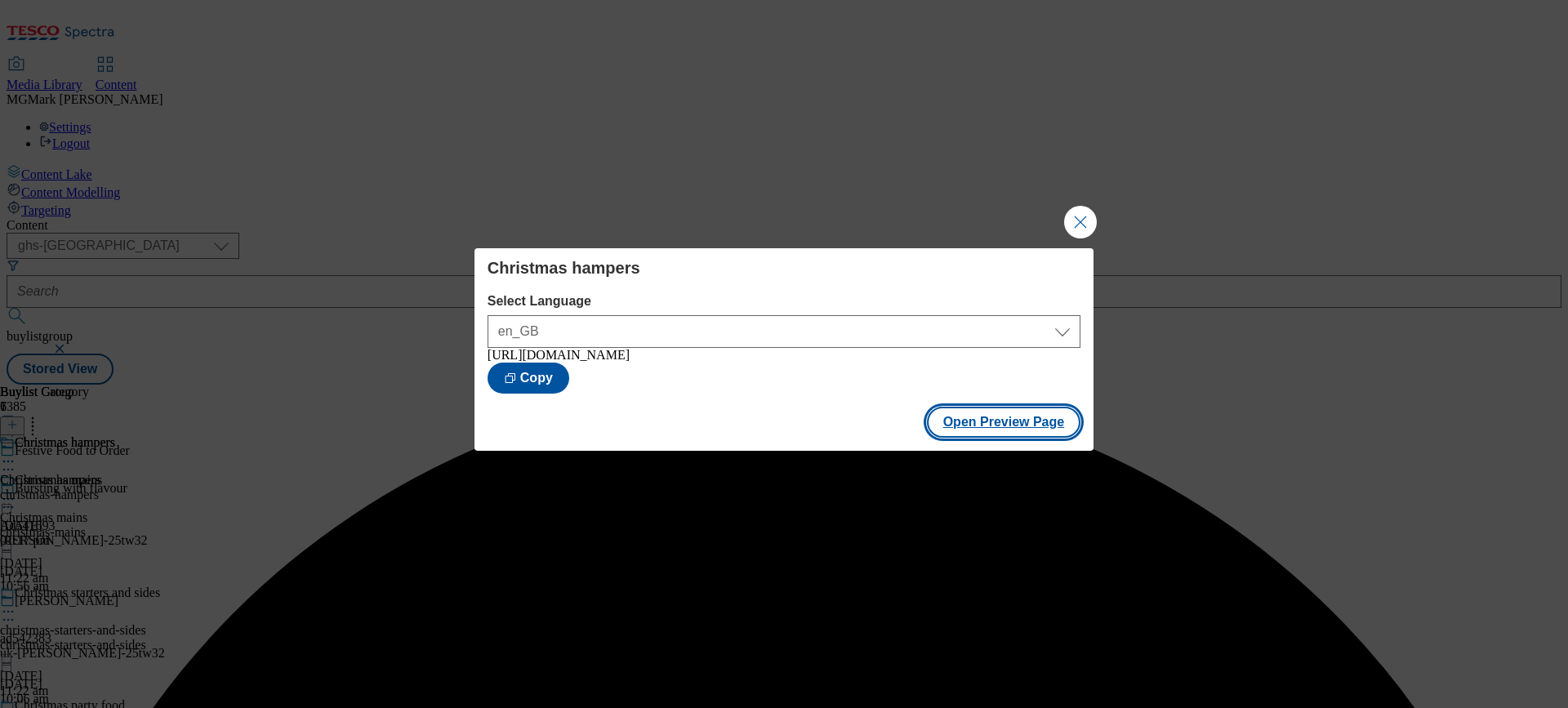
click at [1032, 420] on button "Open Preview Page" at bounding box center [1004, 421] width 154 height 31
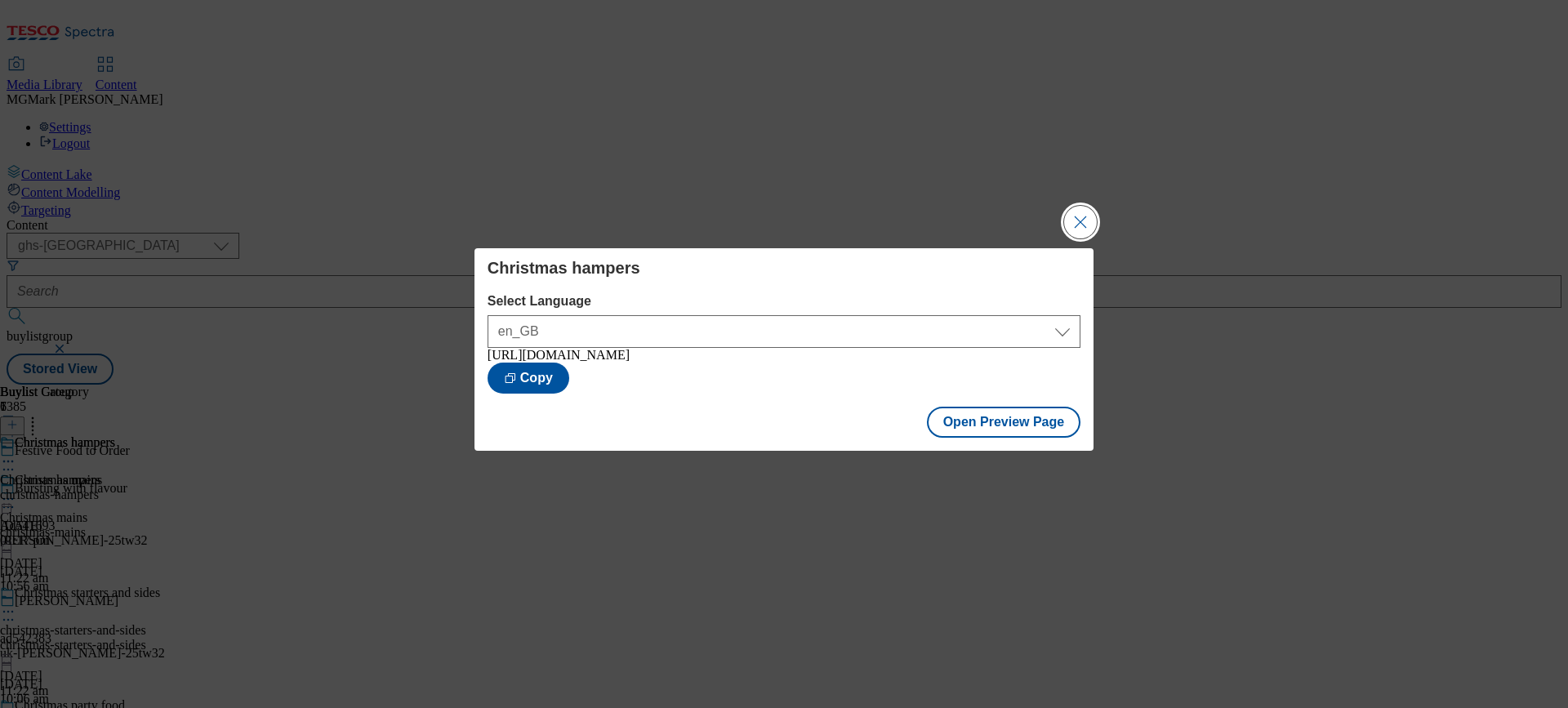
click at [1079, 225] on button "Close Modal" at bounding box center [1080, 221] width 33 height 33
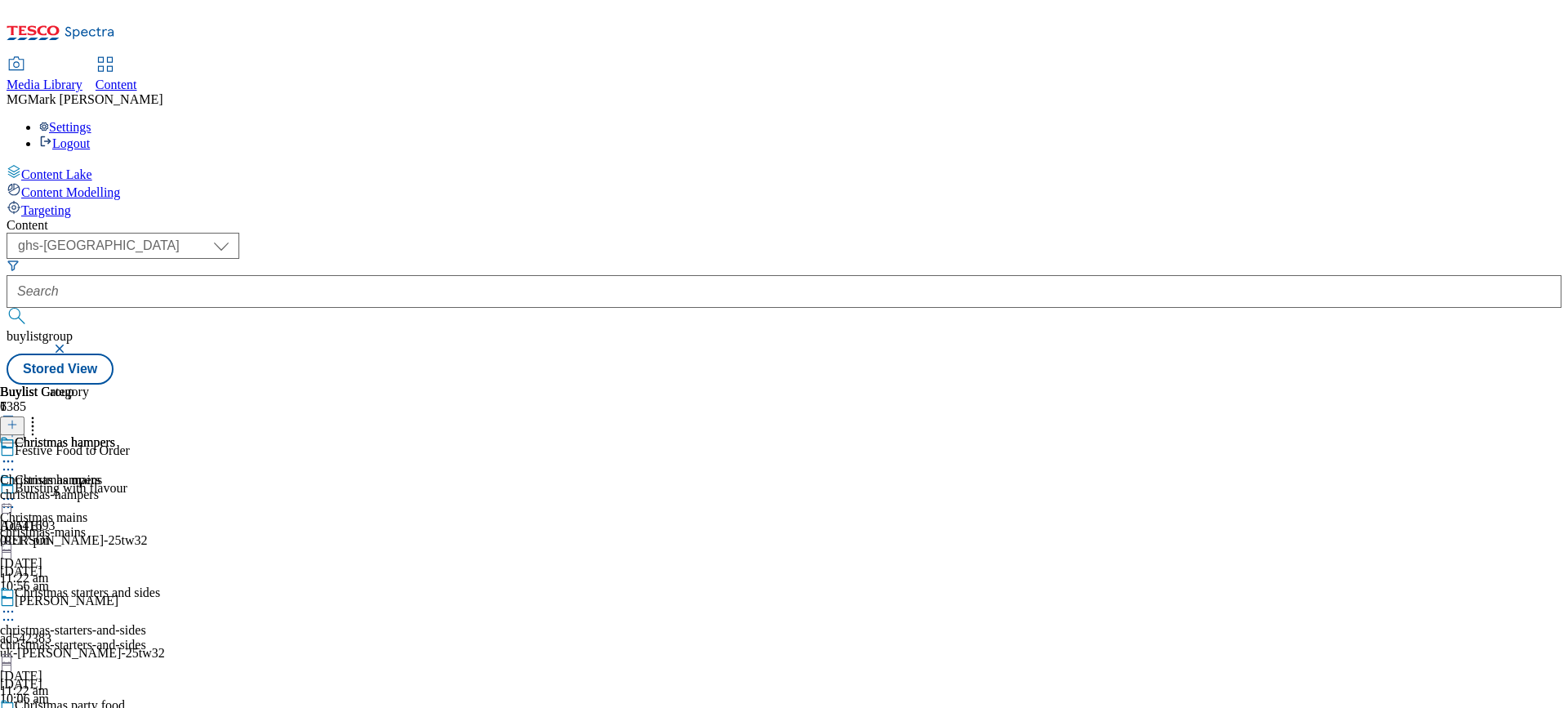
scroll to position [291, 0]
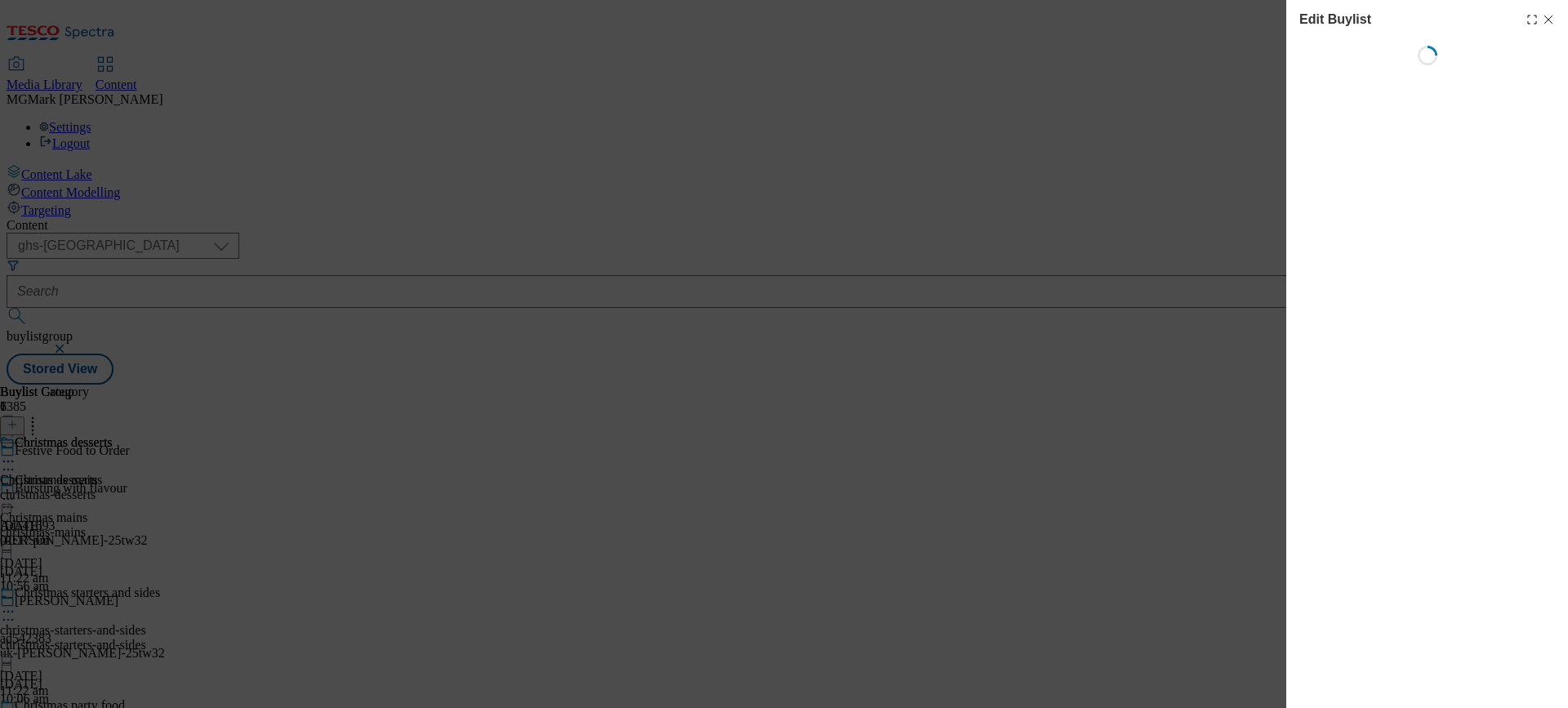
select select "evergreen"
select select "Banner"
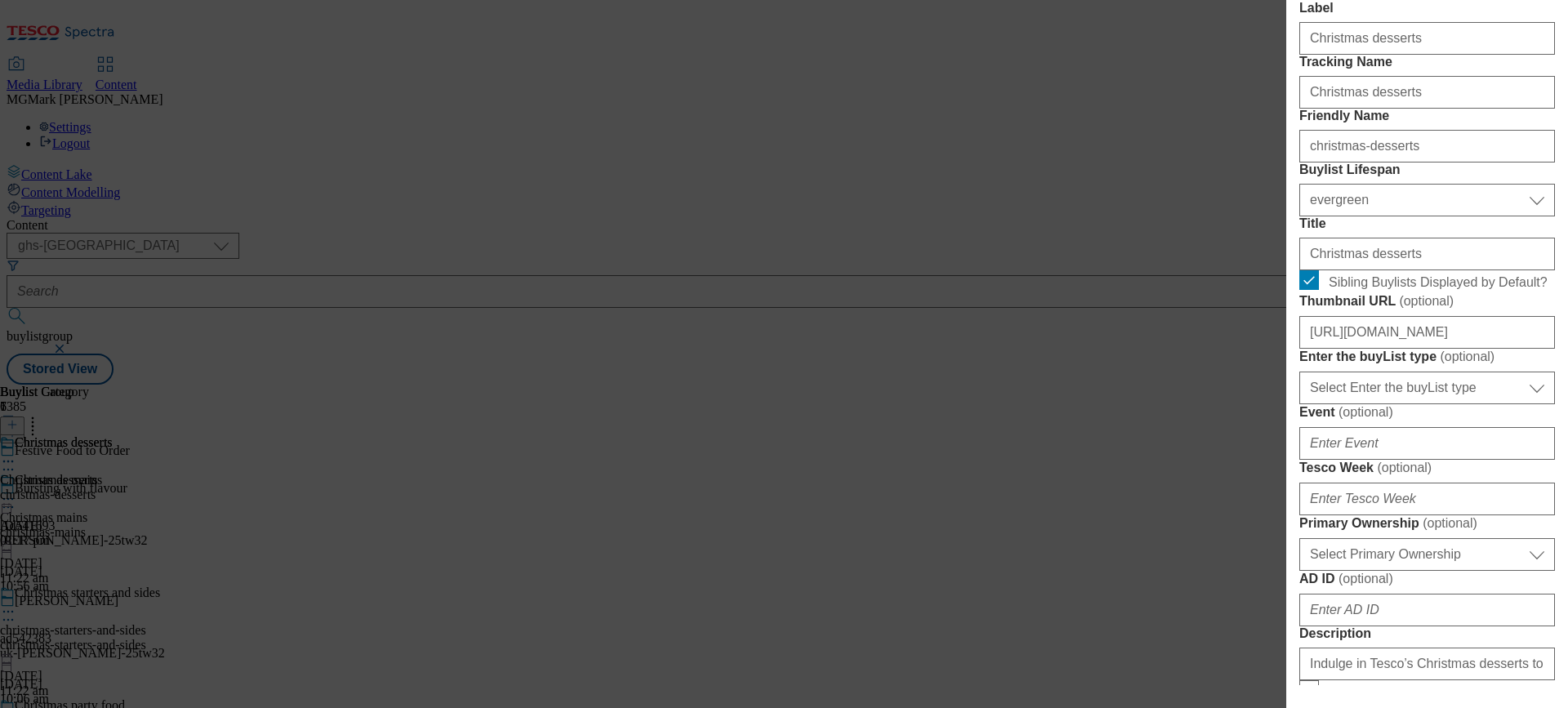
scroll to position [354, 0]
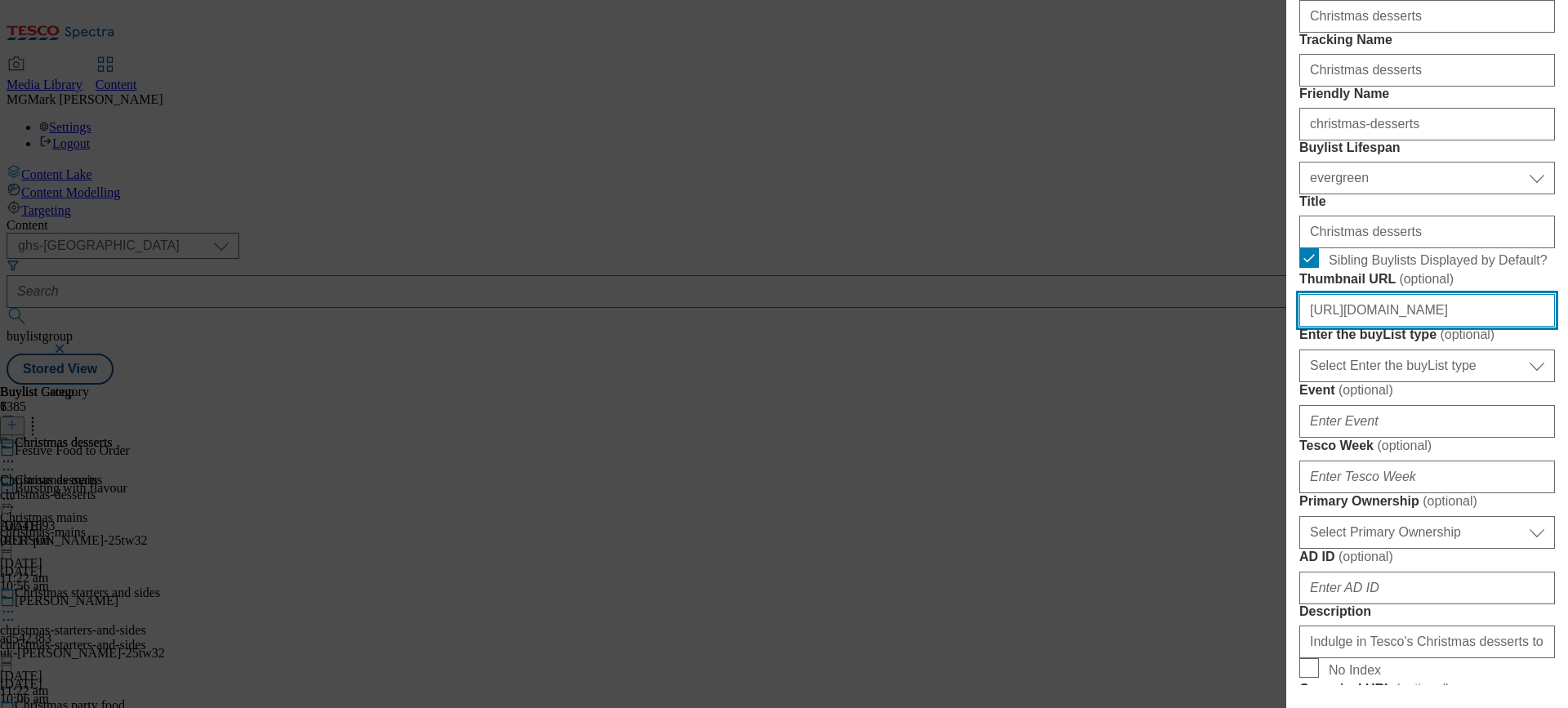
click at [1441, 326] on input "https://digitalcontent.api.tesco.com/v2/media/ghs-mktg/343d1c1f-b847-4dc9-b9f5-…" at bounding box center [1428, 309] width 256 height 33
paste input "277bc686-6665-48b8-bdd2-fad7e2fc9563/FFTO25-WF-504043-Buylist-Christmas+Dessert"
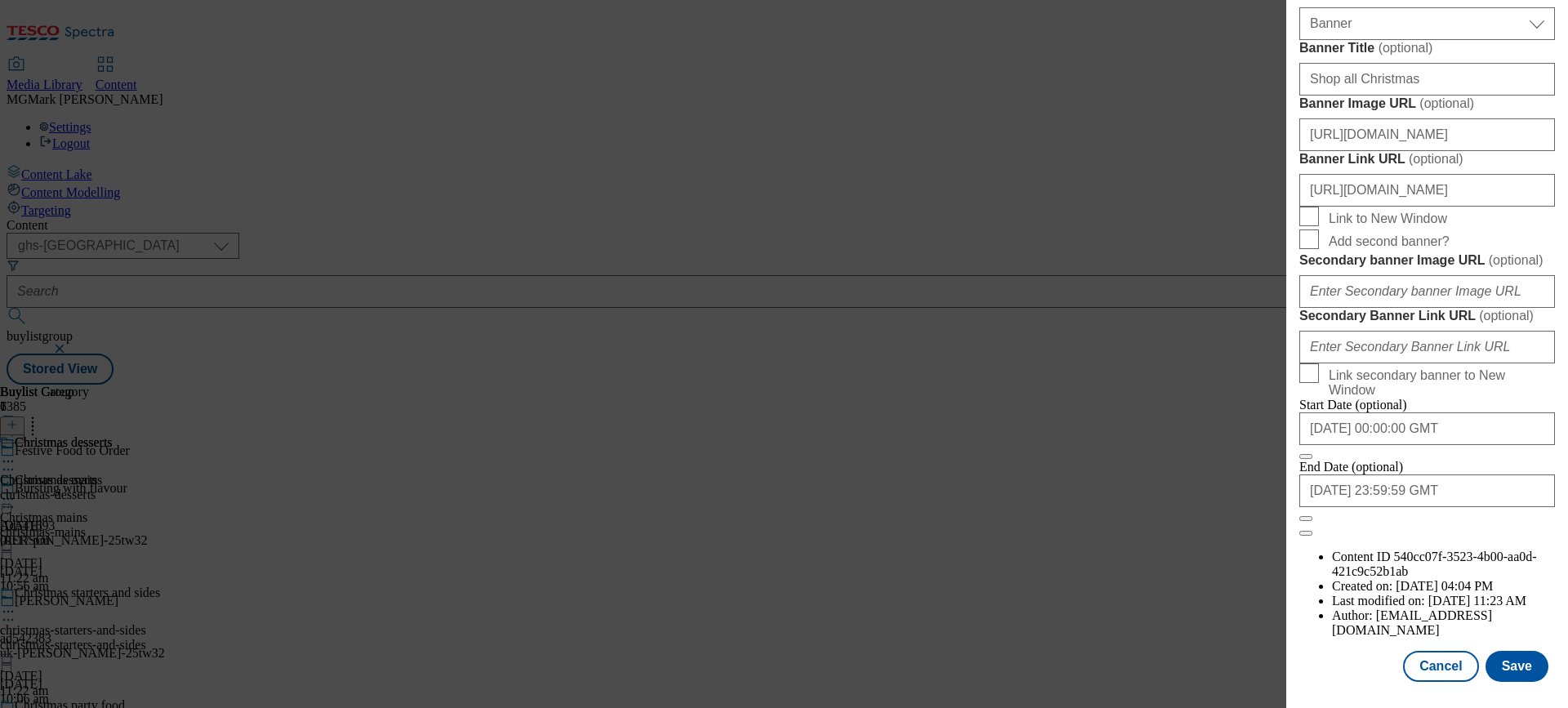
scroll to position [1741, 0]
type input "https://digitalcontent.api.tesco.com/v2/media/ghs-mktg/277bc686-6665-48b8-bdd2-…"
click at [1511, 654] on button "Save" at bounding box center [1517, 666] width 63 height 31
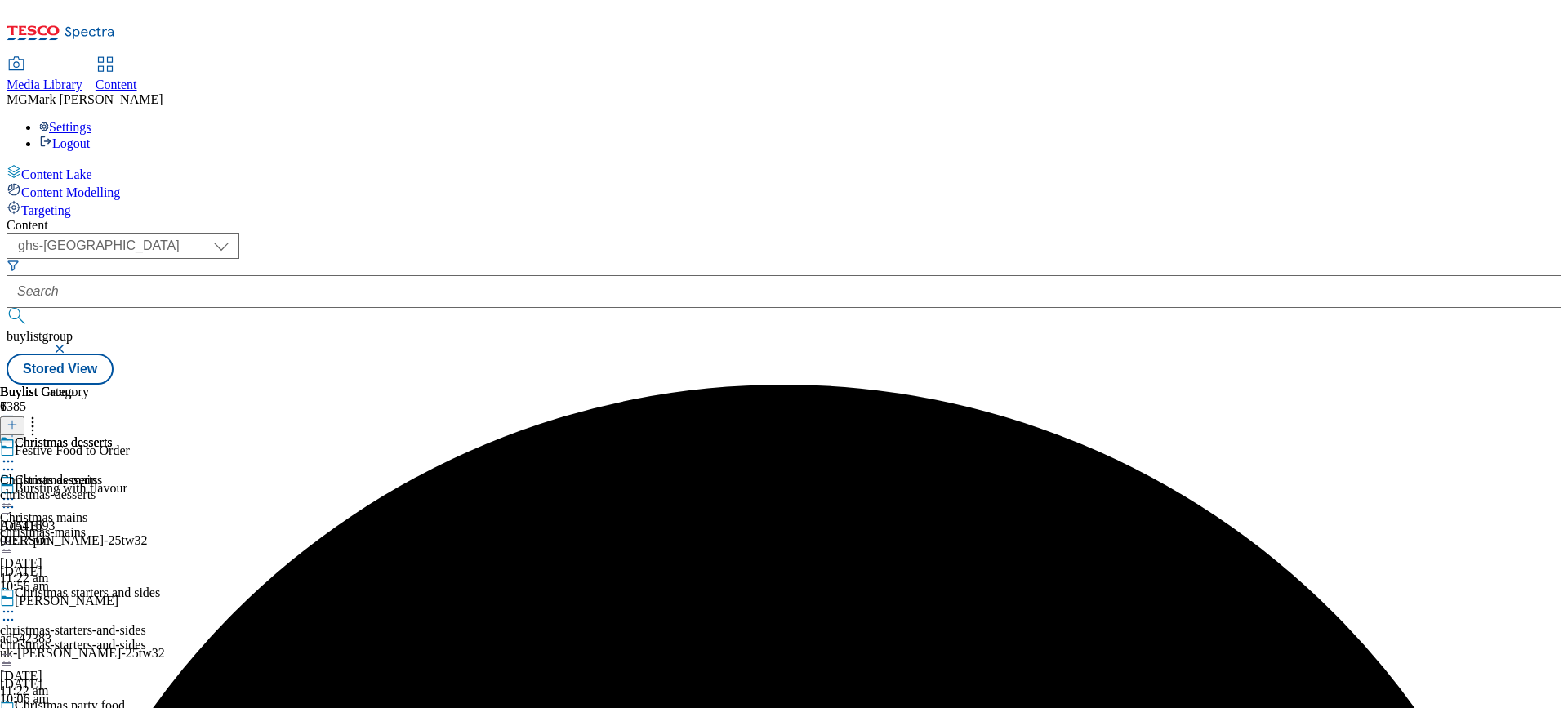
scroll to position [253, 0]
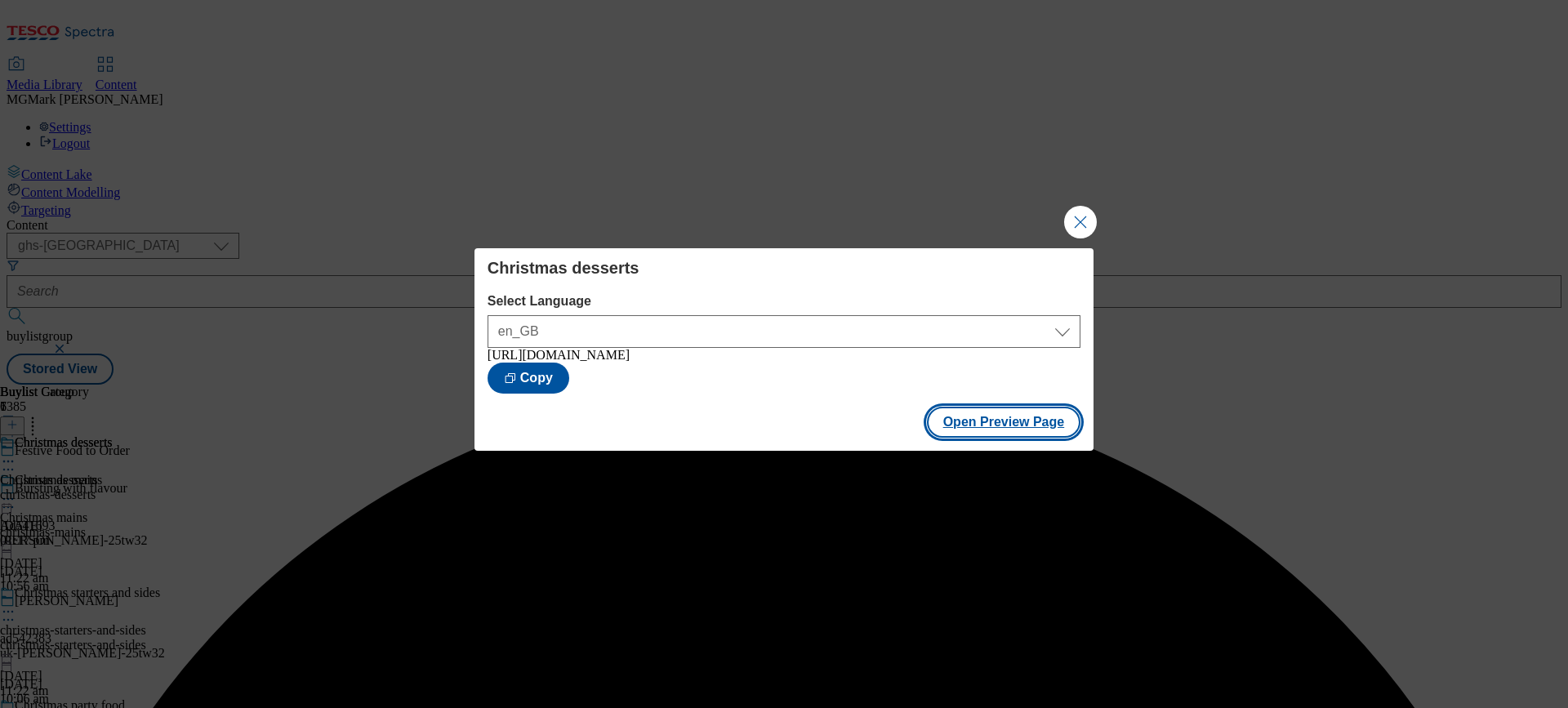
click at [980, 425] on button "Open Preview Page" at bounding box center [1004, 421] width 154 height 31
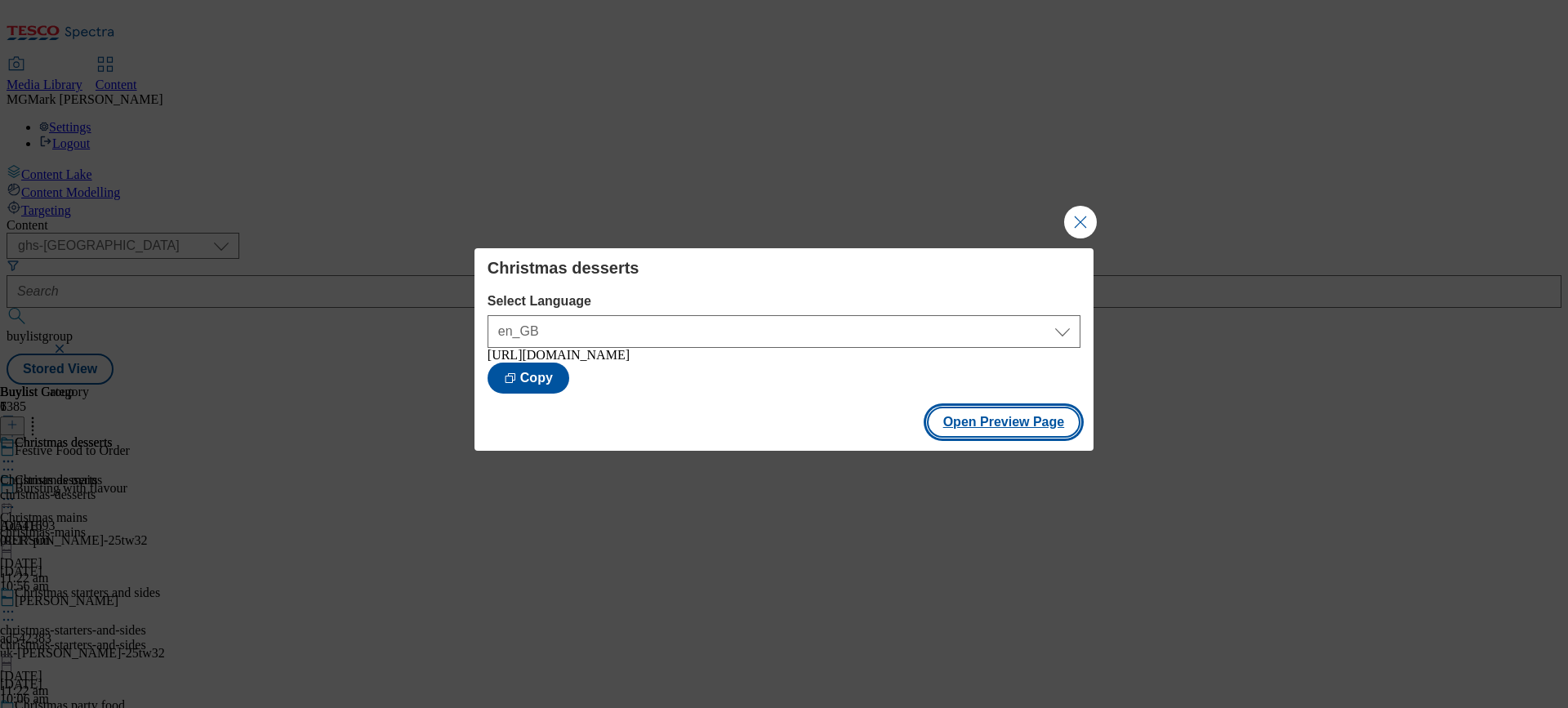
click at [1019, 437] on button "Open Preview Page" at bounding box center [1004, 421] width 154 height 31
click at [1067, 227] on button "Close Modal" at bounding box center [1080, 221] width 33 height 33
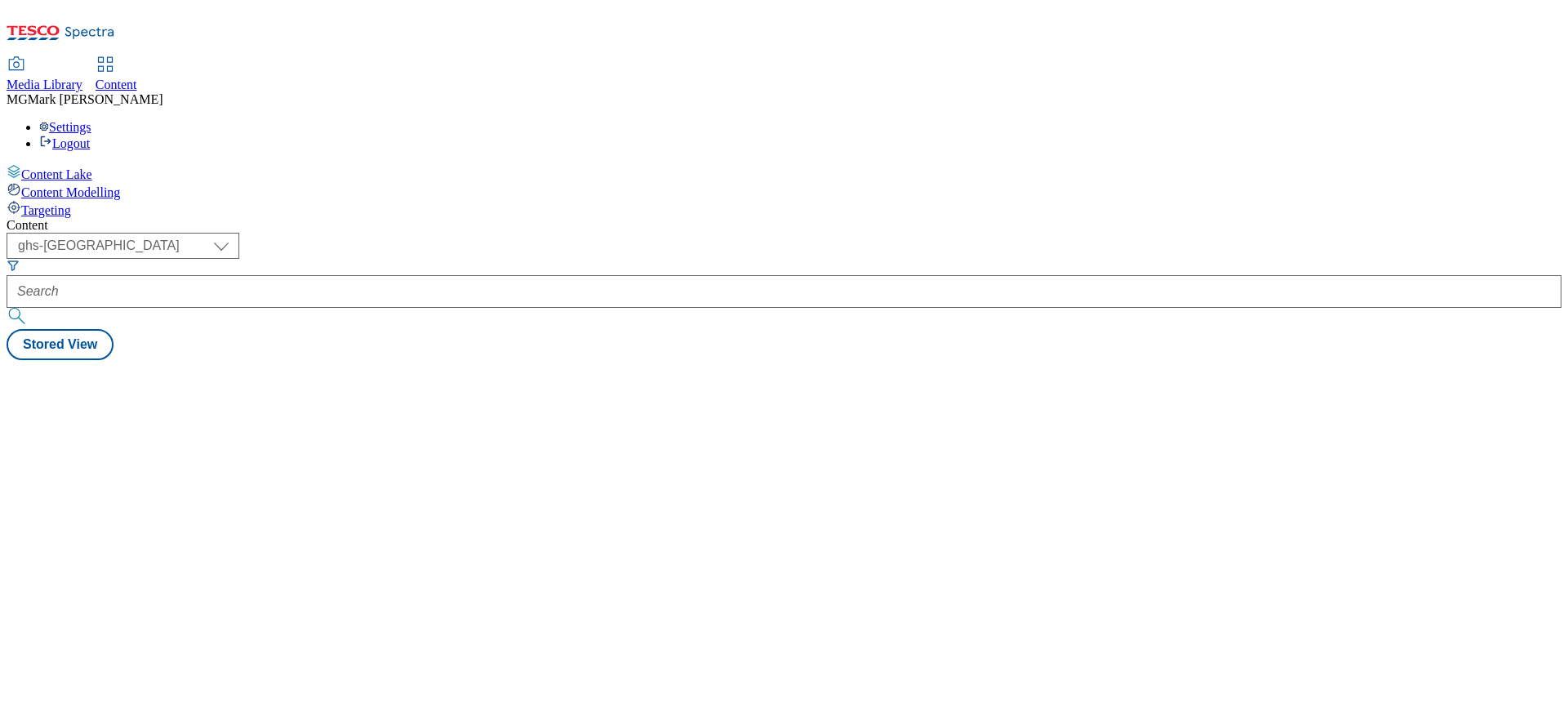
select select "ghs-[GEOGRAPHIC_DATA]"
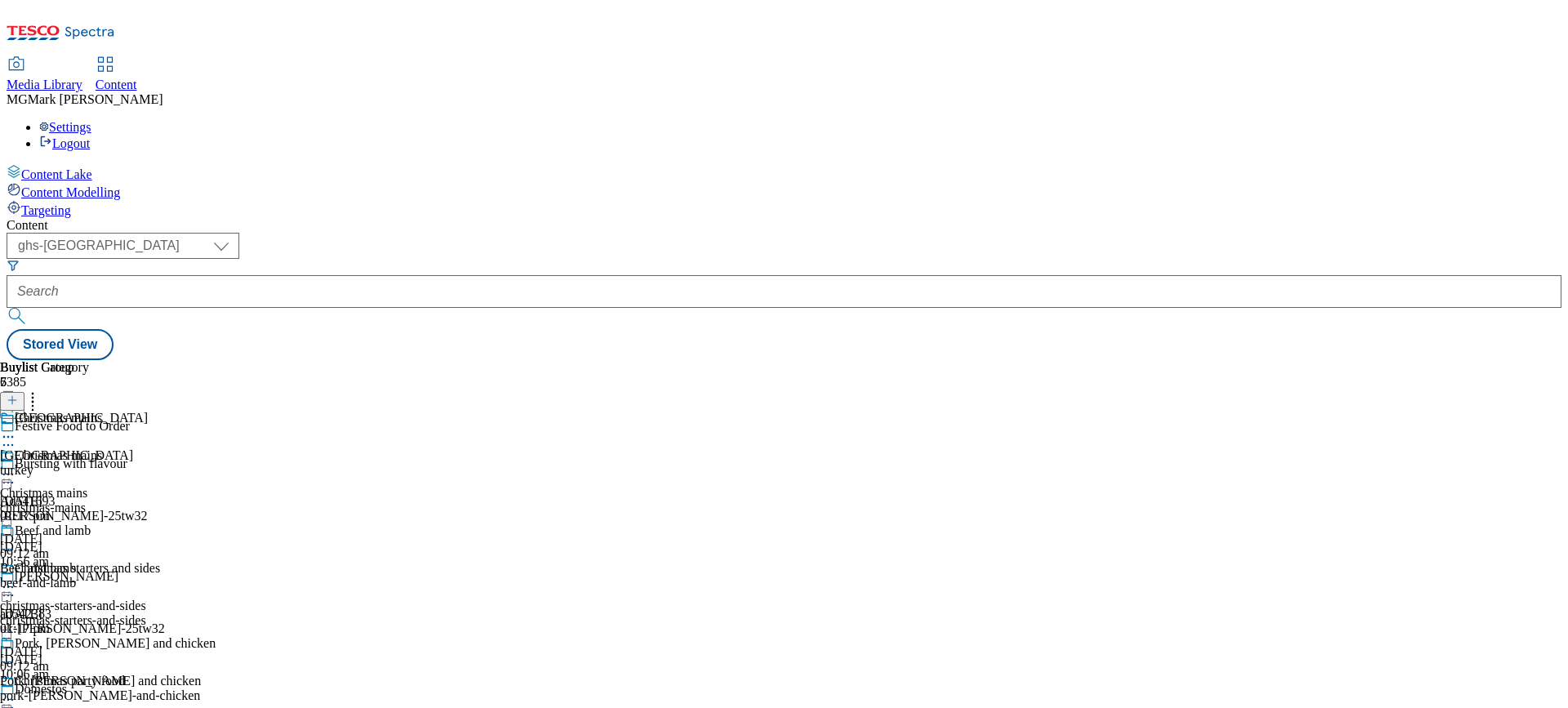
click at [83, 78] on span "Media Library" at bounding box center [44, 85] width 76 height 14
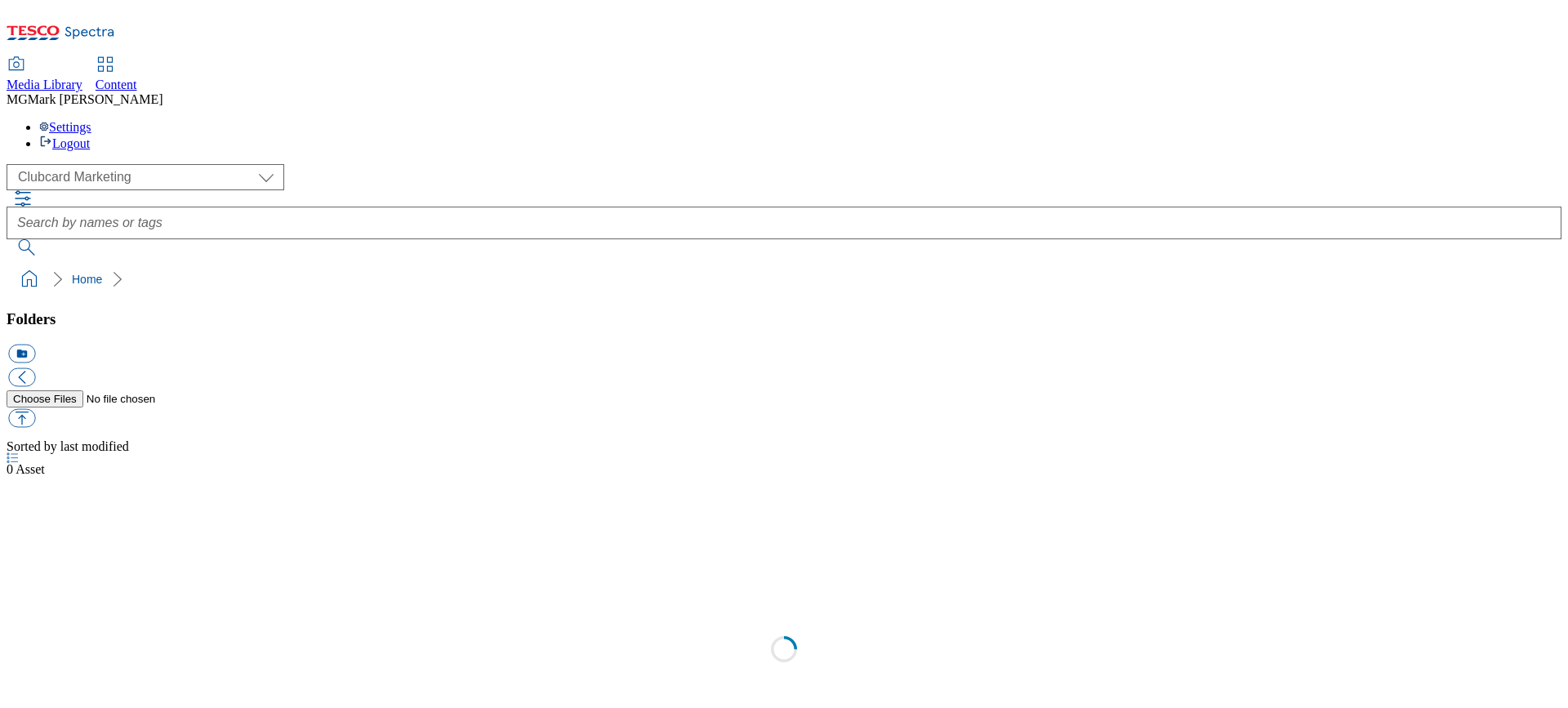
scroll to position [1, 0]
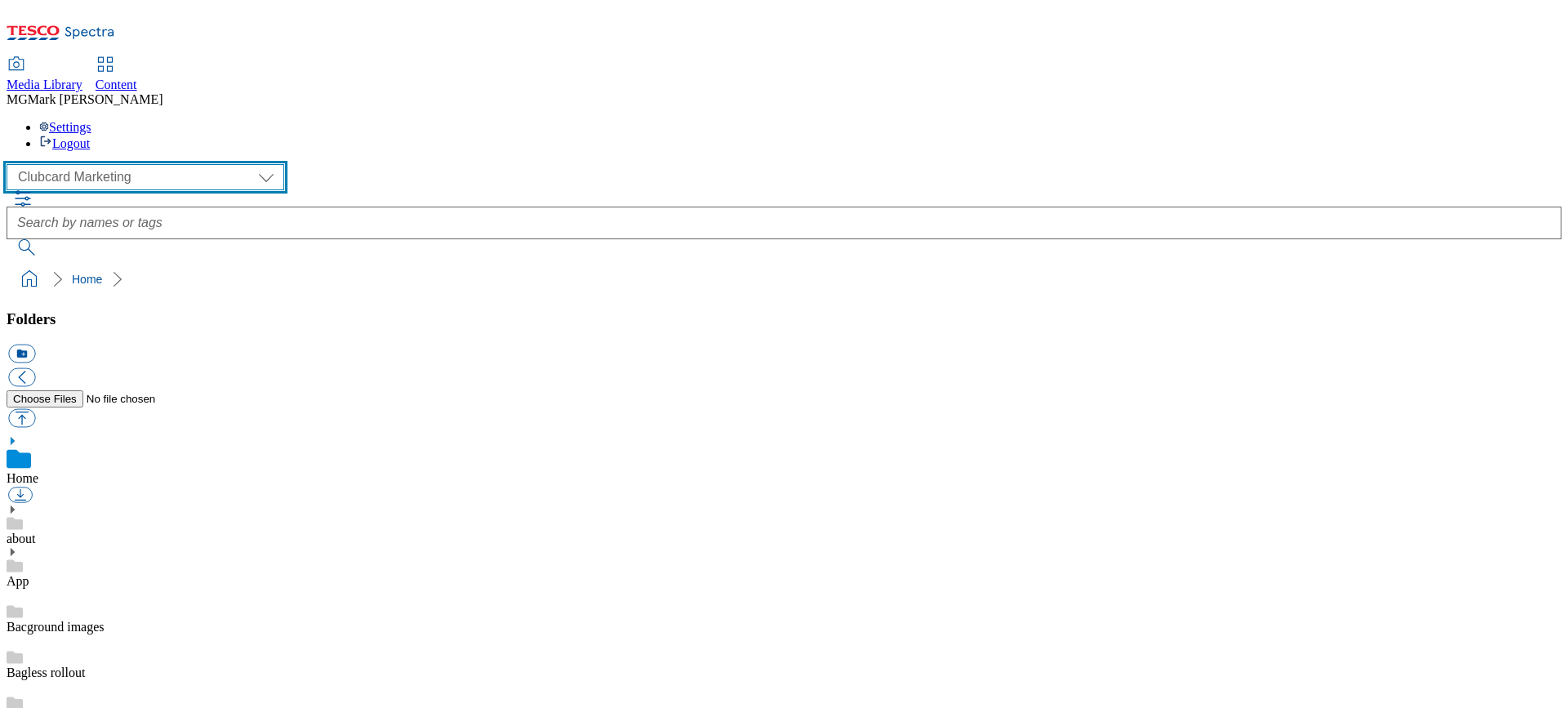
click at [119, 164] on select "Clubcard Marketing Dotcom UK FnF Stores GHS Marketing [GEOGRAPHIC_DATA] GHS Pro…" at bounding box center [145, 177] width 278 height 26
select select "flare-ghs-mktg"
click at [11, 164] on select "Clubcard Marketing Dotcom UK FnF Stores GHS Marketing [GEOGRAPHIC_DATA] GHS Pro…" at bounding box center [145, 177] width 278 height 26
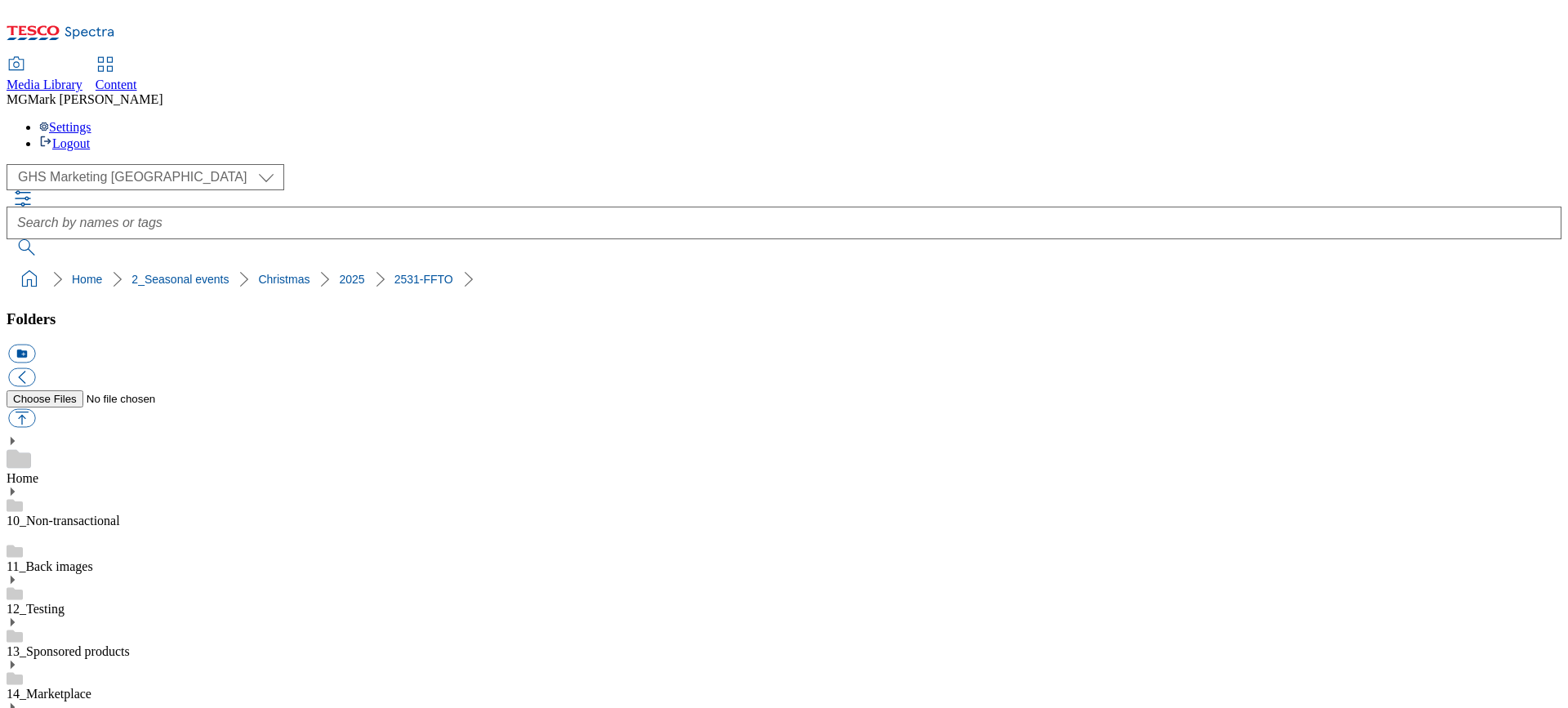
scroll to position [691, 0]
drag, startPoint x: 90, startPoint y: 304, endPoint x: 1494, endPoint y: 676, distance: 1452.4
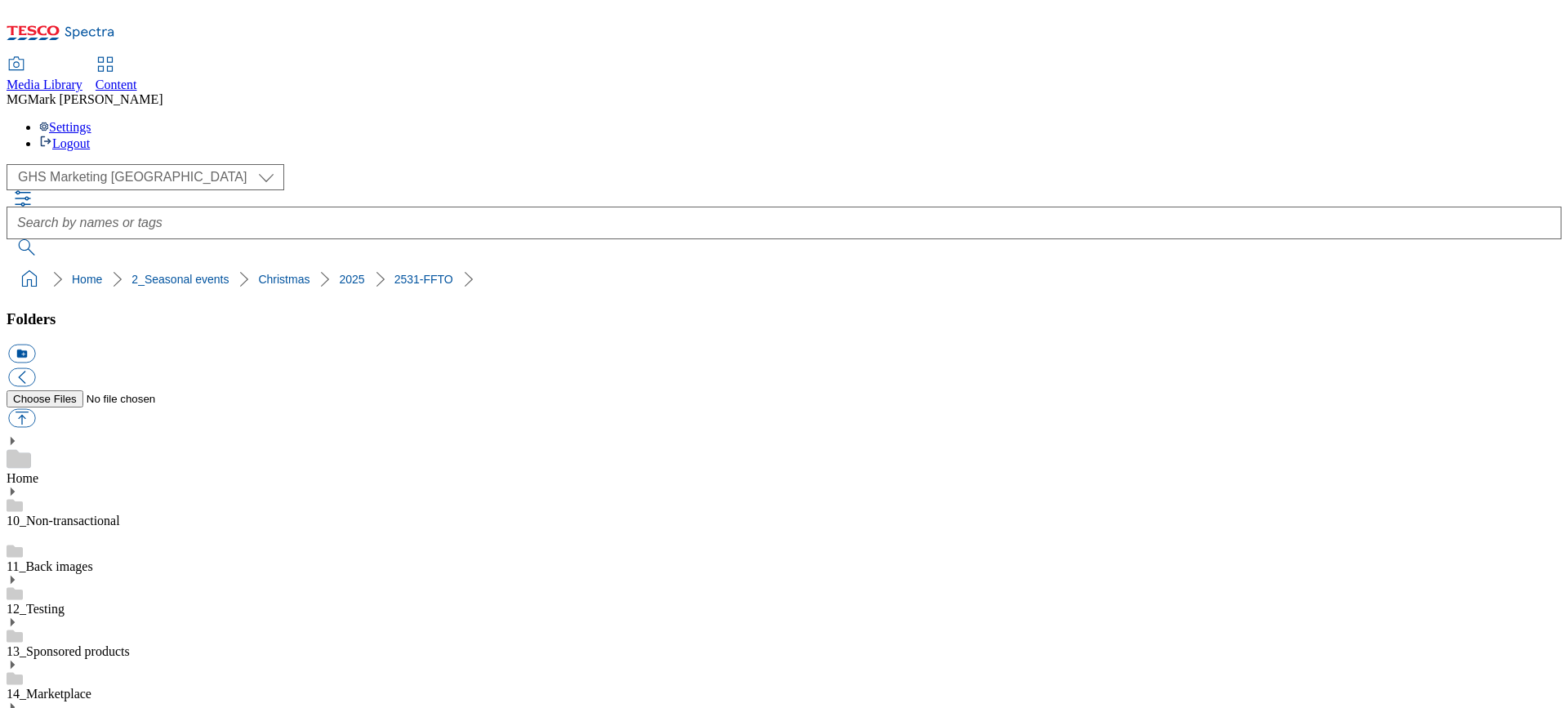
scroll to position [864, 0]
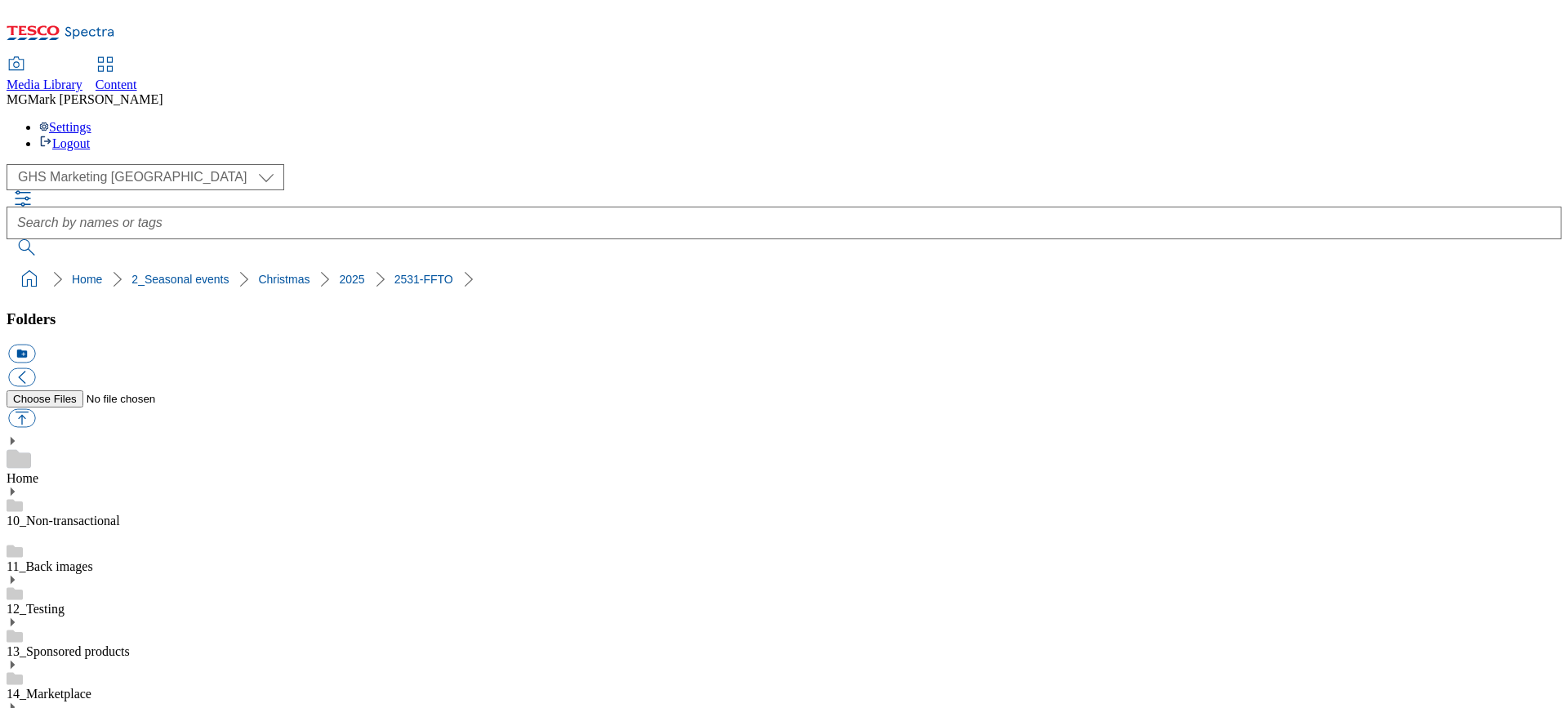
scroll to position [0, 0]
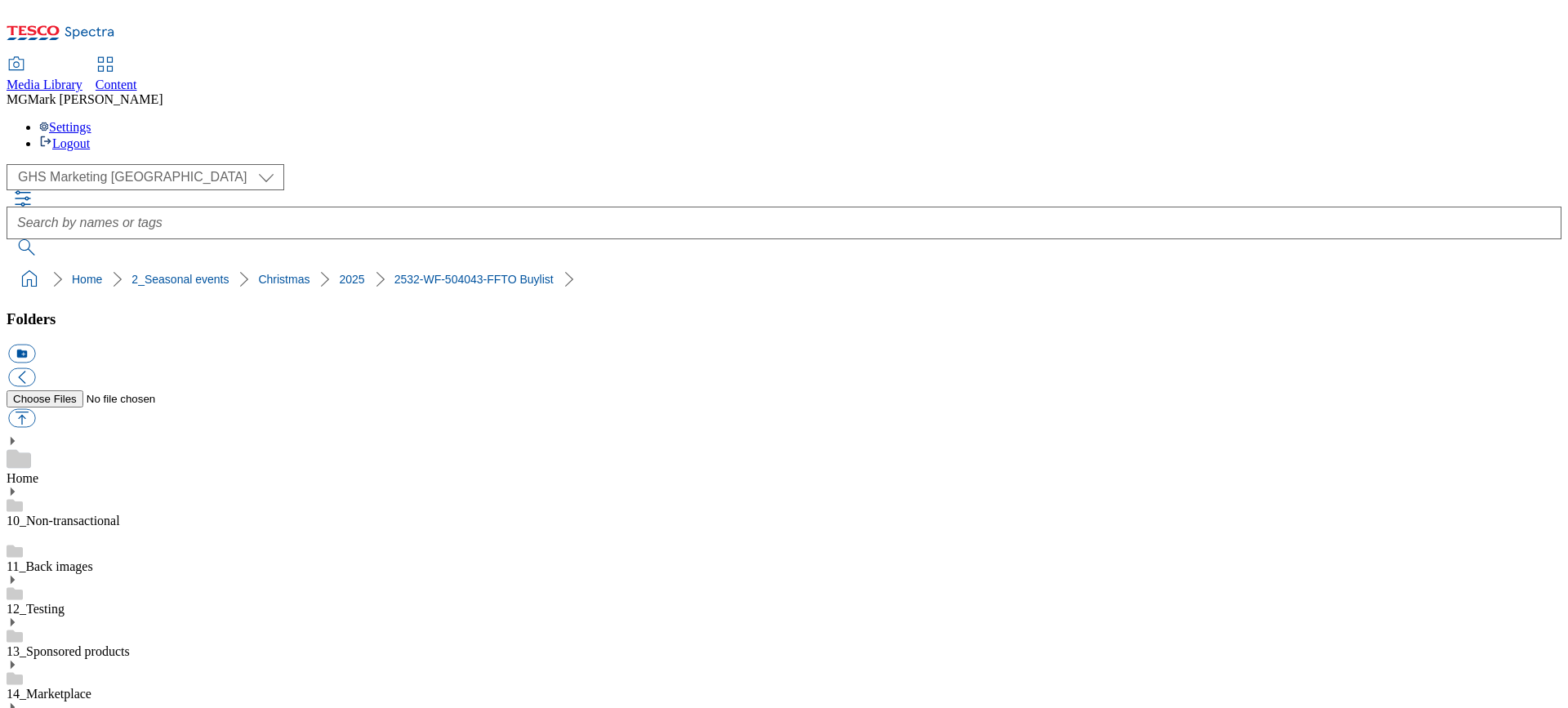
scroll to position [0, 0]
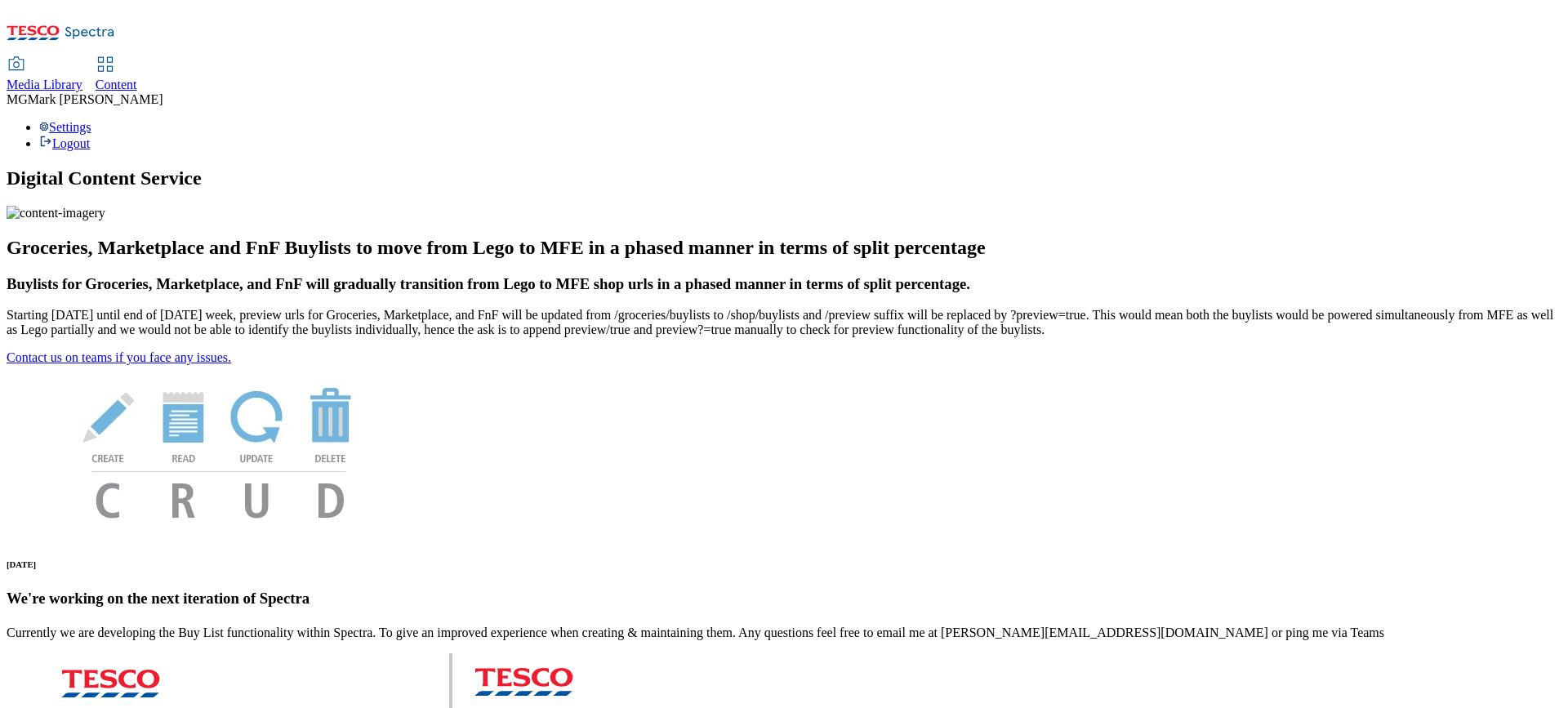
click at [83, 78] on span "Media Library" at bounding box center [44, 85] width 76 height 14
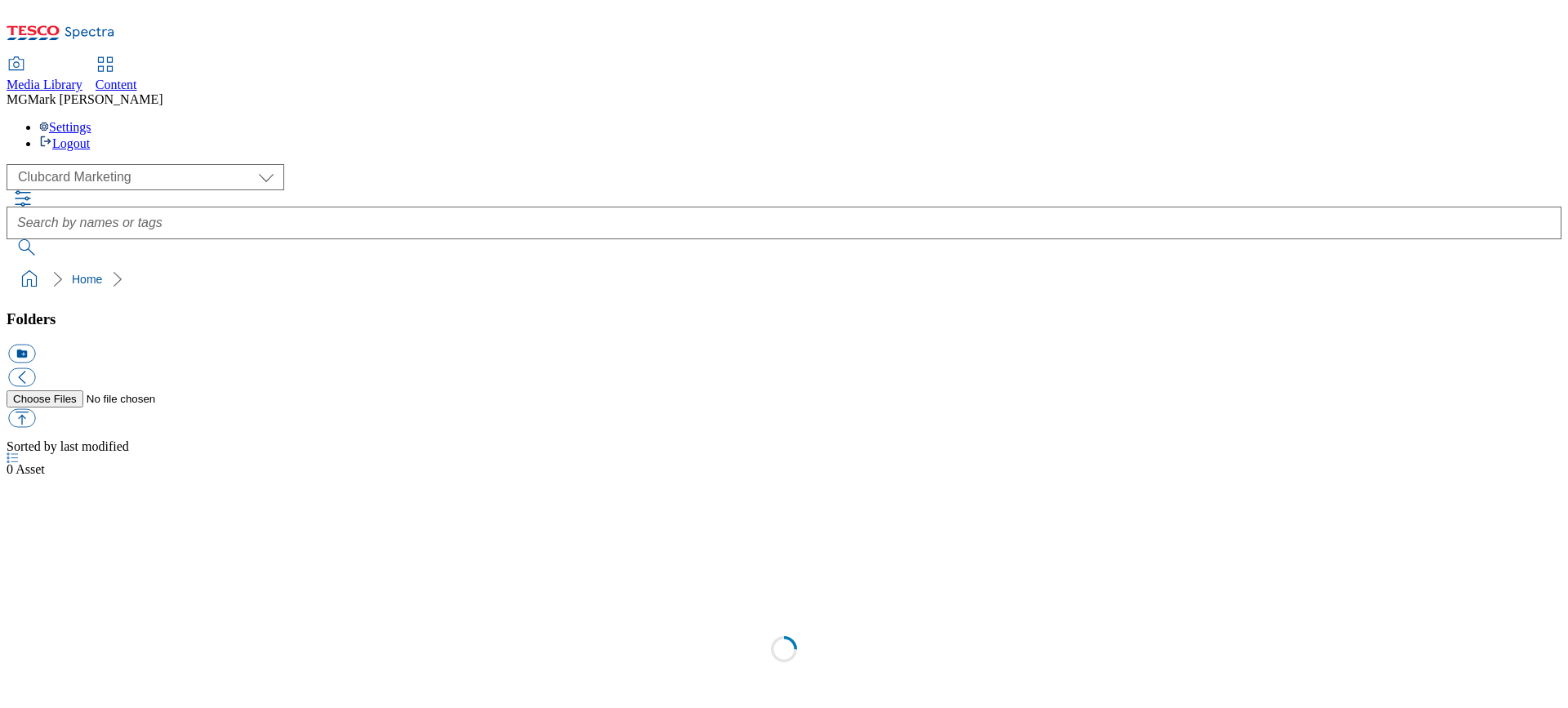
scroll to position [1, 0]
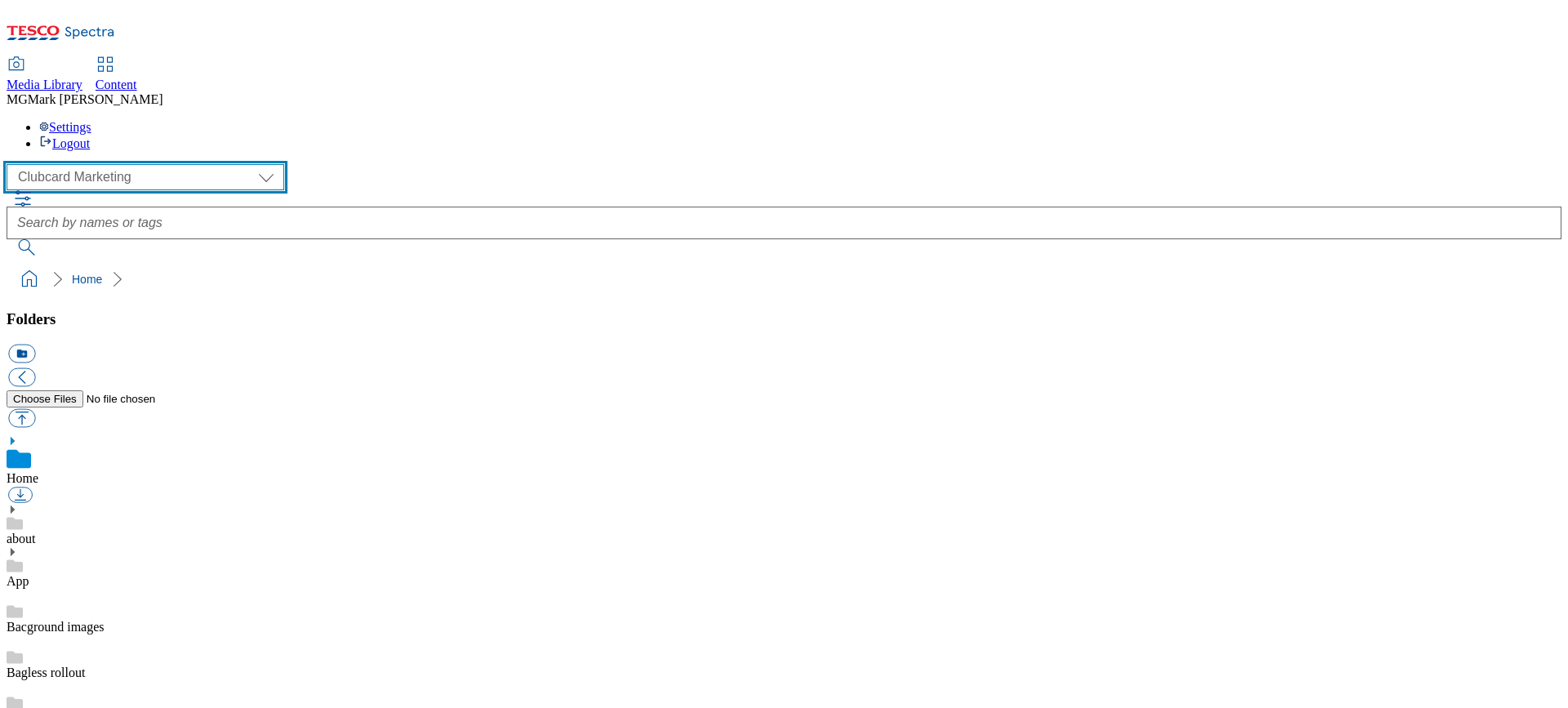
click at [94, 164] on select "Clubcard Marketing Dotcom UK FnF Stores GHS Marketing [GEOGRAPHIC_DATA] GHS Pro…" at bounding box center [145, 177] width 278 height 26
select select "flare-ghs-mktg"
click at [11, 164] on select "Clubcard Marketing Dotcom UK FnF Stores GHS Marketing [GEOGRAPHIC_DATA] GHS Pro…" at bounding box center [145, 177] width 278 height 26
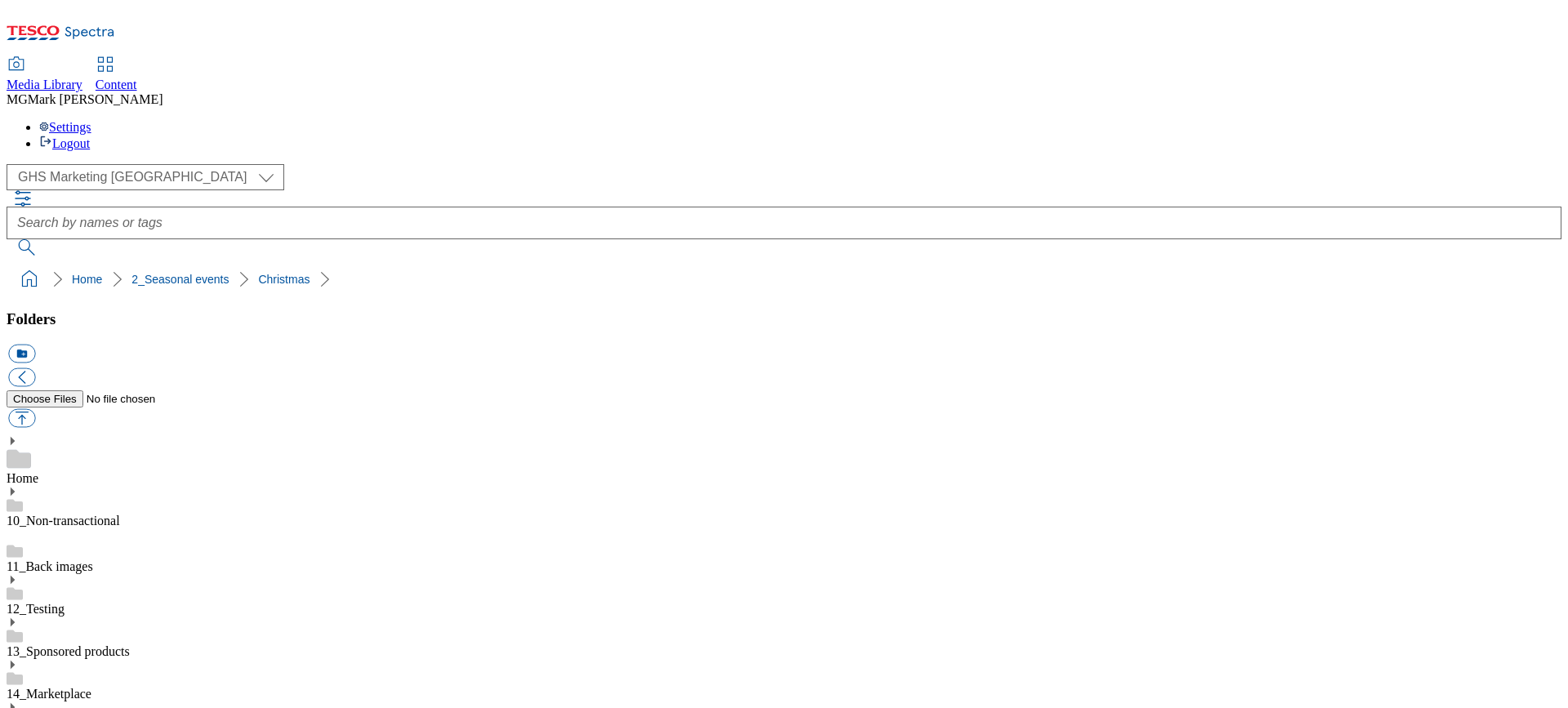
click at [39, 471] on link "Home" at bounding box center [22, 478] width 32 height 14
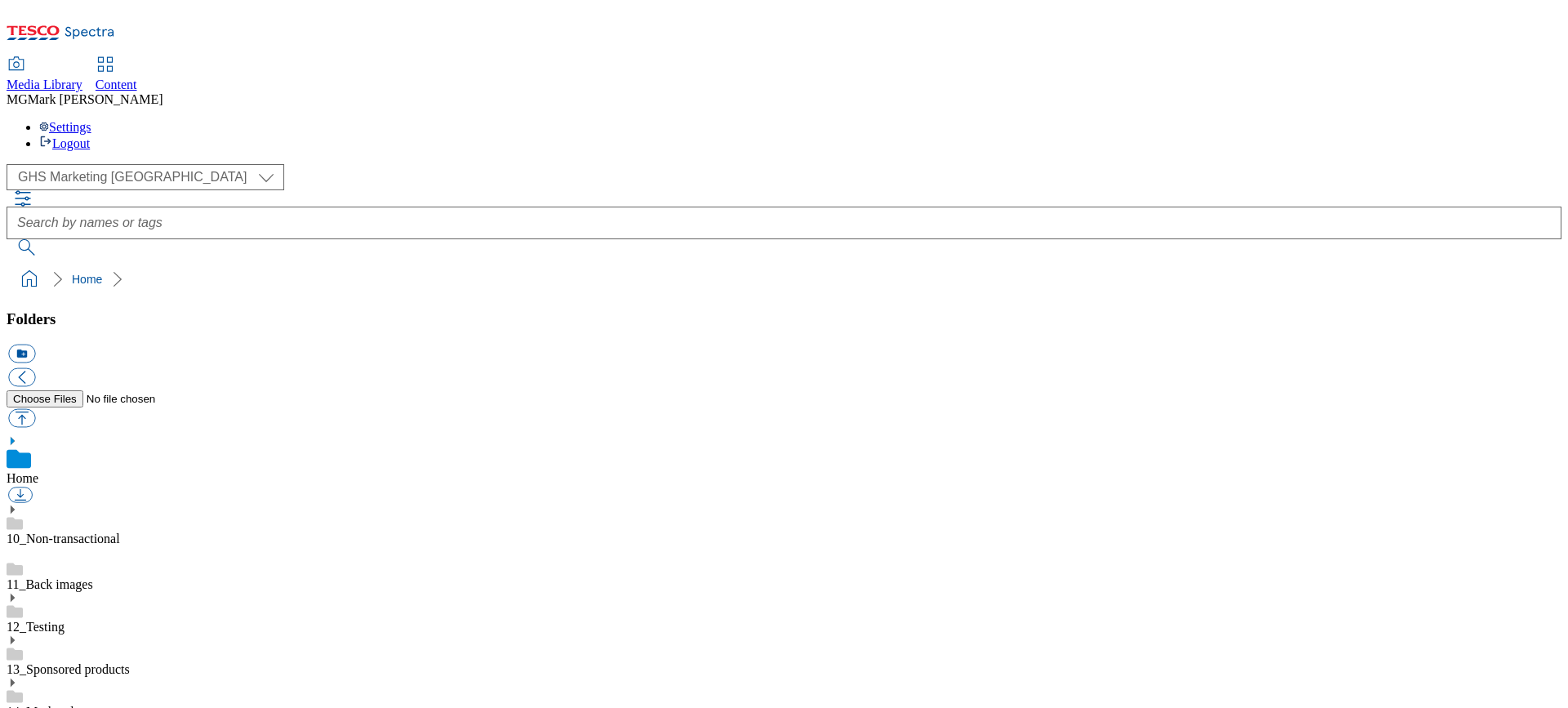
scroll to position [146, 0]
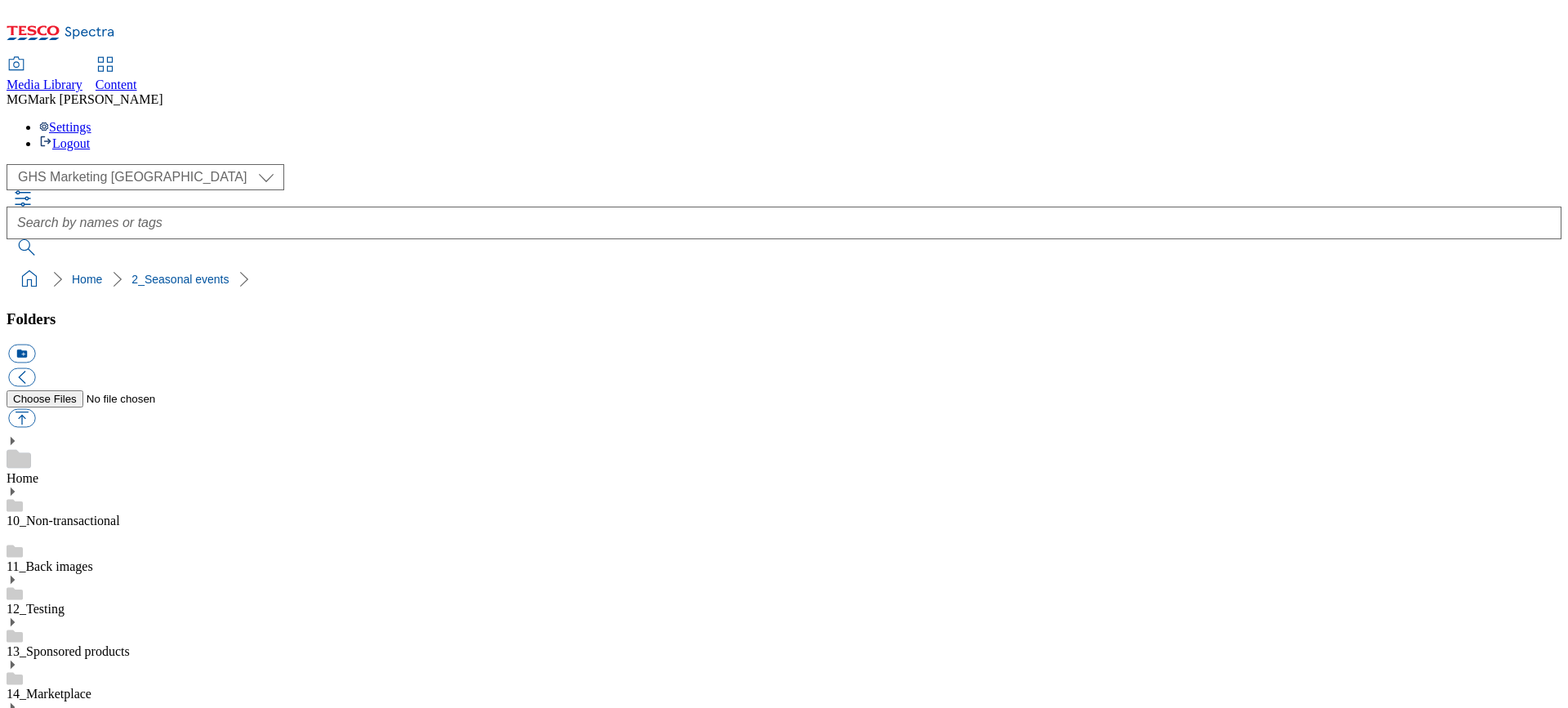
scroll to position [144, 0]
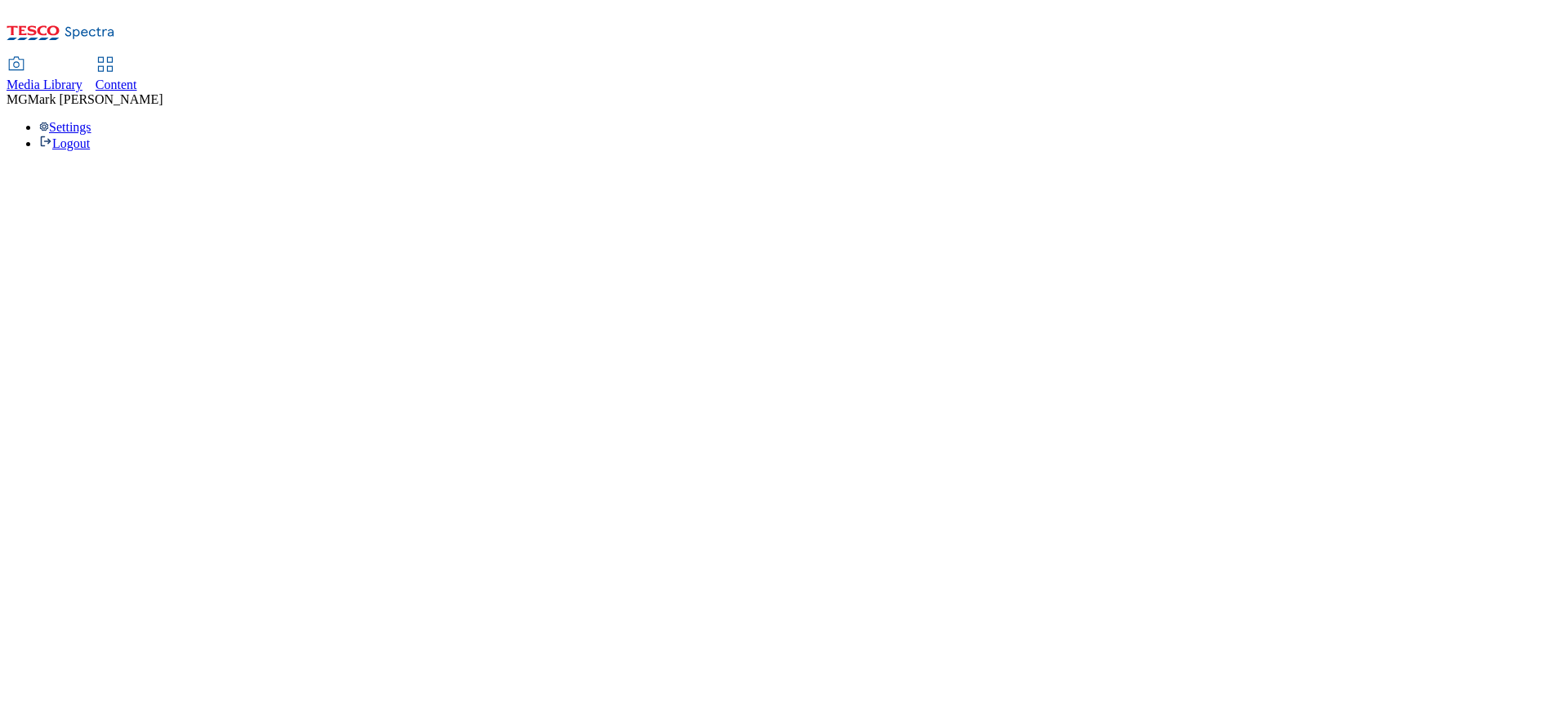
select select "flare-ghs-mktg"
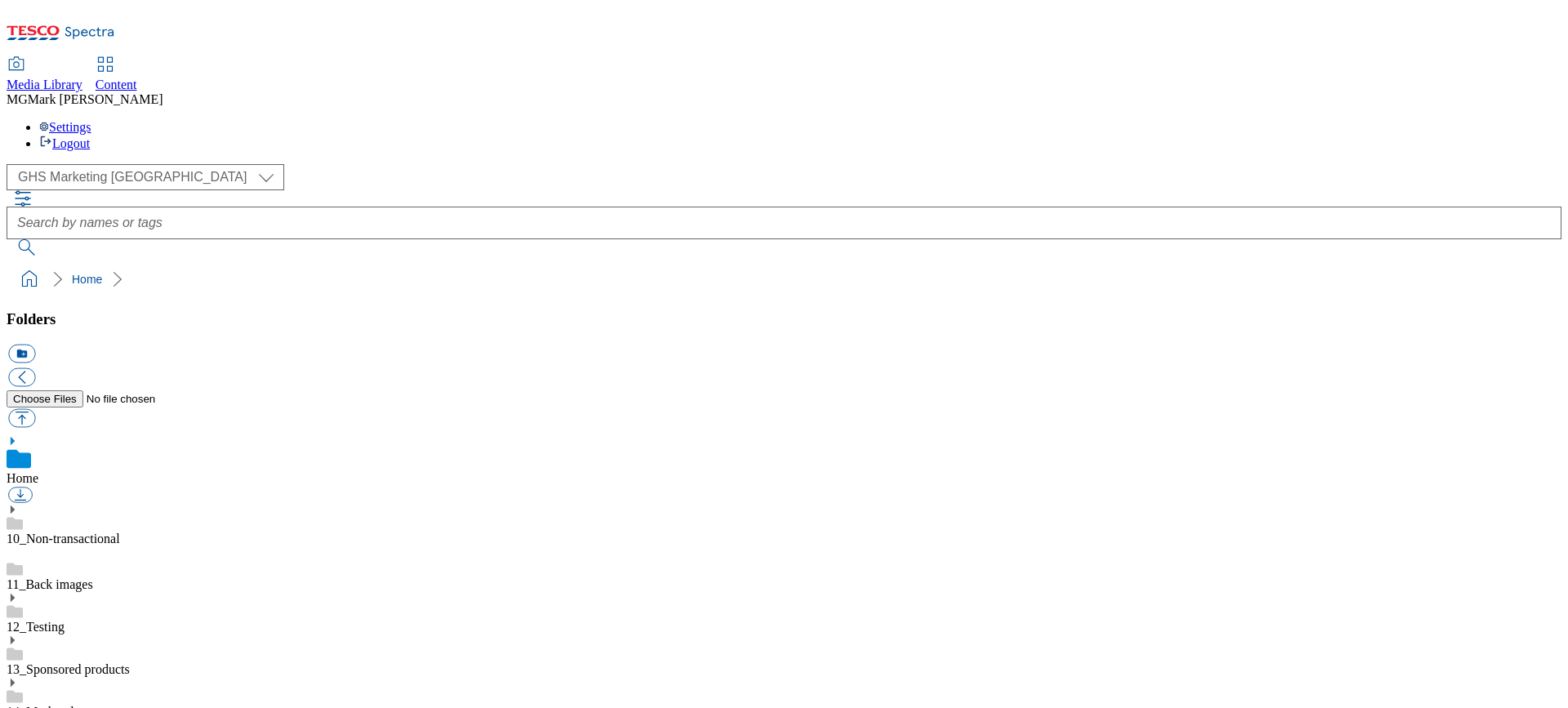
scroll to position [3, 0]
